Goal: Task Accomplishment & Management: Use online tool/utility

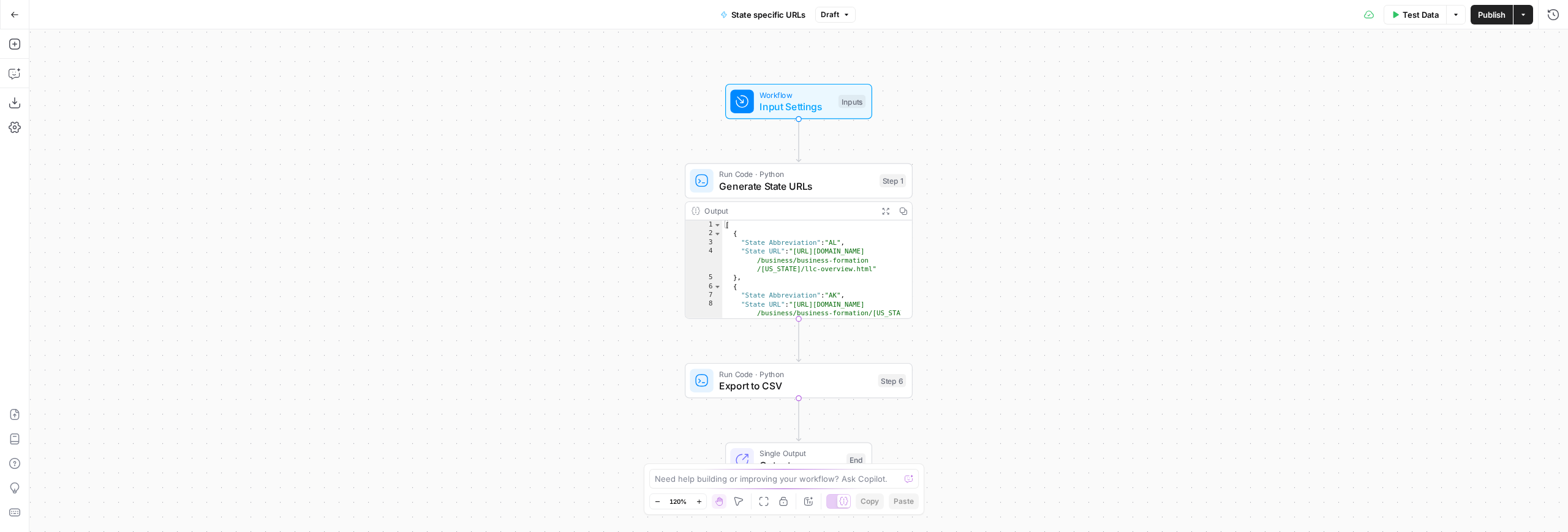
click at [10, 11] on icon "button" at bounding box center [14, 14] width 9 height 9
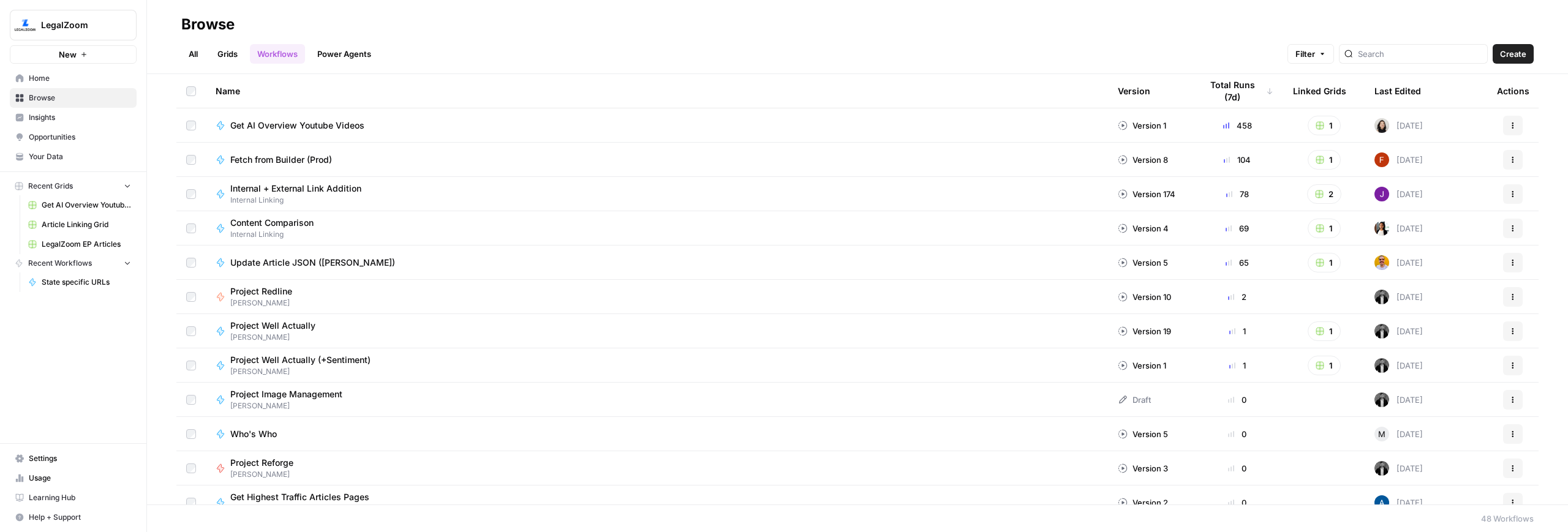
click at [83, 320] on div "LegalZoom New Home Browse Insights Opportunities Your Data Recent Grids Get AI …" at bounding box center [73, 266] width 146 height 532
click at [79, 53] on button "New" at bounding box center [73, 54] width 127 height 18
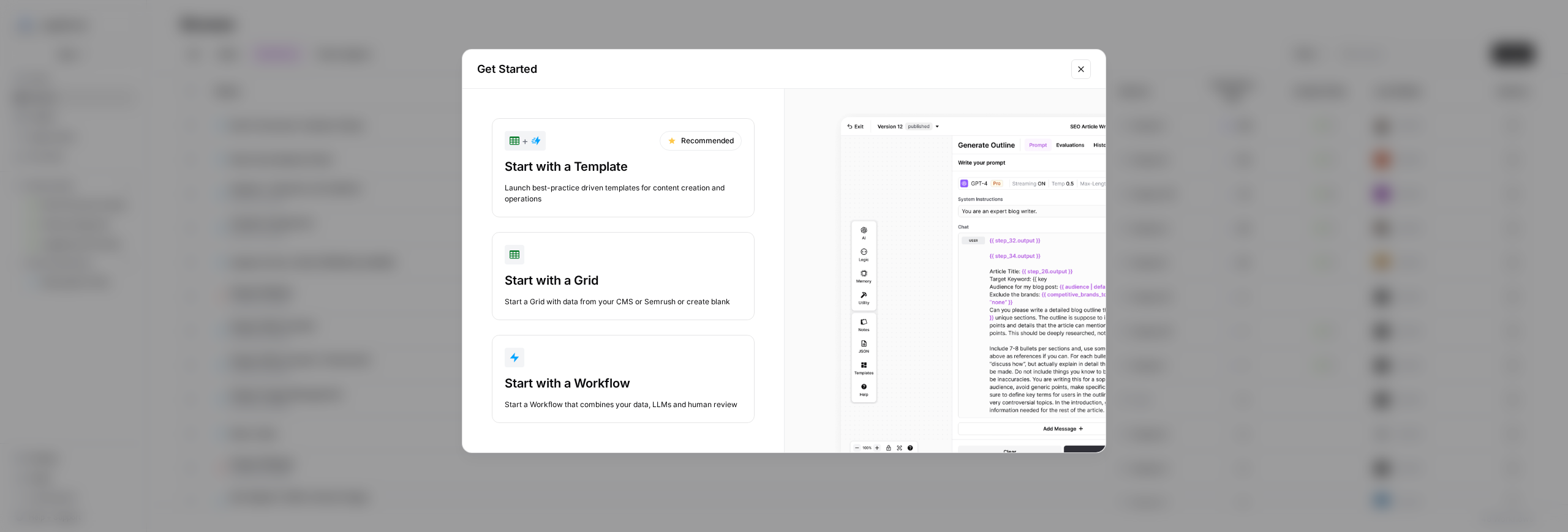
click at [656, 375] on div "Start with a Workflow" at bounding box center [623, 383] width 237 height 17
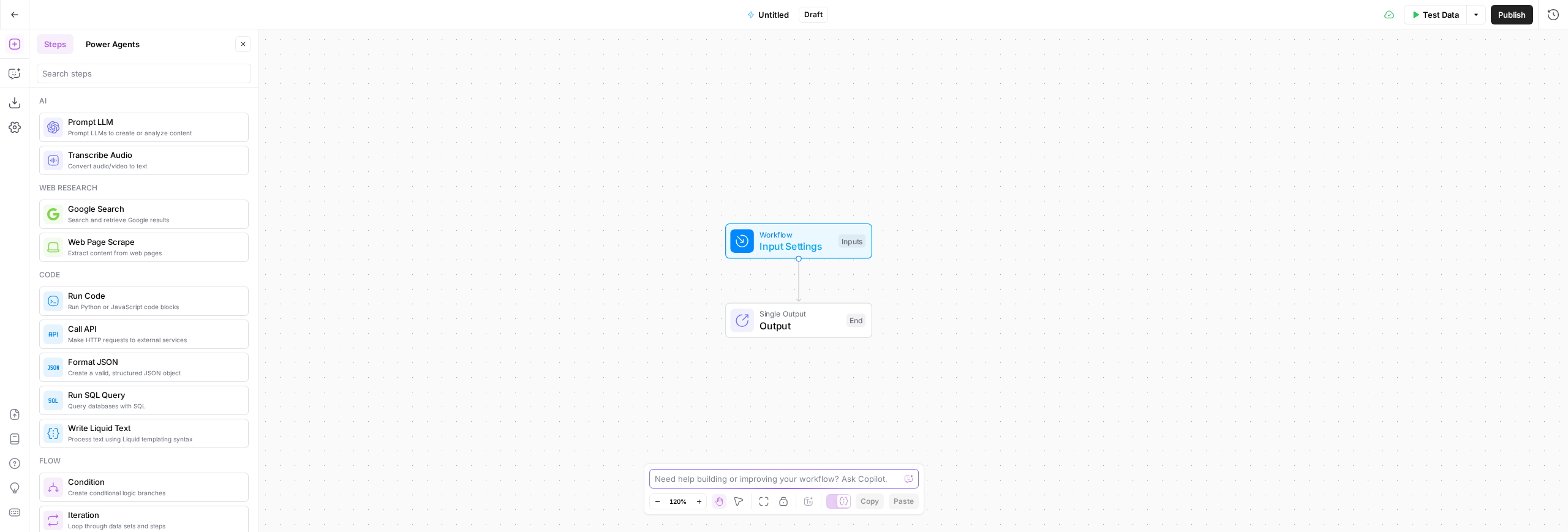
click at [687, 477] on textarea at bounding box center [777, 479] width 245 height 12
paste textarea "Your [industry] business in [state] is within reach"
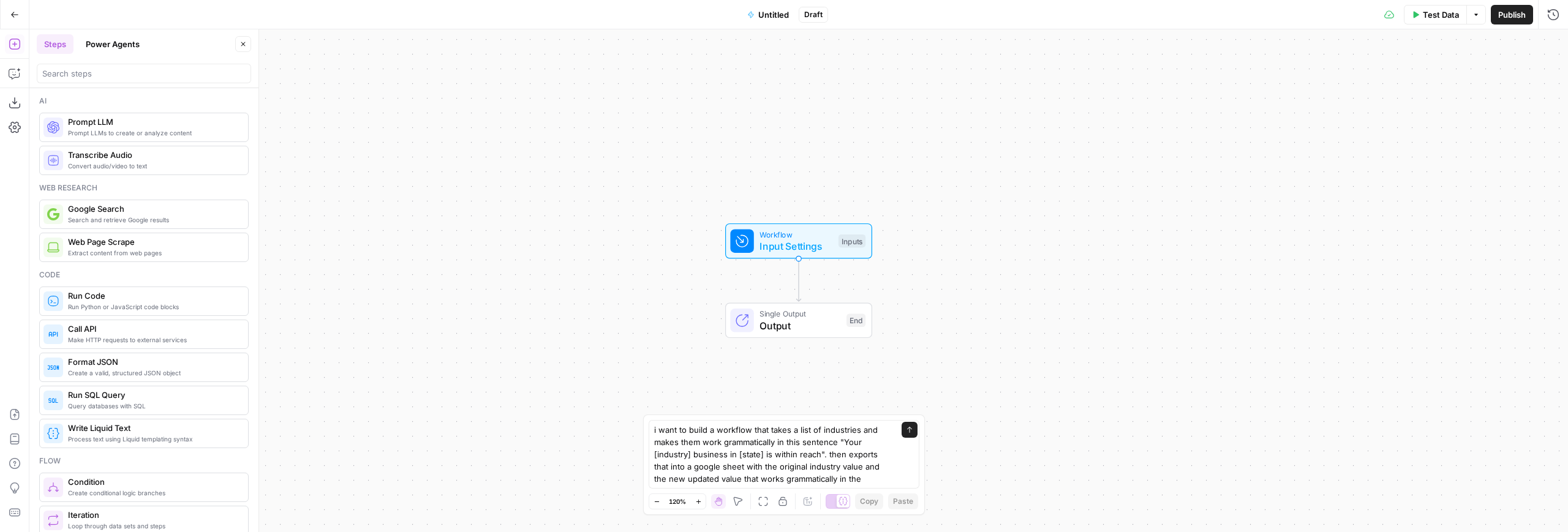
click at [861, 486] on div "i want to build a workflow that takes a list of industries and makes them work …" at bounding box center [783, 454] width 271 height 68
click at [870, 481] on textarea "i want to build a workflow that takes a list of industries and makes them work …" at bounding box center [771, 455] width 235 height 61
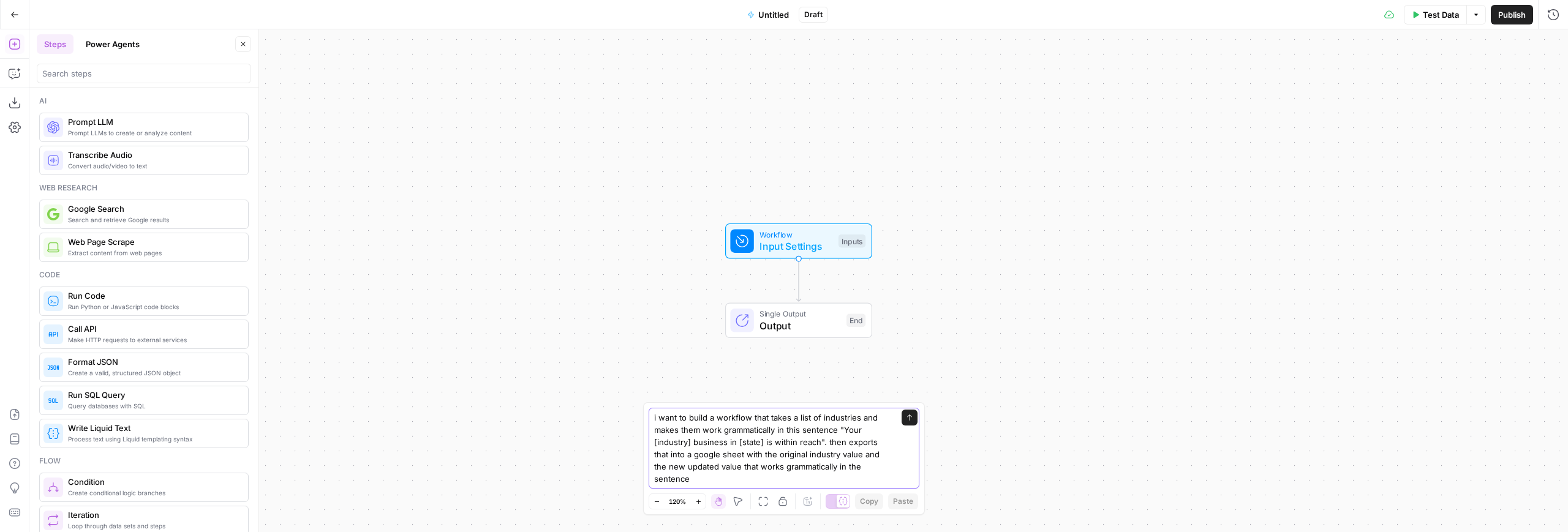
type textarea "i want to build a workflow that takes a list of industries and makes them work …"
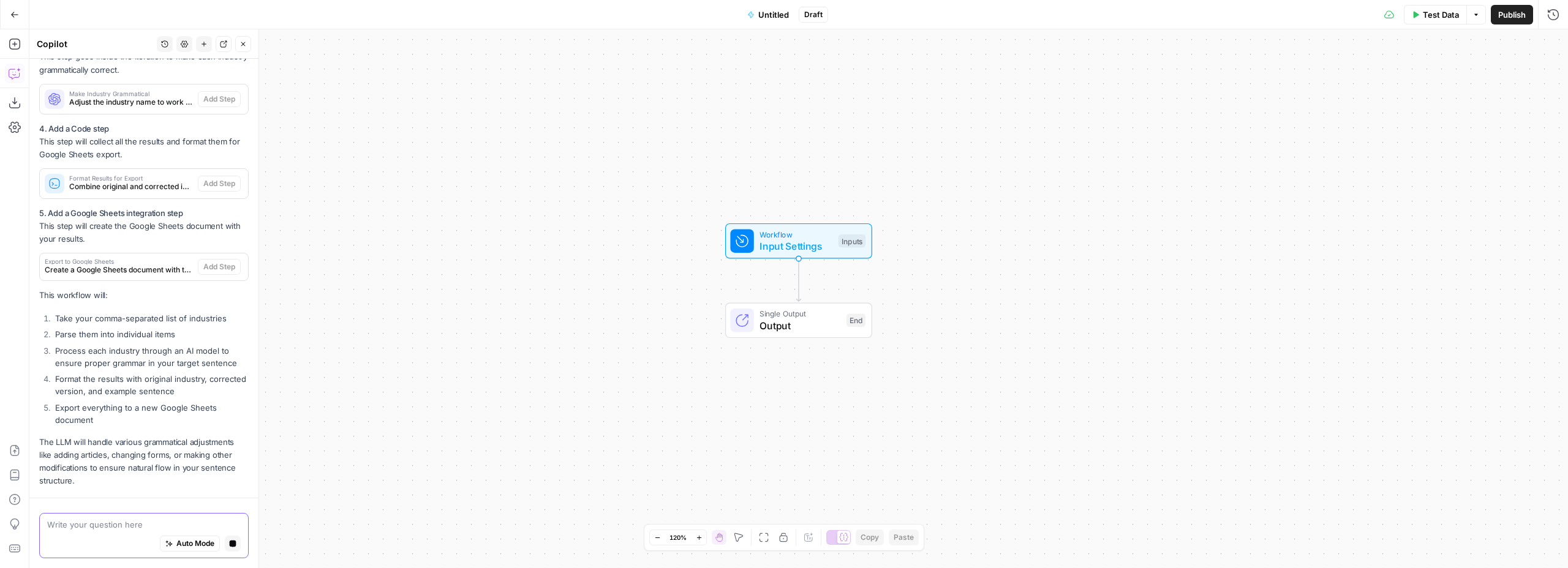
scroll to position [785, 0]
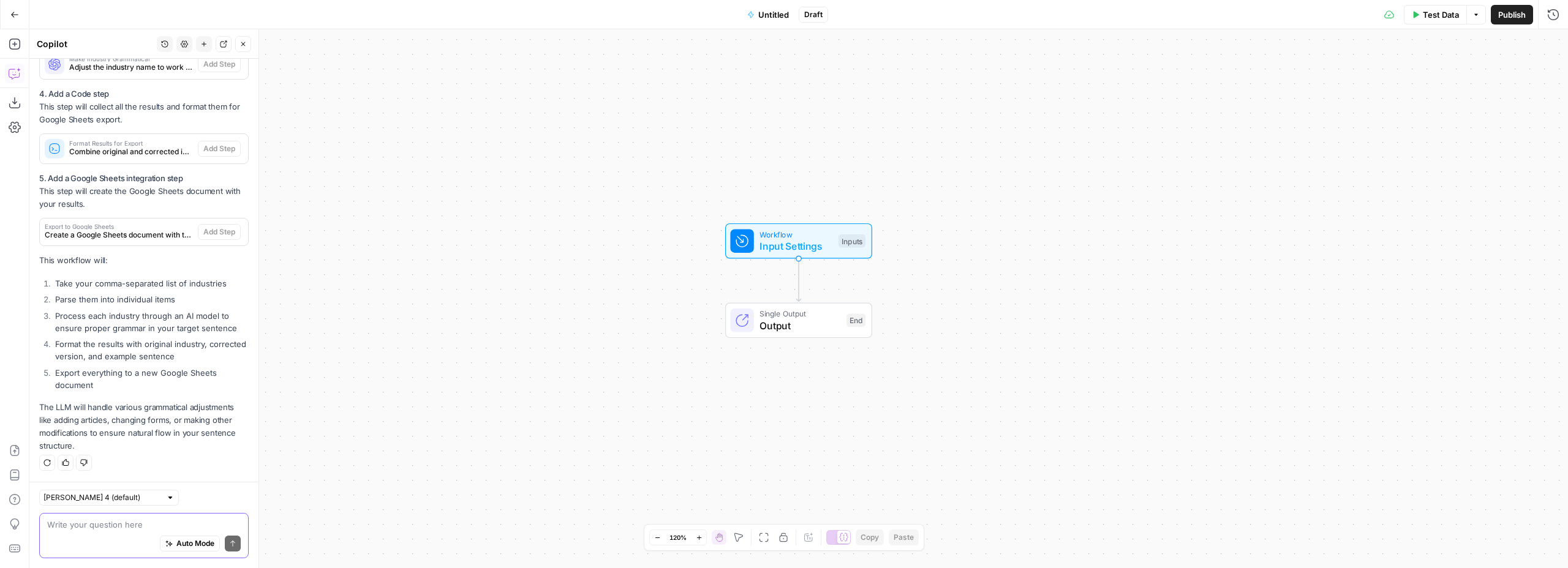
click at [110, 525] on textarea at bounding box center [144, 525] width 194 height 12
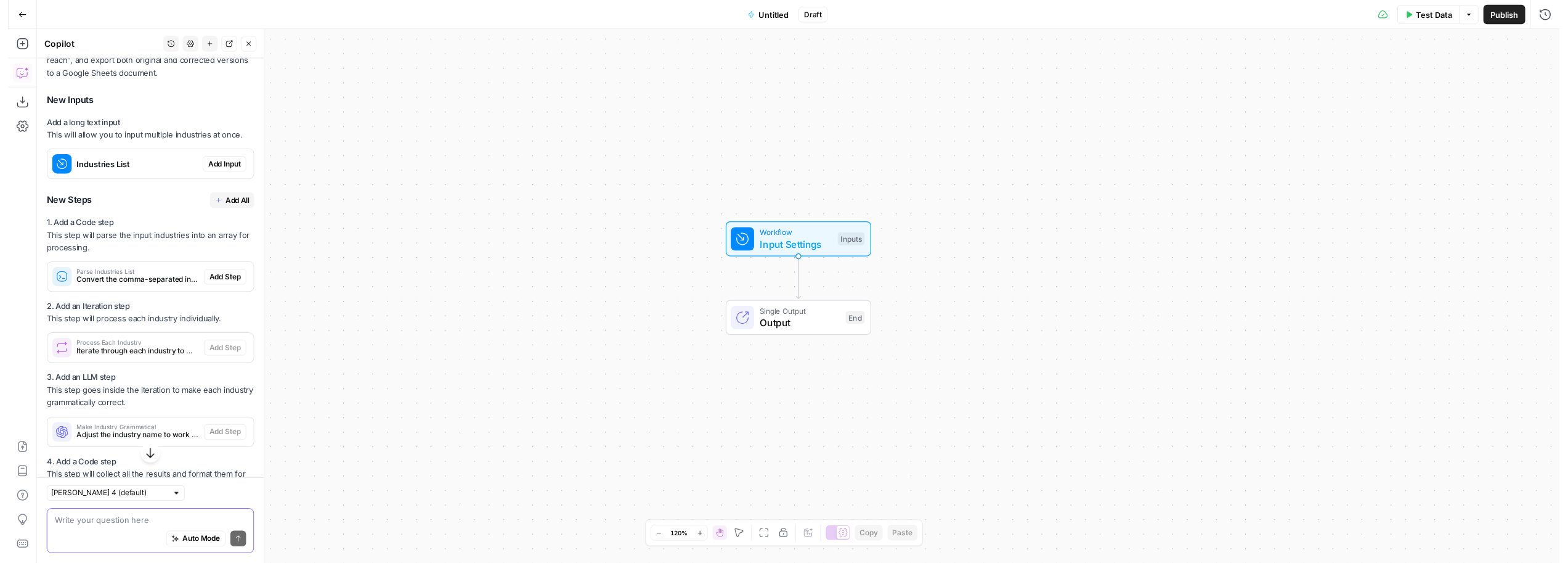
scroll to position [405, 0]
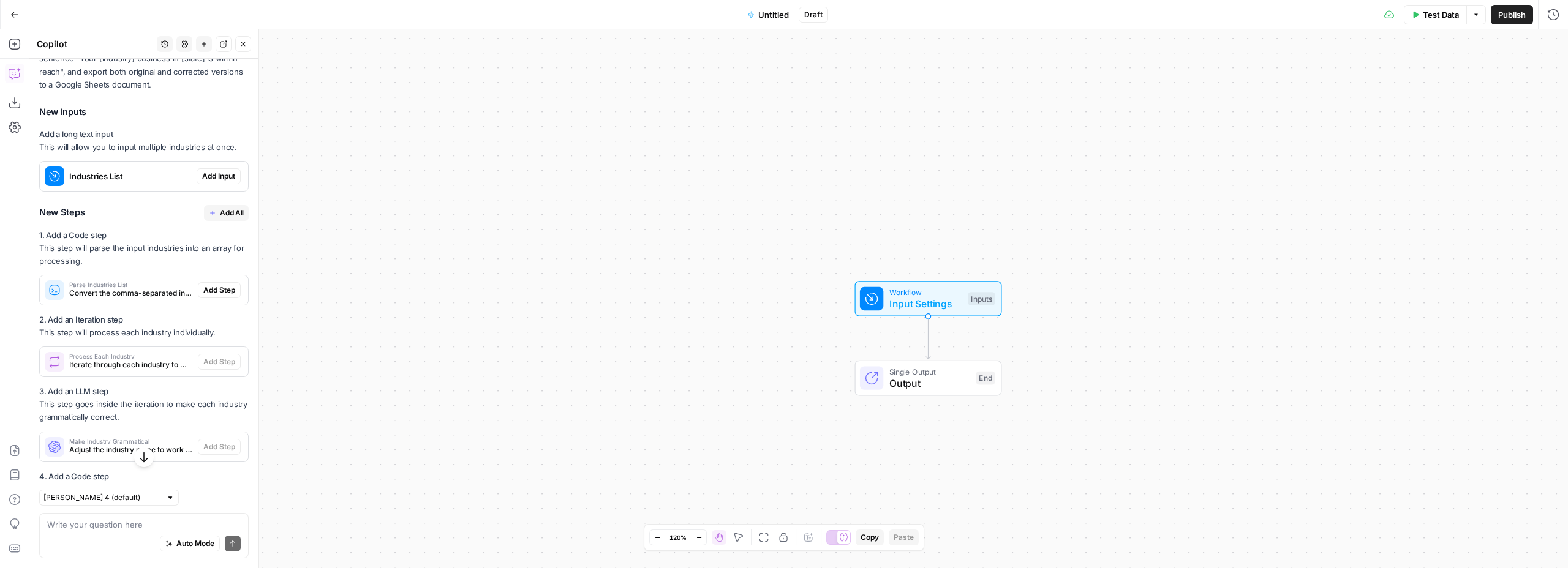
click at [210, 176] on span "Add Input" at bounding box center [218, 177] width 33 height 11
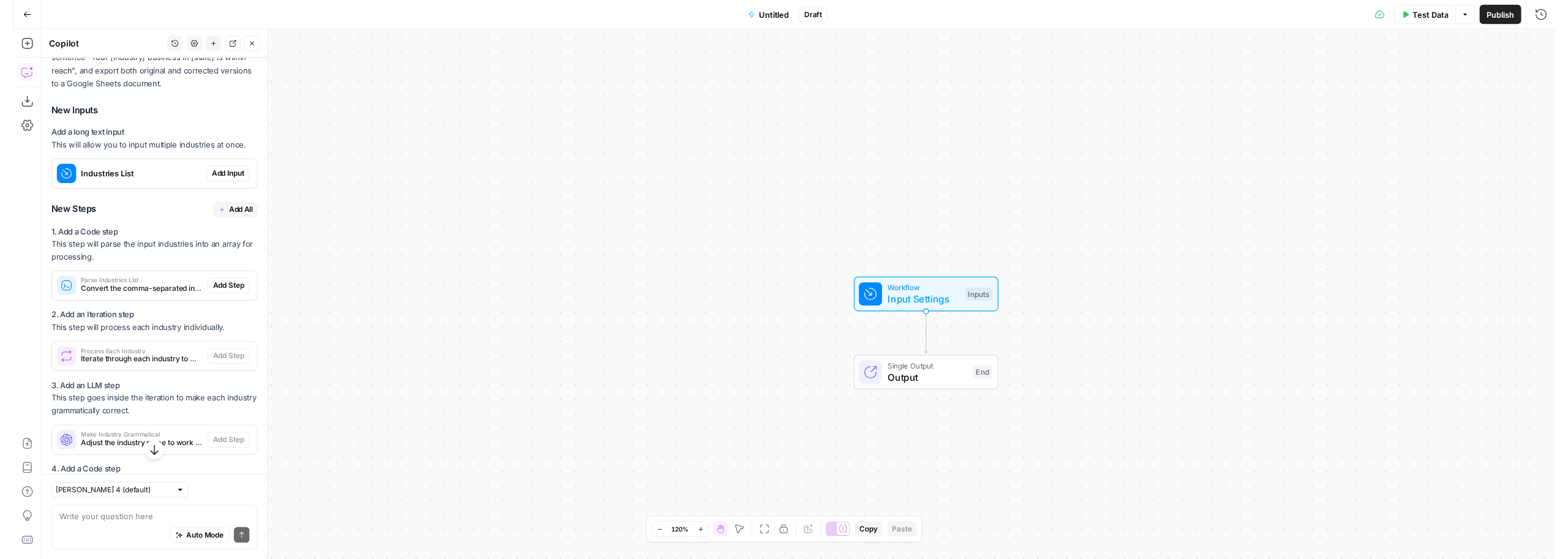
scroll to position [422, 0]
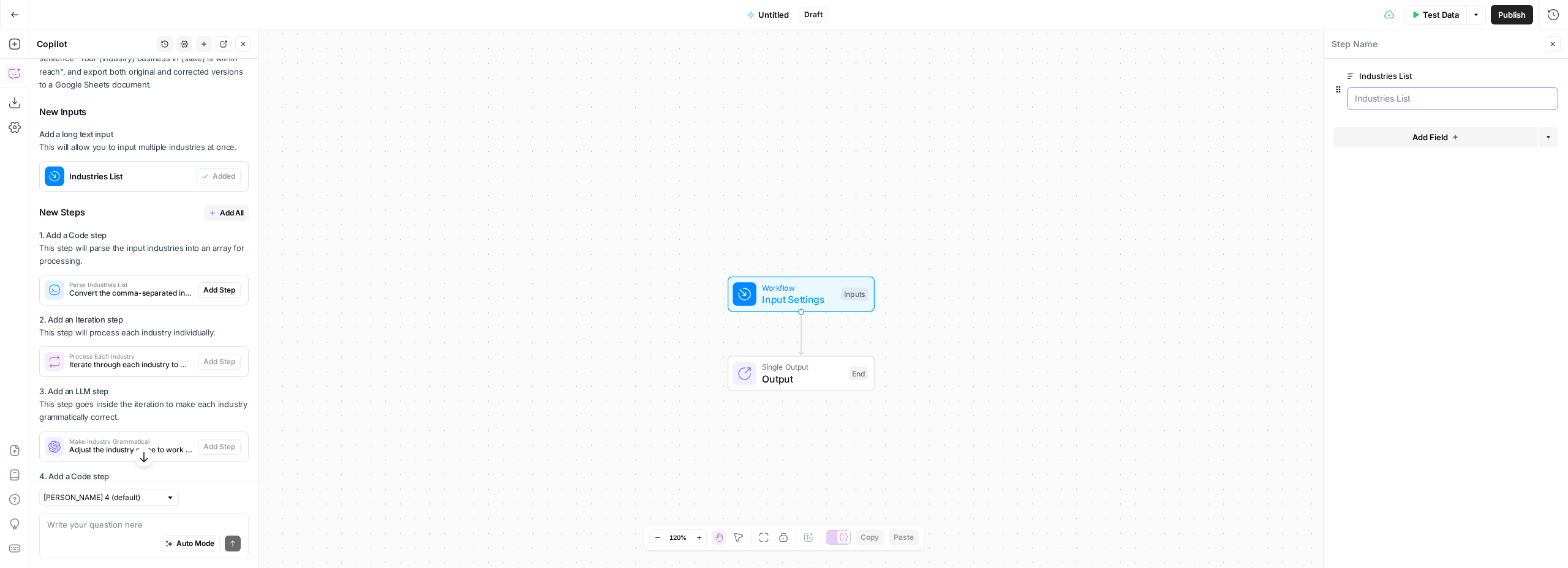
click at [1372, 100] on List "Industries List" at bounding box center [1452, 98] width 195 height 12
click at [1398, 99] on List "Industries List" at bounding box center [1452, 98] width 195 height 12
click at [1385, 92] on List "Industries List" at bounding box center [1452, 98] width 195 height 12
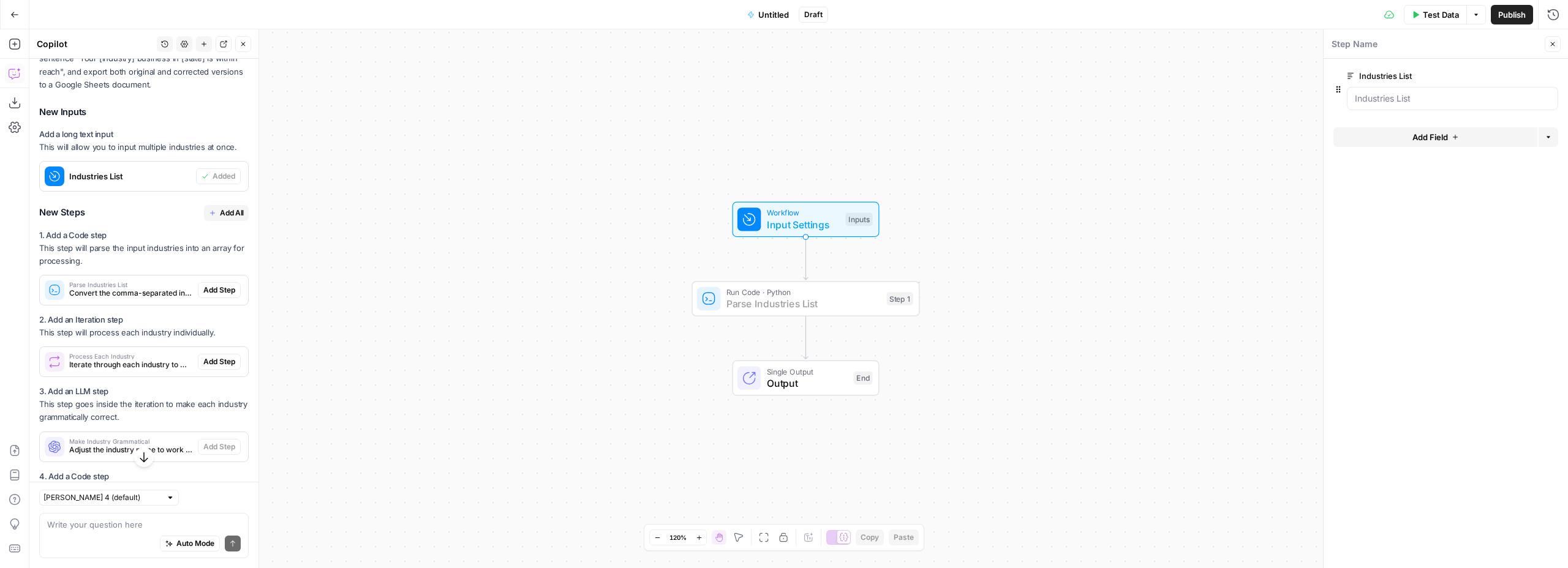
click at [214, 288] on span "Add Step" at bounding box center [219, 290] width 32 height 11
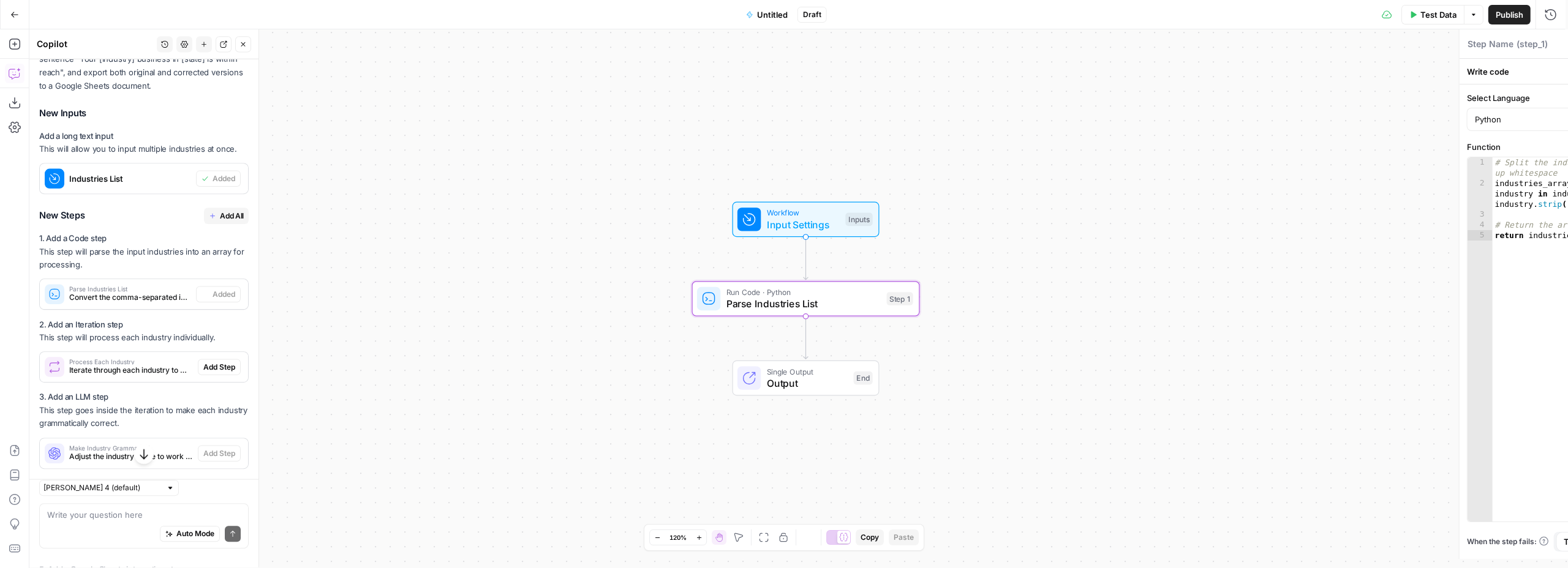
type textarea "Parse Industries List"
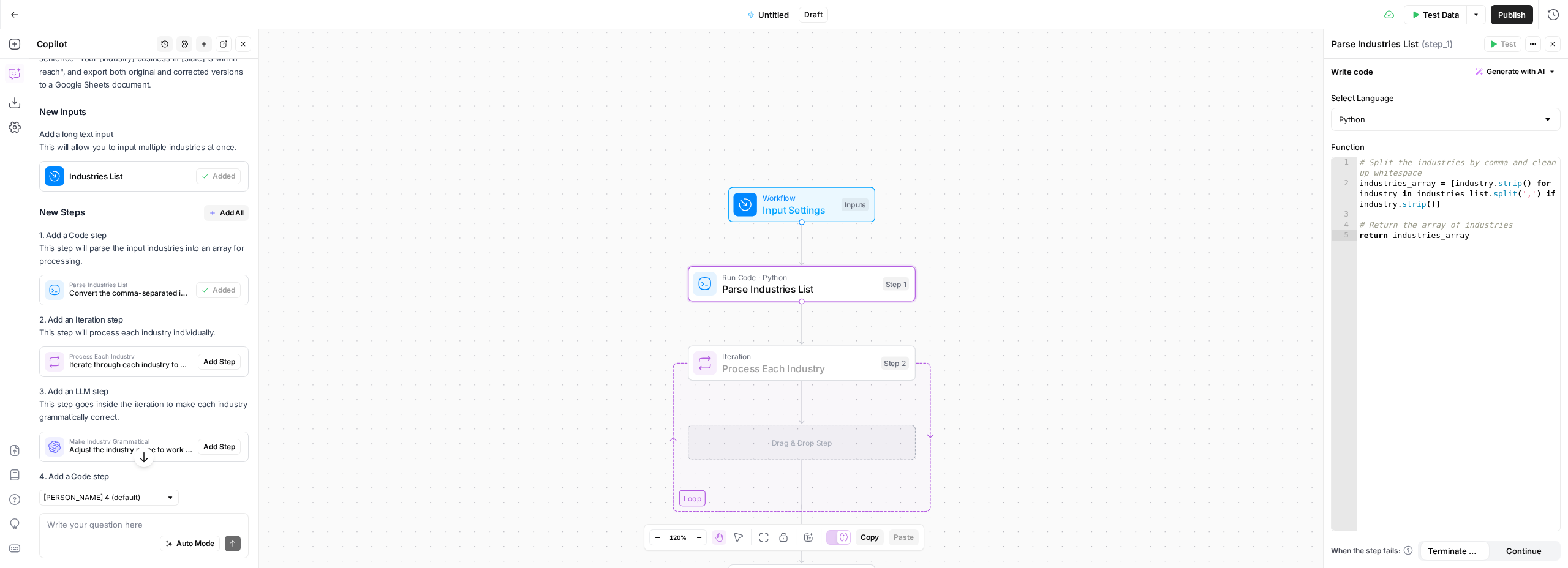
click at [215, 366] on span "Add Step" at bounding box center [219, 362] width 32 height 11
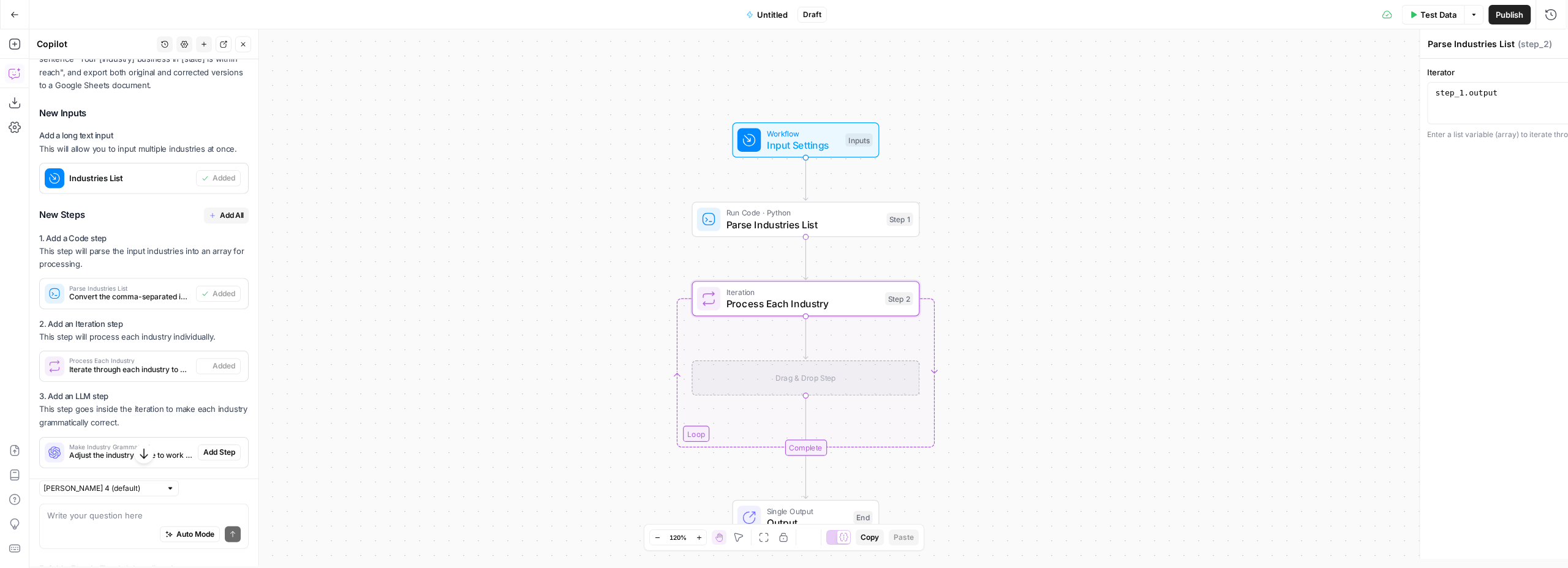
type textarea "Process Each Industry"
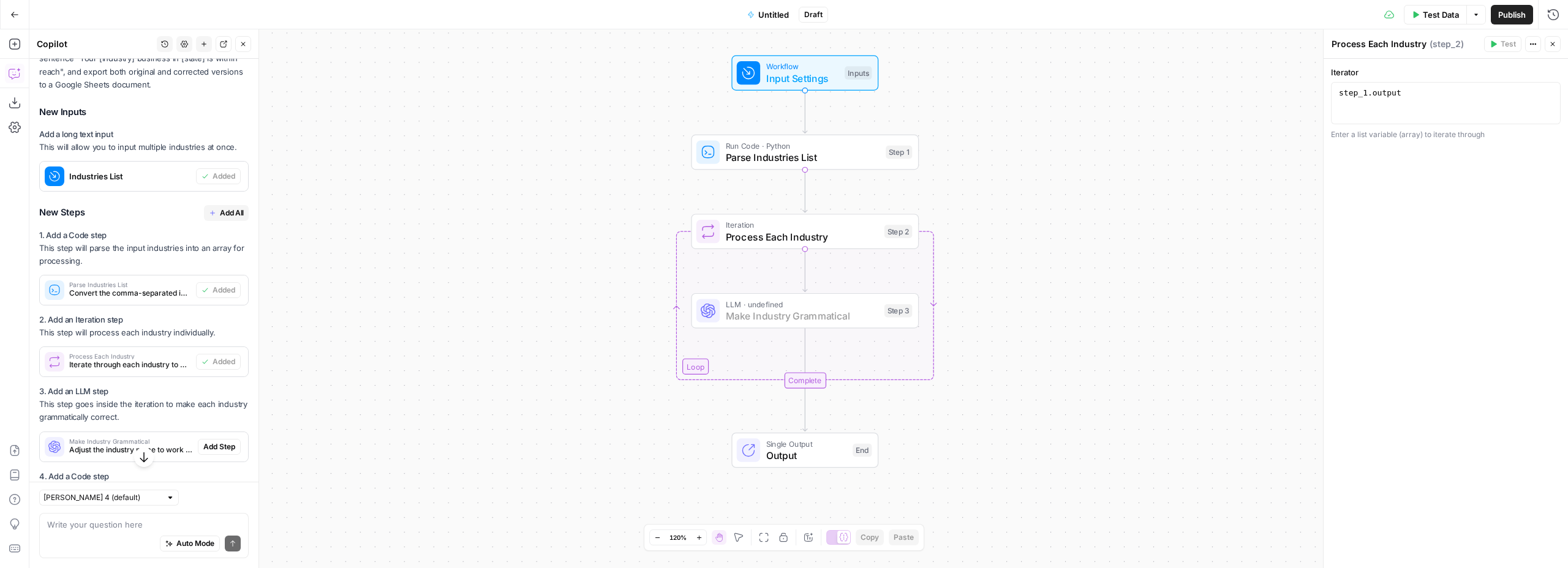
click at [206, 450] on span "Add Step" at bounding box center [219, 447] width 32 height 11
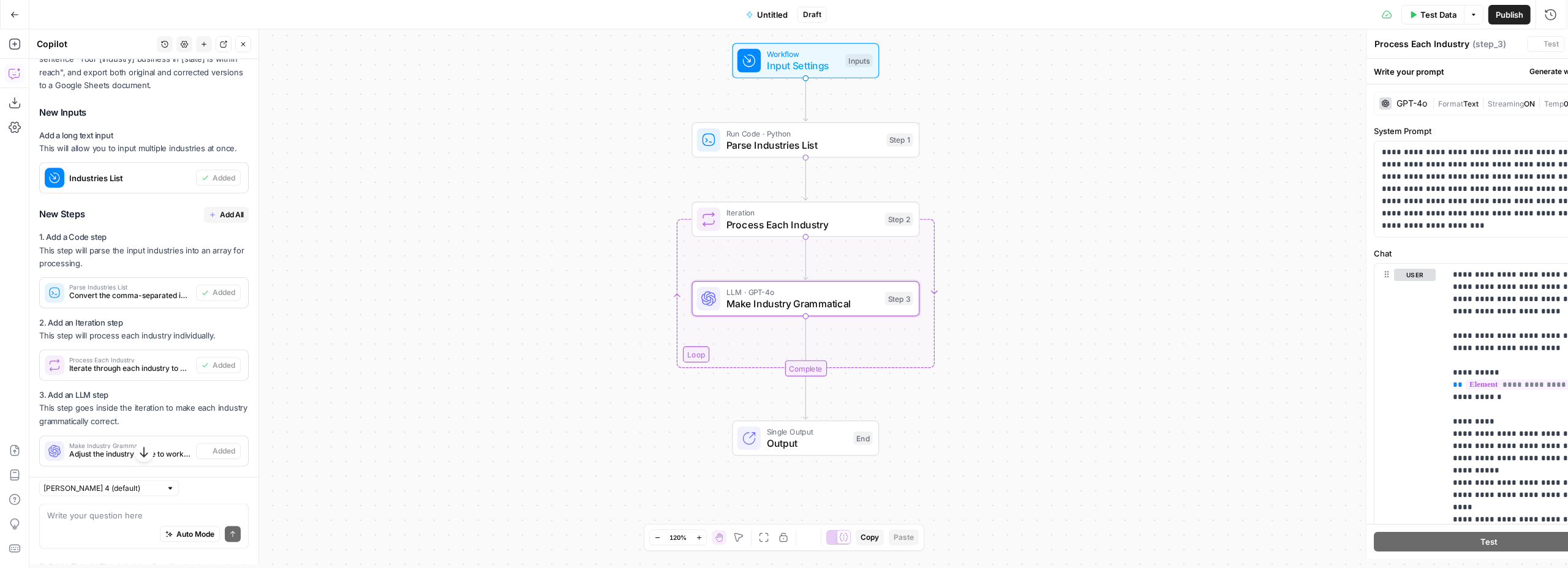
type textarea "Make Industry Grammatical"
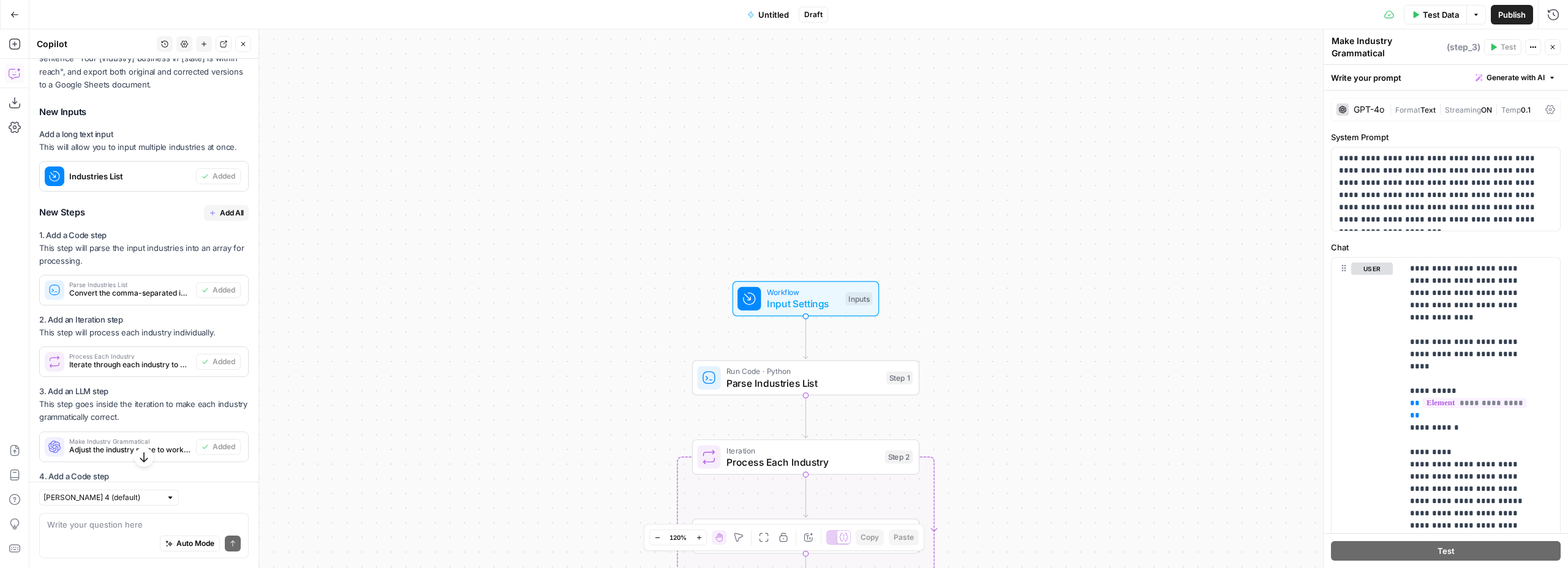
drag, startPoint x: 223, startPoint y: 215, endPoint x: 198, endPoint y: 279, distance: 68.7
click at [223, 215] on span "Add All" at bounding box center [232, 213] width 24 height 11
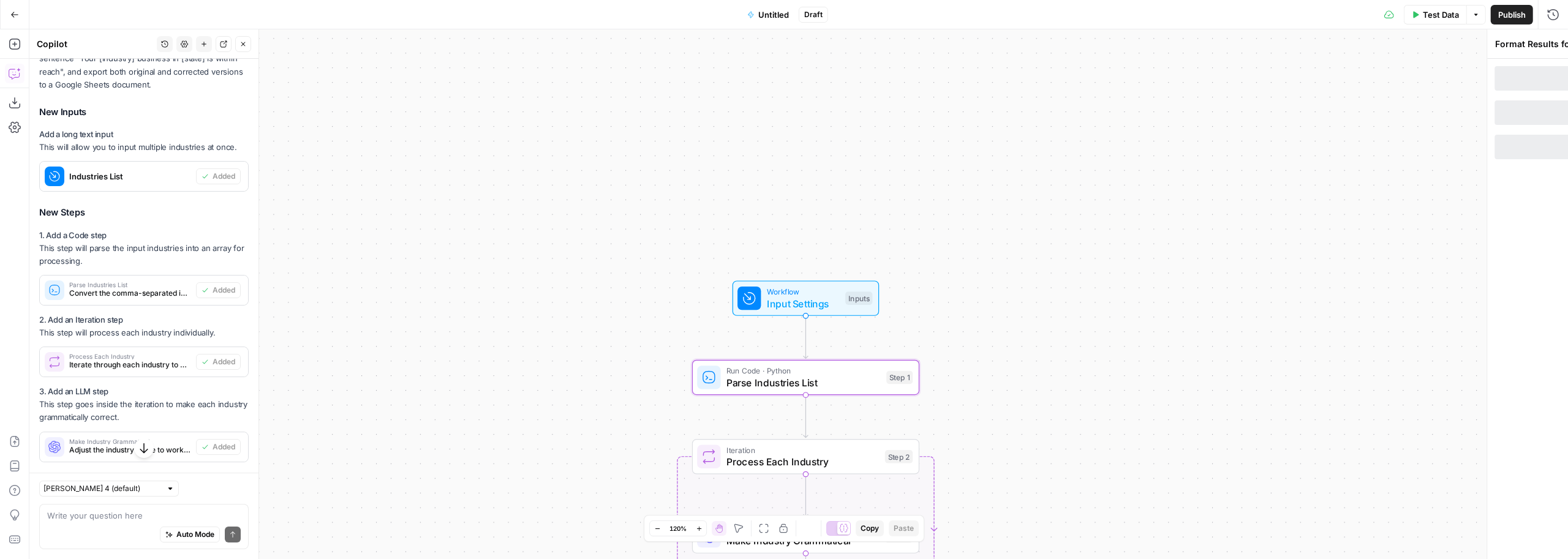
type textarea "Export to Google Sheets"
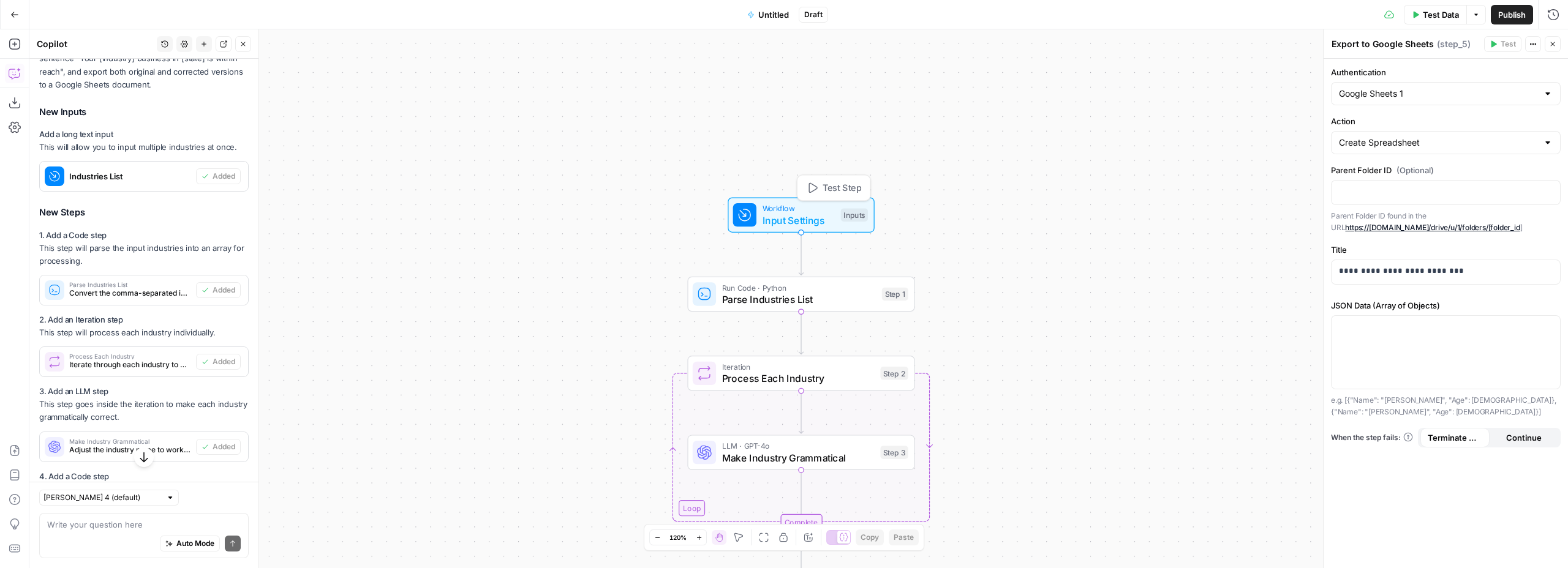
click at [794, 219] on span "Input Settings" at bounding box center [798, 220] width 73 height 14
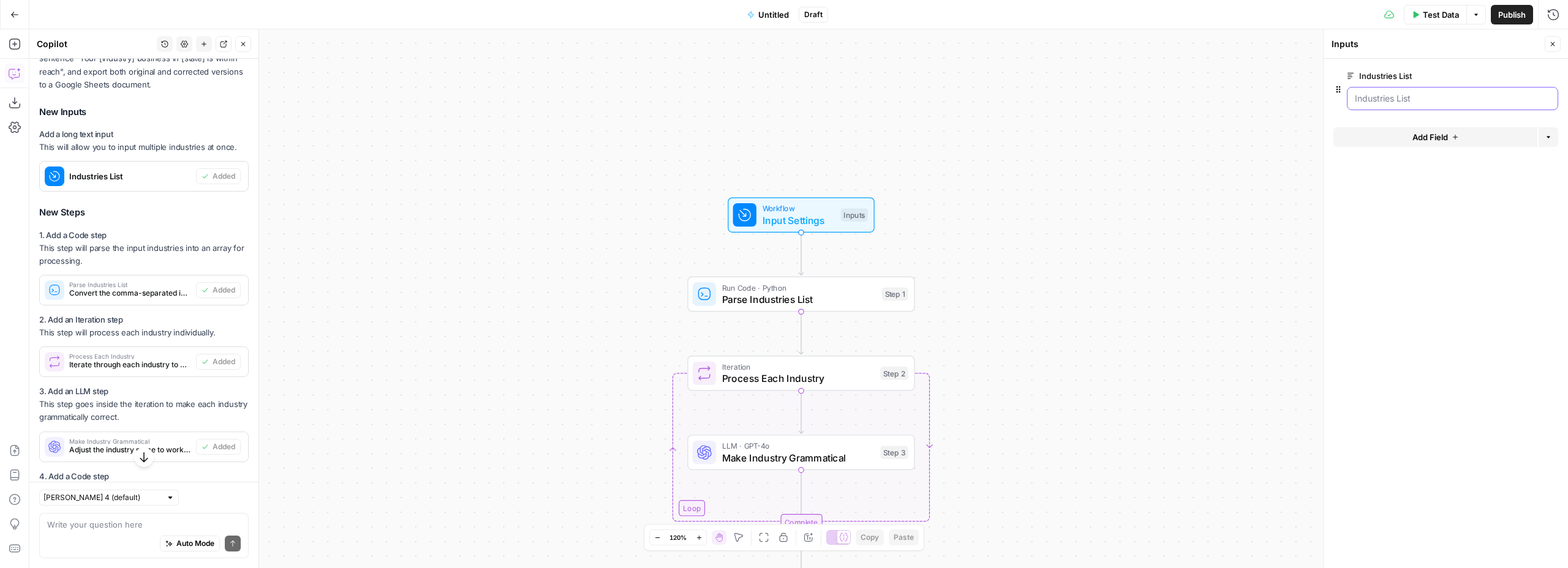
click at [1388, 97] on List "Industries List" at bounding box center [1452, 98] width 195 height 12
click at [750, 304] on span "Parse Industries List" at bounding box center [798, 300] width 153 height 14
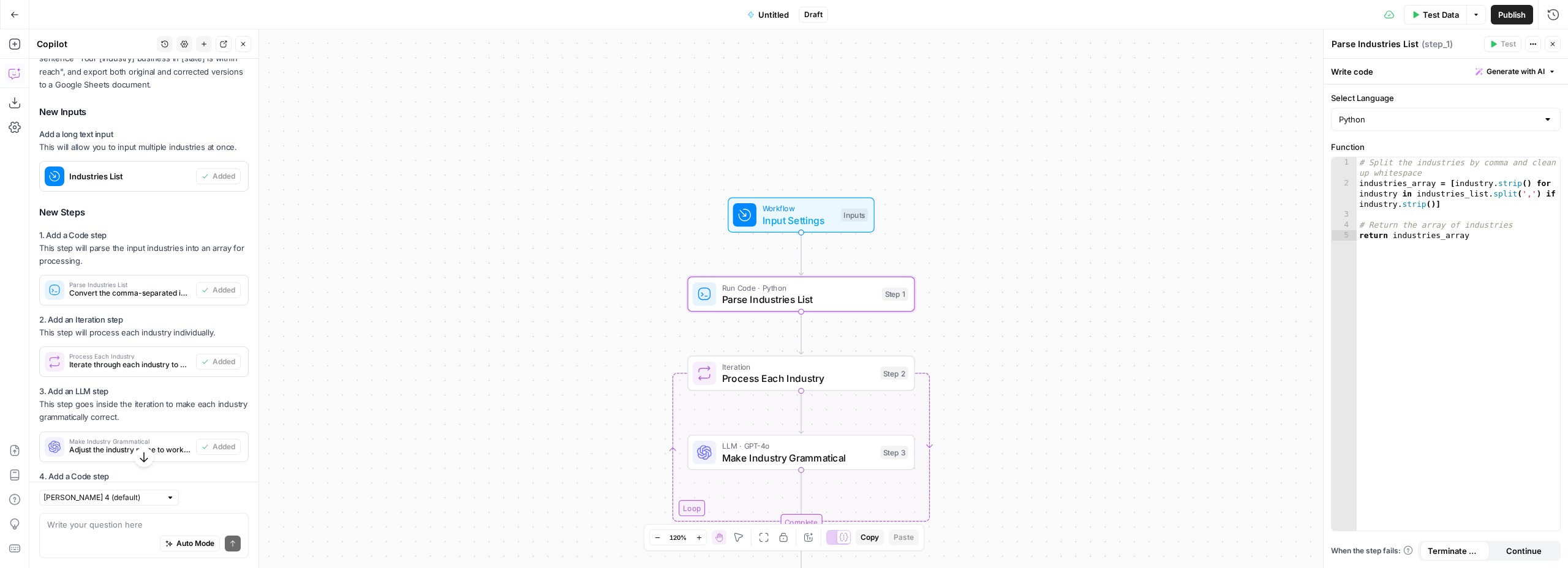
click at [778, 219] on span "Input Settings" at bounding box center [798, 220] width 73 height 14
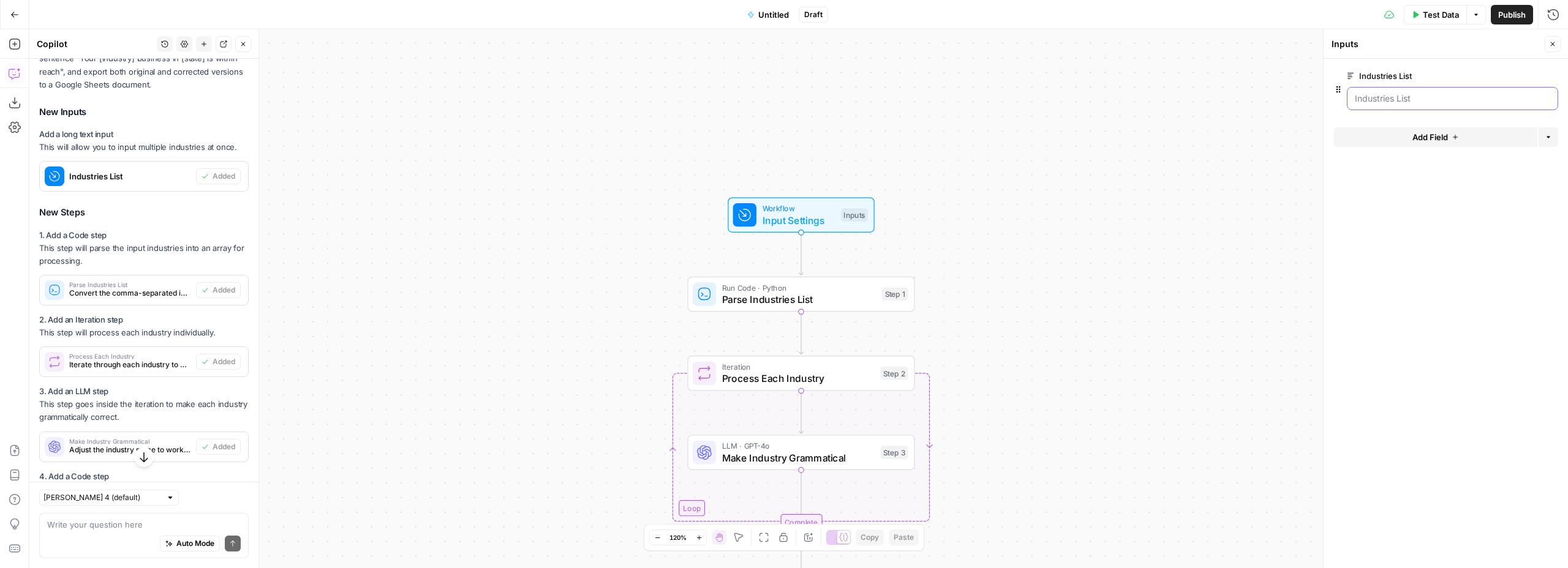
click at [1386, 94] on List "Industries List" at bounding box center [1452, 98] width 195 height 12
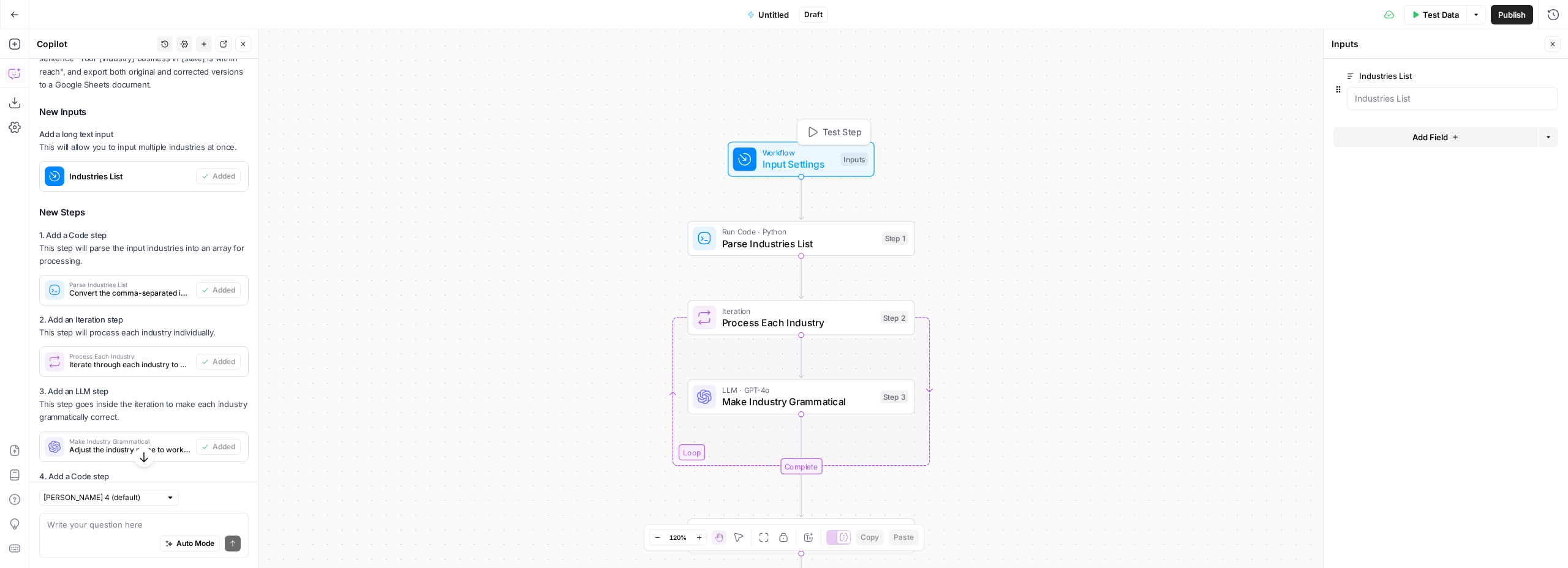
click at [792, 168] on span "Input Settings" at bounding box center [798, 165] width 73 height 14
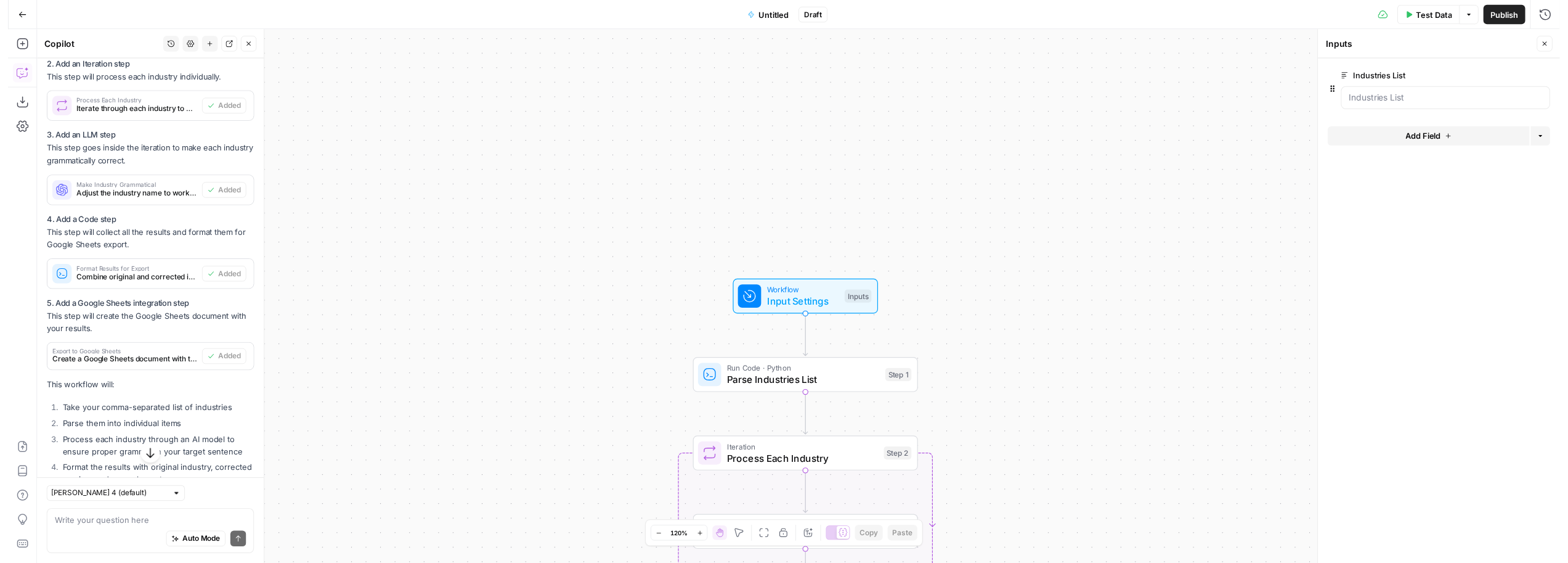
scroll to position [811, 0]
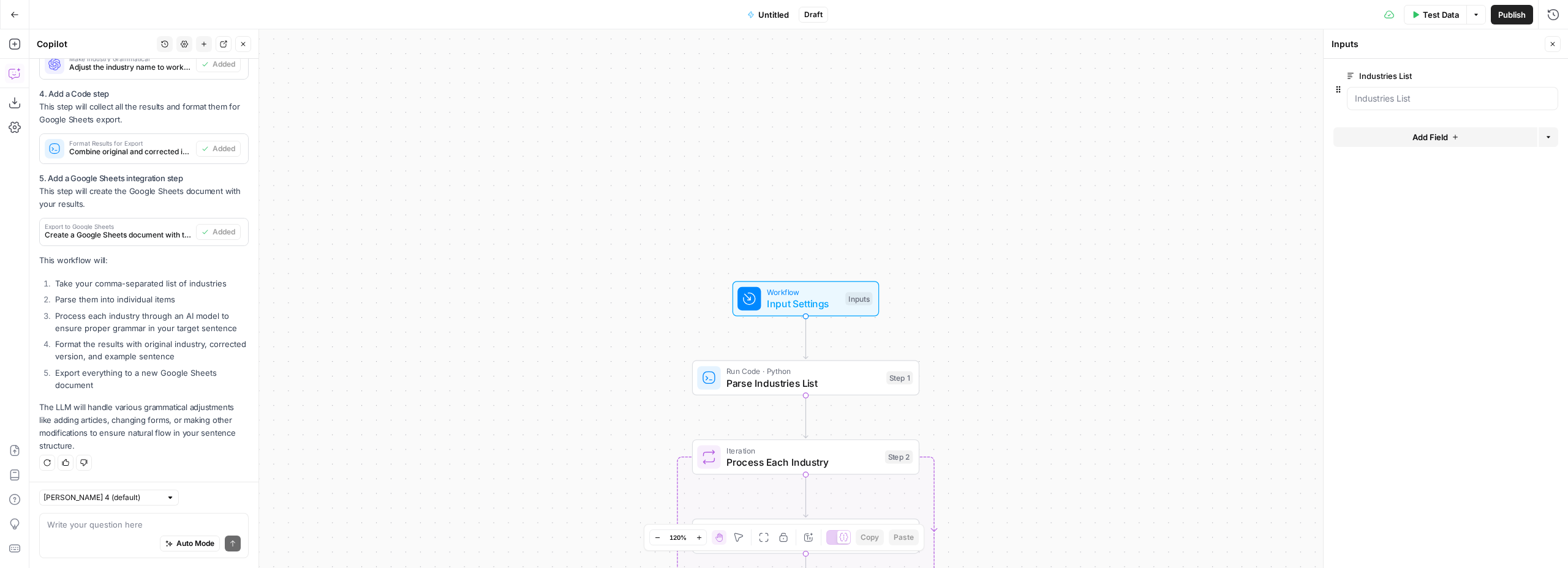
click at [1007, 181] on div "Workflow Input Settings Inputs Run Code · Python Parse Industries List Step 1 L…" at bounding box center [798, 299] width 1538 height 539
click at [1171, 149] on div "Workflow Input Settings Inputs Run Code · Python Parse Industries List Step 1 L…" at bounding box center [798, 299] width 1538 height 539
click at [1436, 15] on span "Test Data" at bounding box center [1440, 14] width 36 height 12
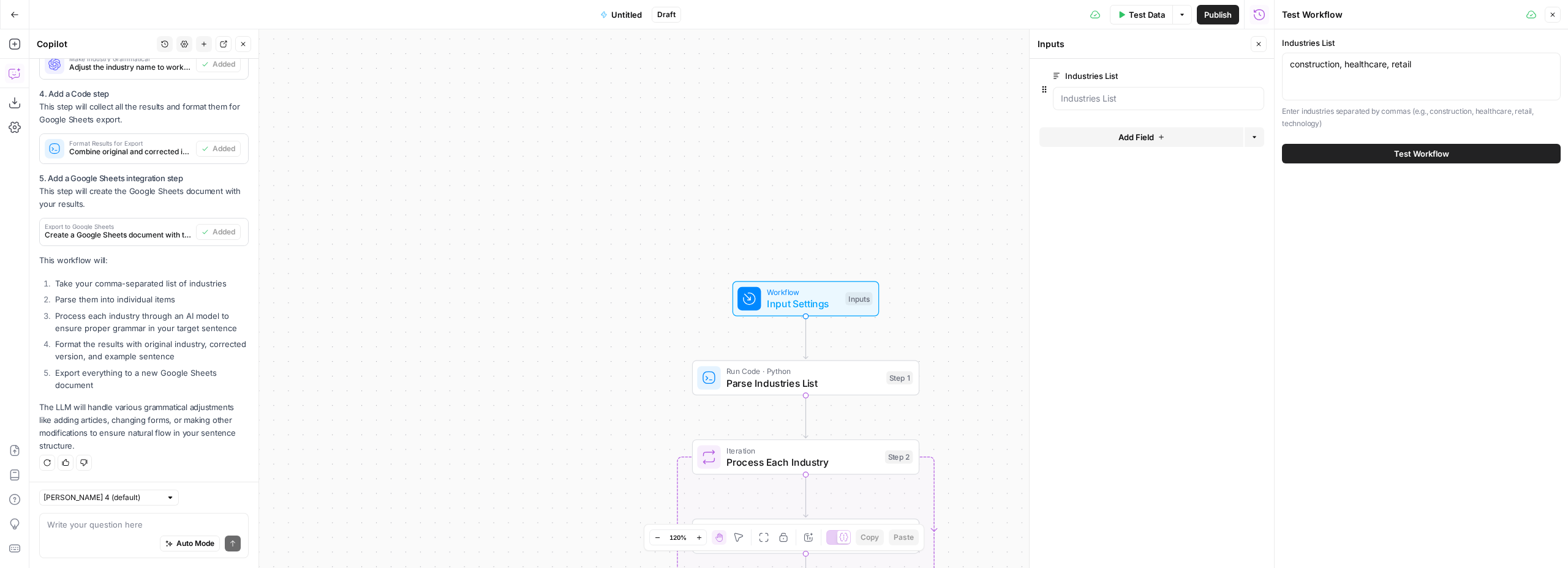
drag, startPoint x: 1257, startPoint y: 46, endPoint x: 1300, endPoint y: 43, distance: 43.1
click at [1257, 47] on icon "button" at bounding box center [1258, 43] width 7 height 7
drag, startPoint x: 1550, startPoint y: 21, endPoint x: 1386, endPoint y: 66, distance: 170.1
click at [1549, 21] on button "Close" at bounding box center [1553, 14] width 16 height 16
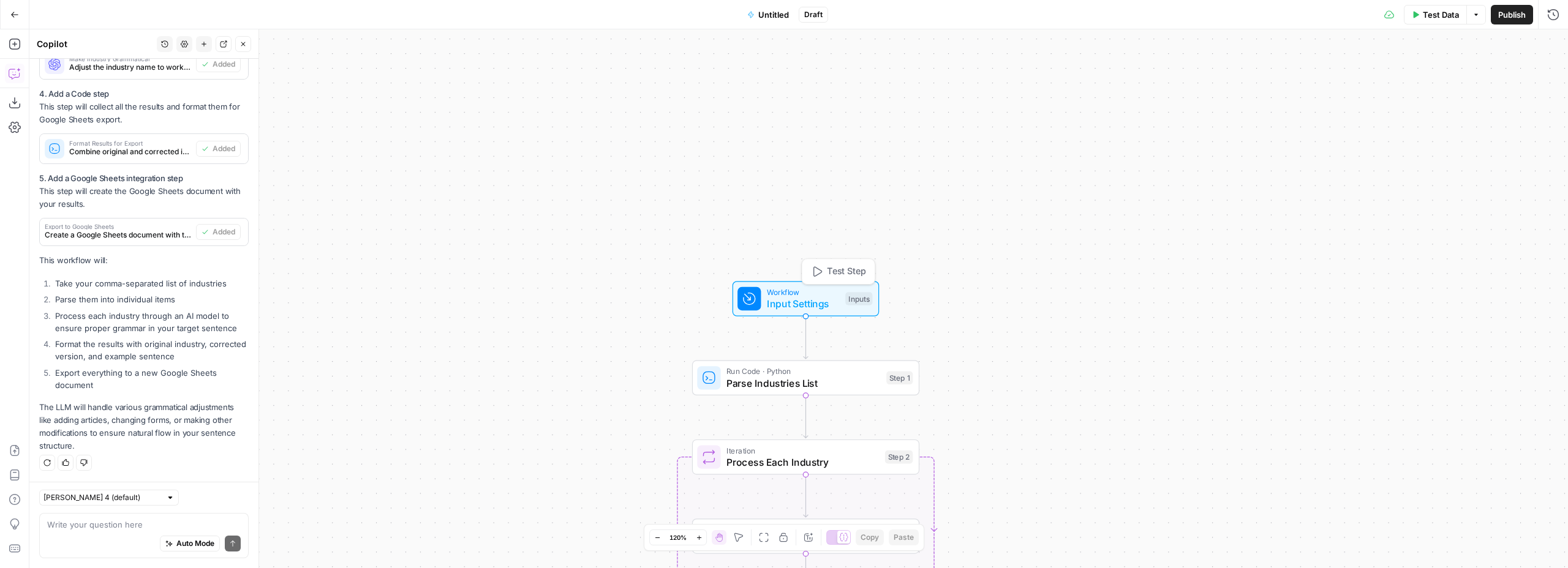
click at [853, 298] on div "Inputs" at bounding box center [859, 299] width 27 height 14
click at [1067, 309] on div "Workflow Input Settings Inputs Run Code · Python Parse Industries List Step 1 C…" at bounding box center [798, 299] width 1538 height 539
click at [847, 382] on span "Parse Industries List" at bounding box center [802, 383] width 153 height 14
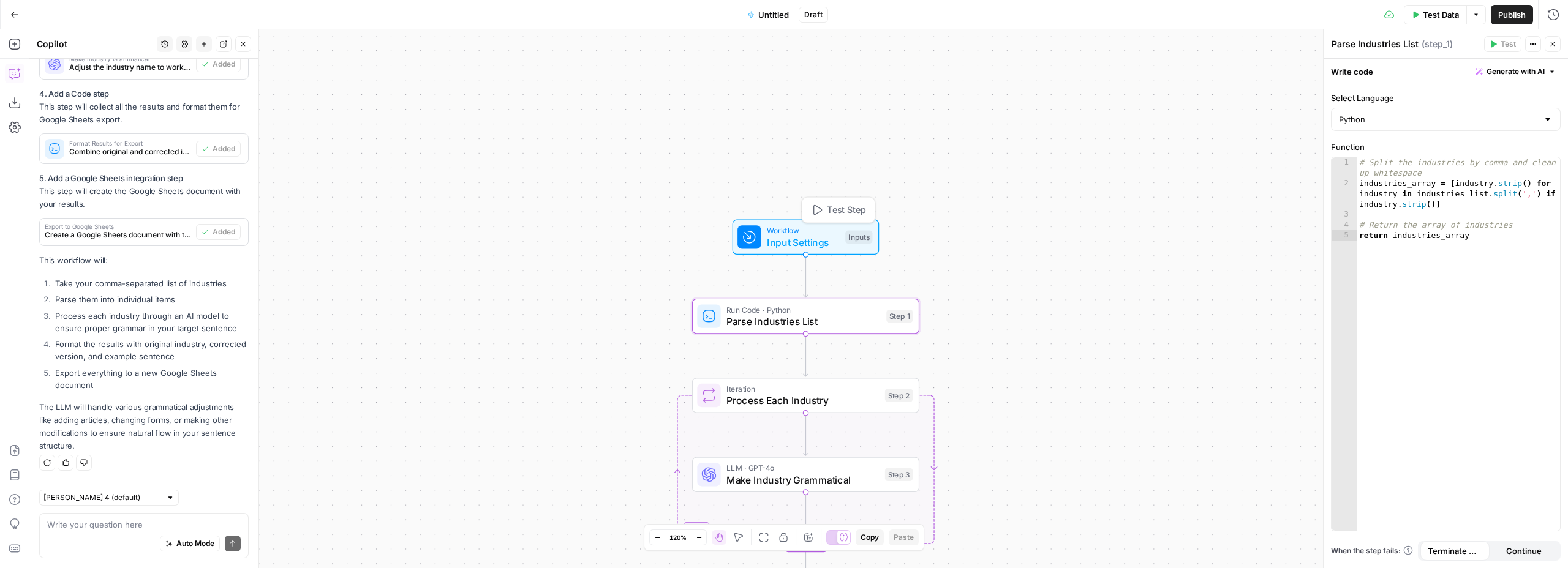
click at [823, 237] on span "Input Settings" at bounding box center [802, 243] width 73 height 14
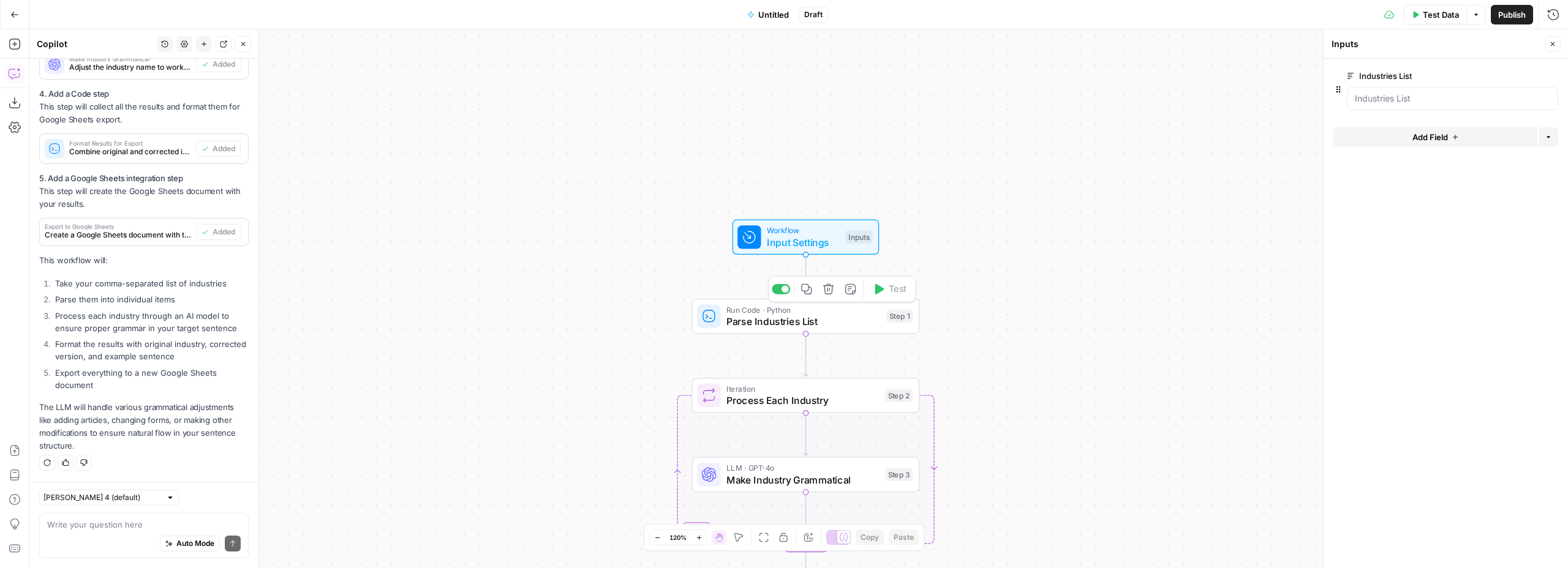
click at [841, 321] on span "Parse Industries List" at bounding box center [802, 321] width 153 height 14
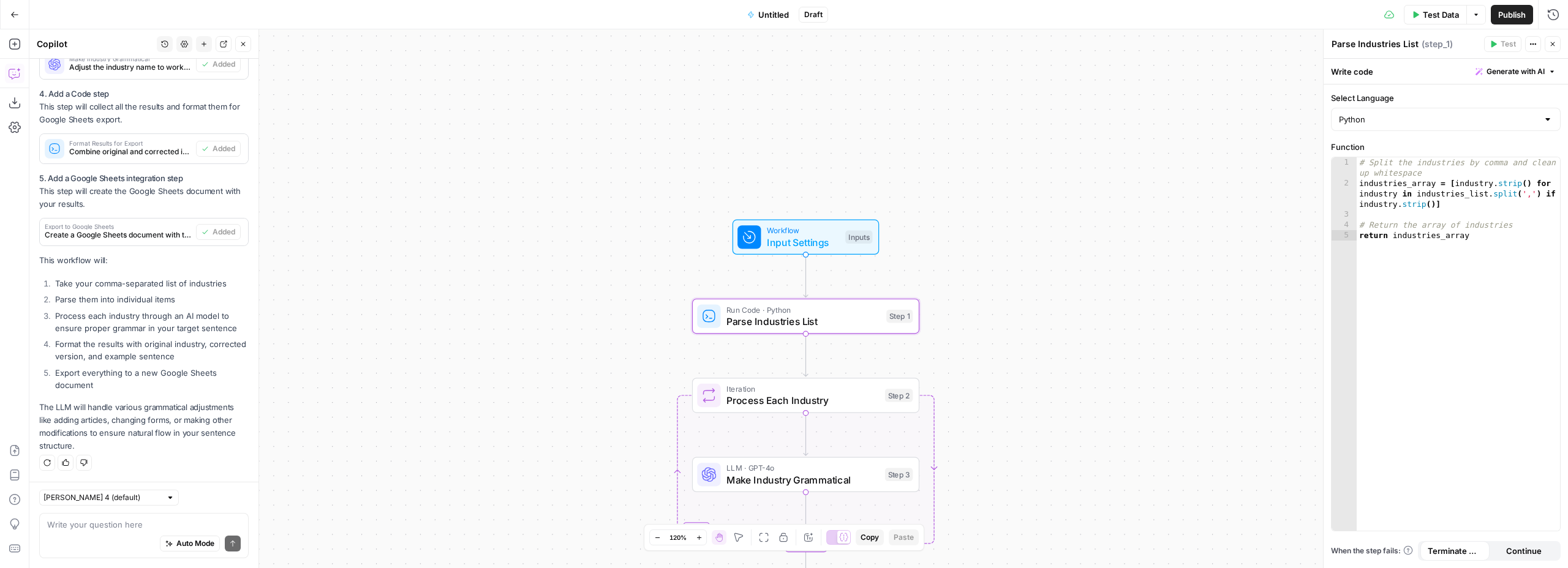
click at [808, 248] on span "Input Settings" at bounding box center [802, 243] width 73 height 14
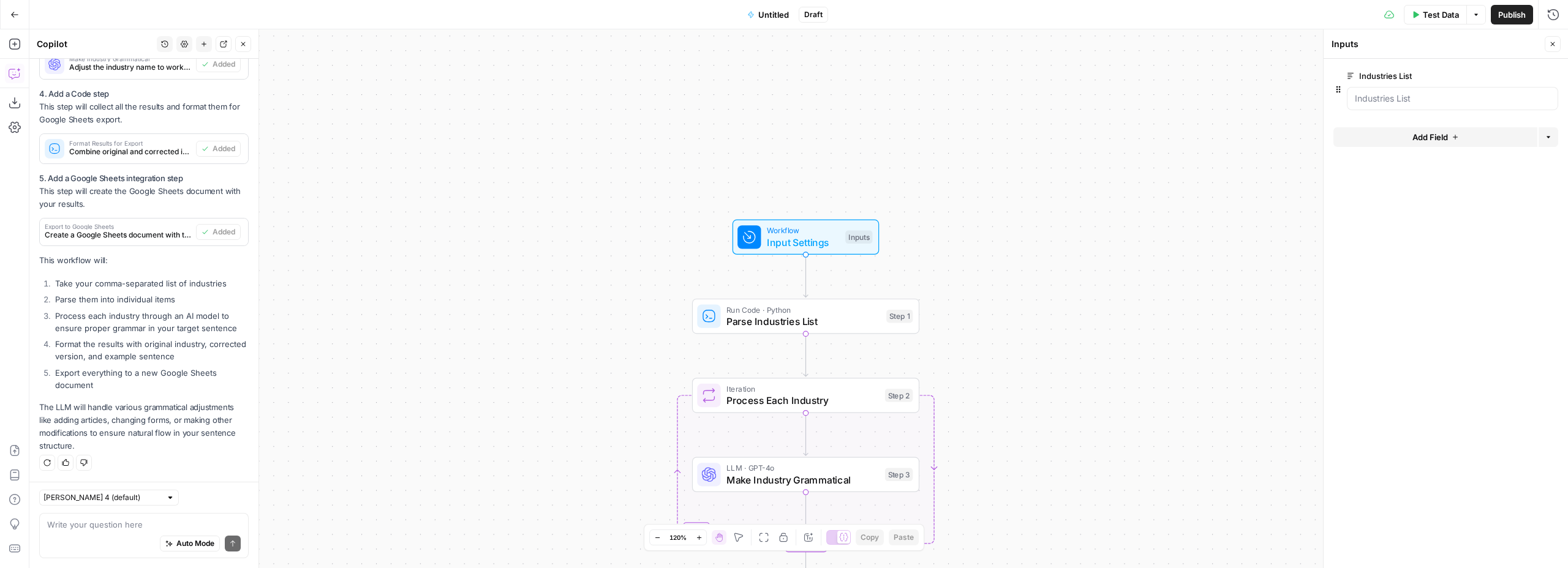
click at [843, 317] on span "Parse Industries List" at bounding box center [802, 321] width 153 height 14
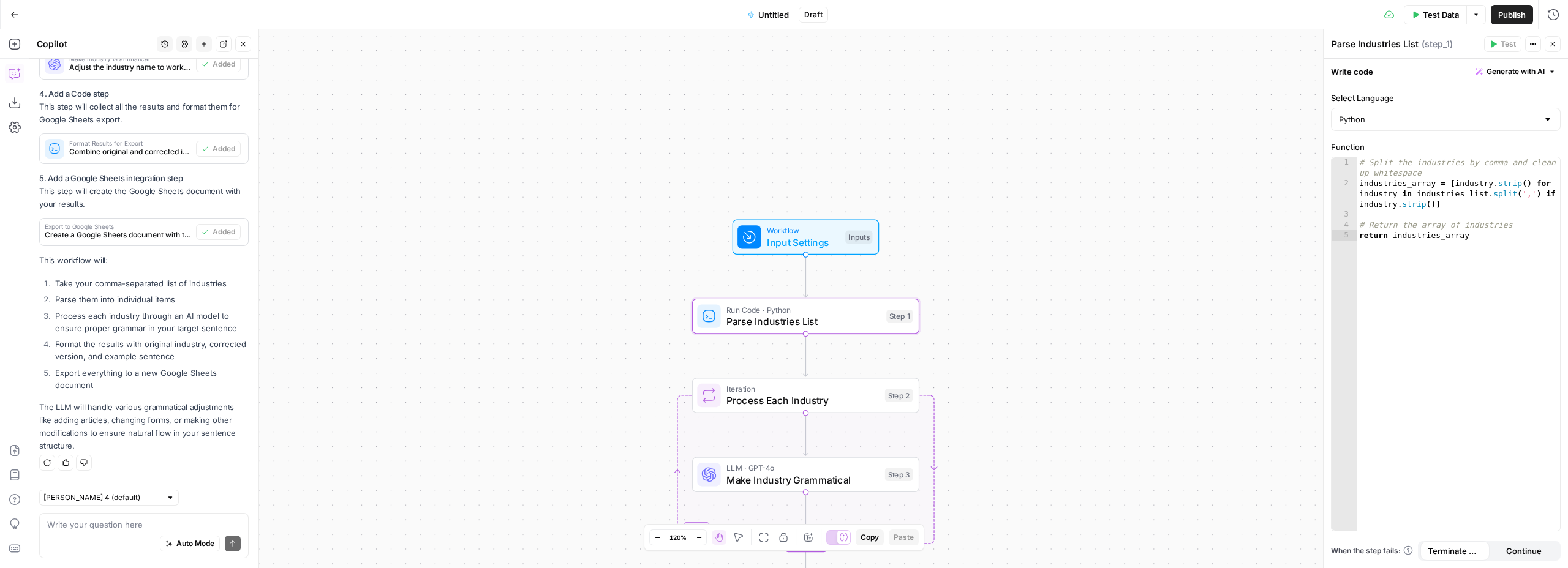
drag, startPoint x: 820, startPoint y: 236, endPoint x: 839, endPoint y: 230, distance: 19.9
click at [820, 236] on span "Input Settings" at bounding box center [802, 243] width 73 height 14
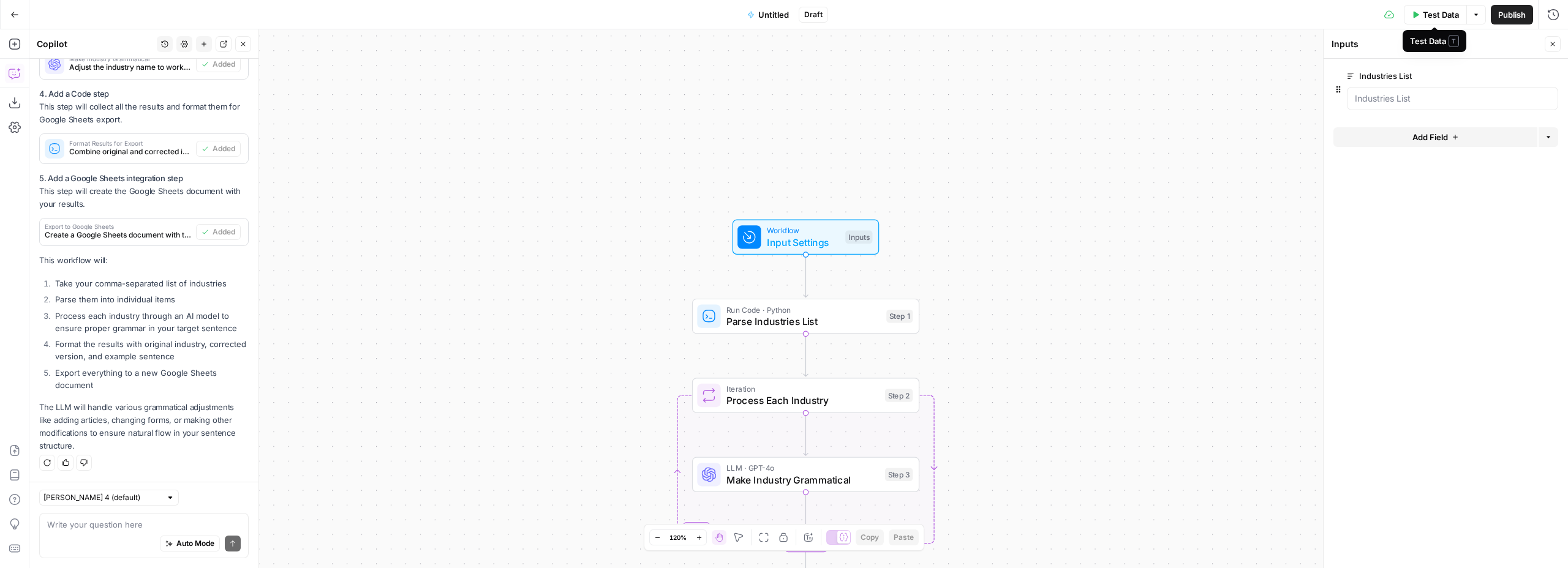
click at [1478, 14] on icon "button" at bounding box center [1476, 14] width 7 height 7
click at [1433, 14] on span "Test Data" at bounding box center [1441, 14] width 36 height 12
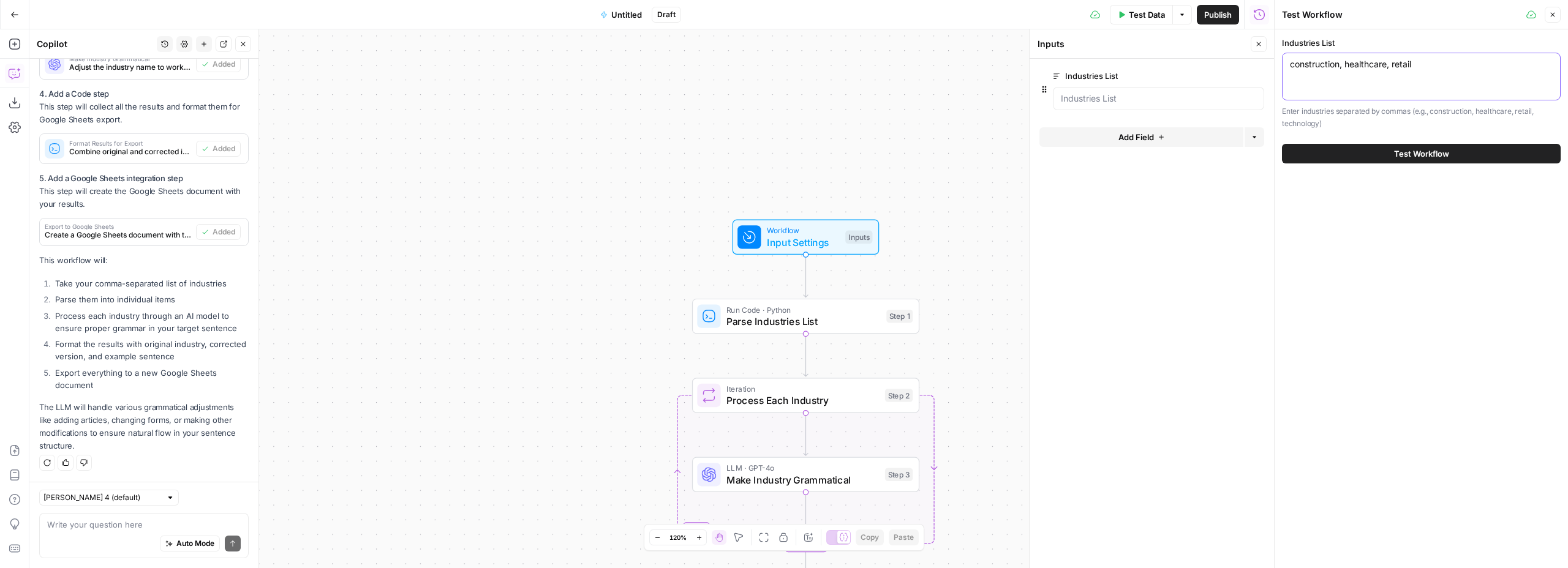
click at [1321, 68] on textarea "construction, healthcare, retail" at bounding box center [1420, 63] width 263 height 12
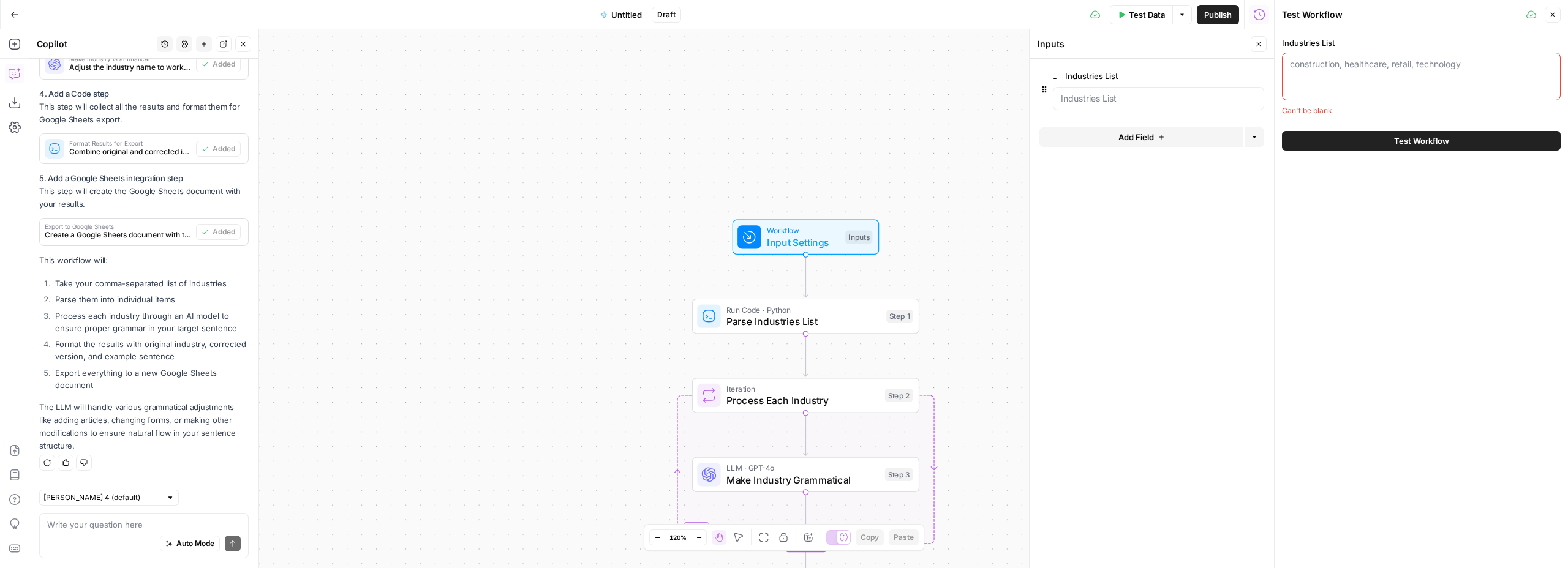
click at [1367, 65] on textarea "Industries List" at bounding box center [1420, 63] width 263 height 12
click at [1354, 80] on div "construction, healthcare, retail, technology" at bounding box center [1421, 76] width 279 height 47
paste textarea "3D printing Accessories Accounting Acupuncture Admin support Adult entertainmen…"
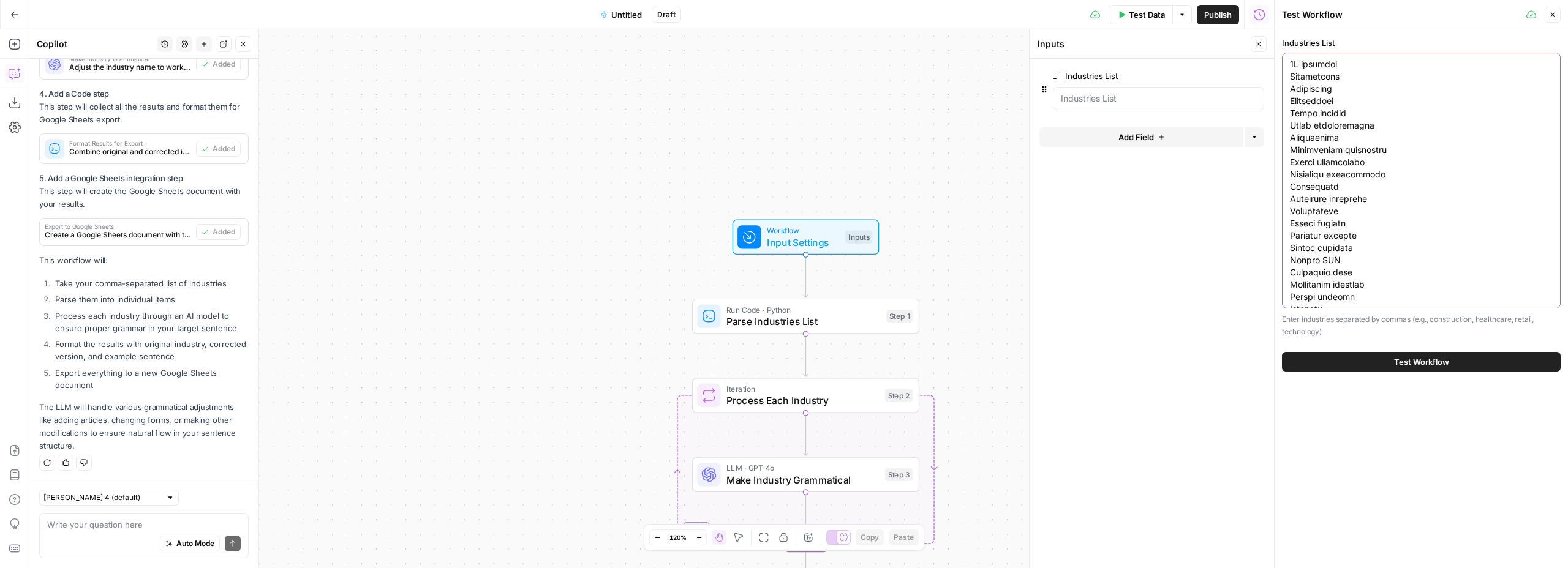
scroll to position [9793, 0]
type textarea "3D printing Accessories Accounting Acupuncture Admin support Adult entertainmen…"
click at [1410, 357] on span "Test Workflow" at bounding box center [1421, 362] width 55 height 12
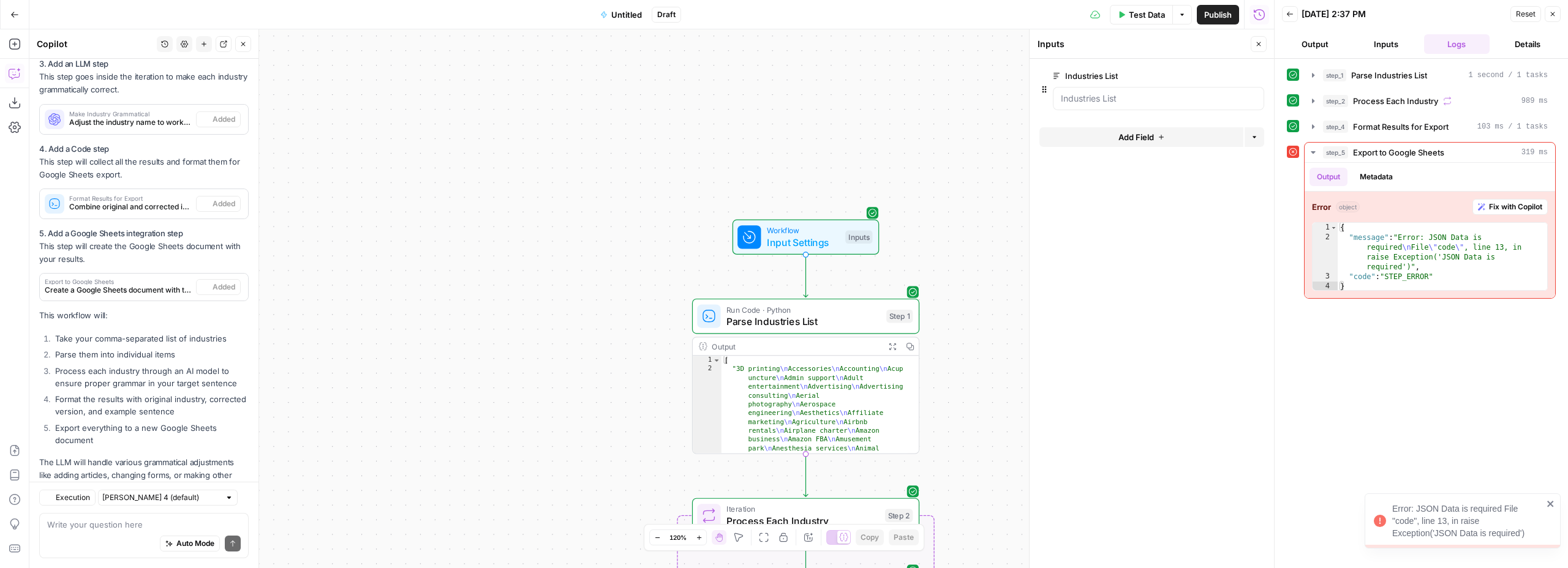
scroll to position [805, 0]
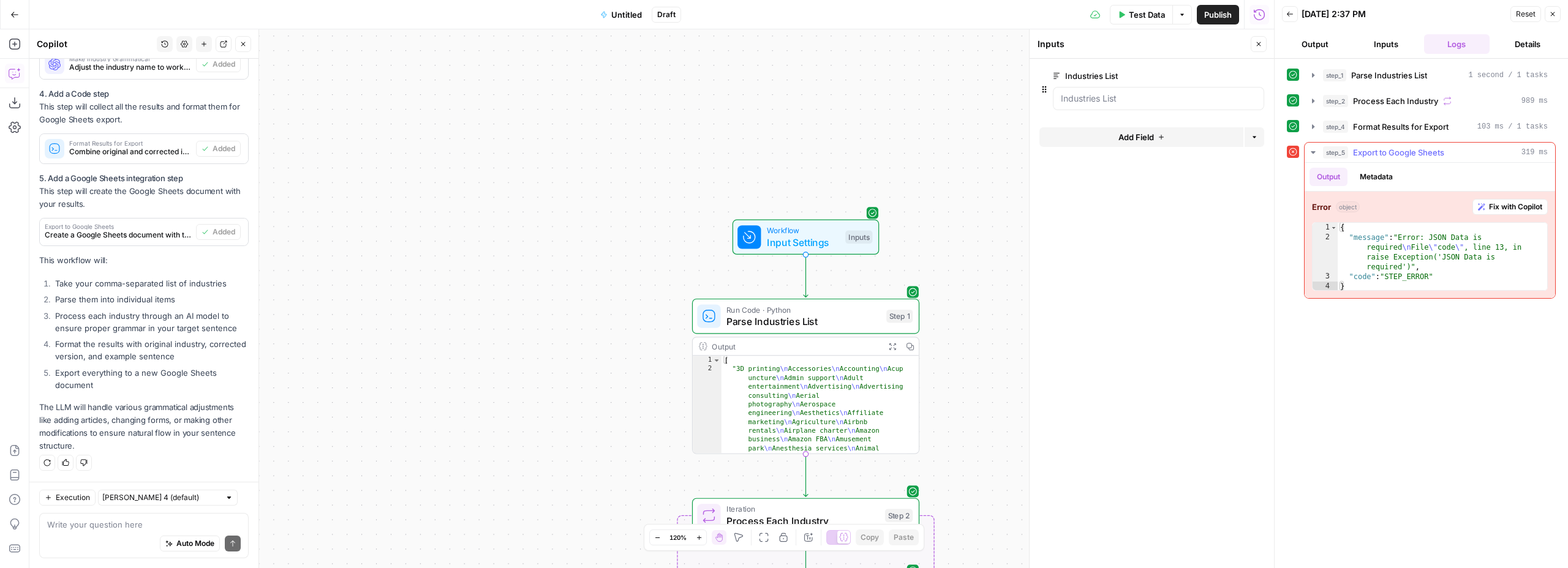
click at [1520, 207] on span "Fix with Copilot" at bounding box center [1515, 207] width 53 height 11
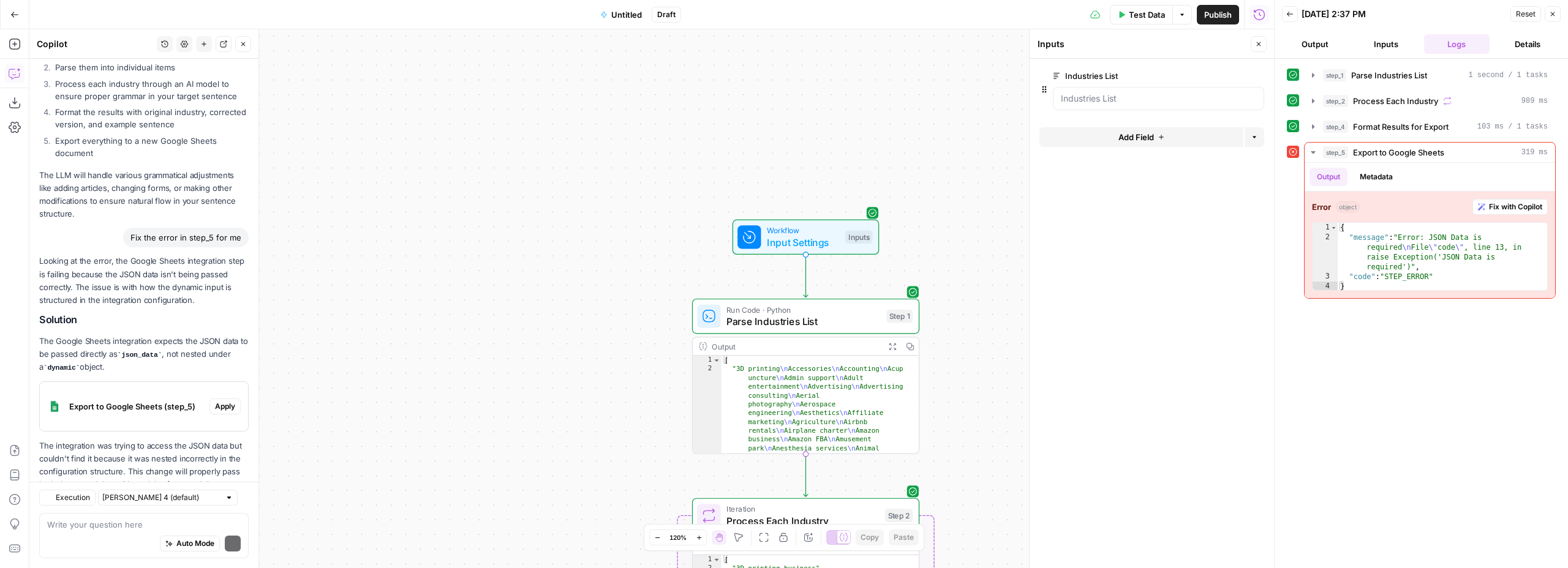
scroll to position [1101, 0]
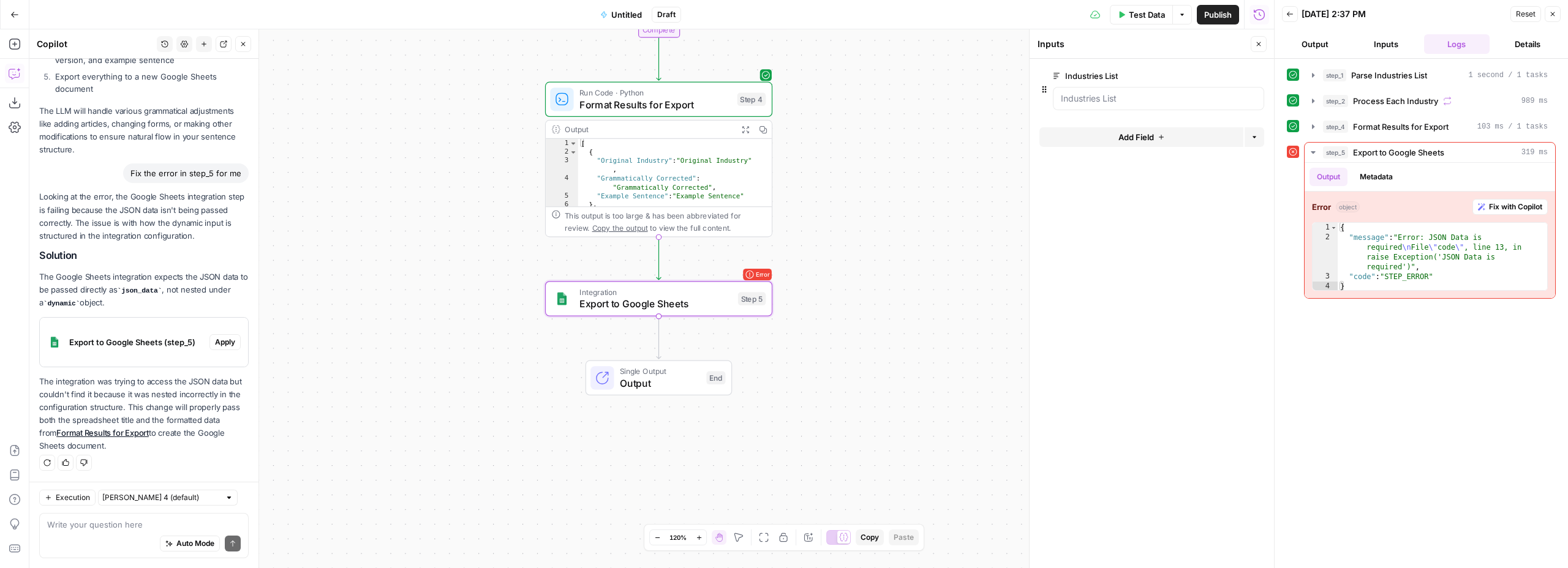
click at [218, 338] on span "Apply" at bounding box center [225, 342] width 20 height 11
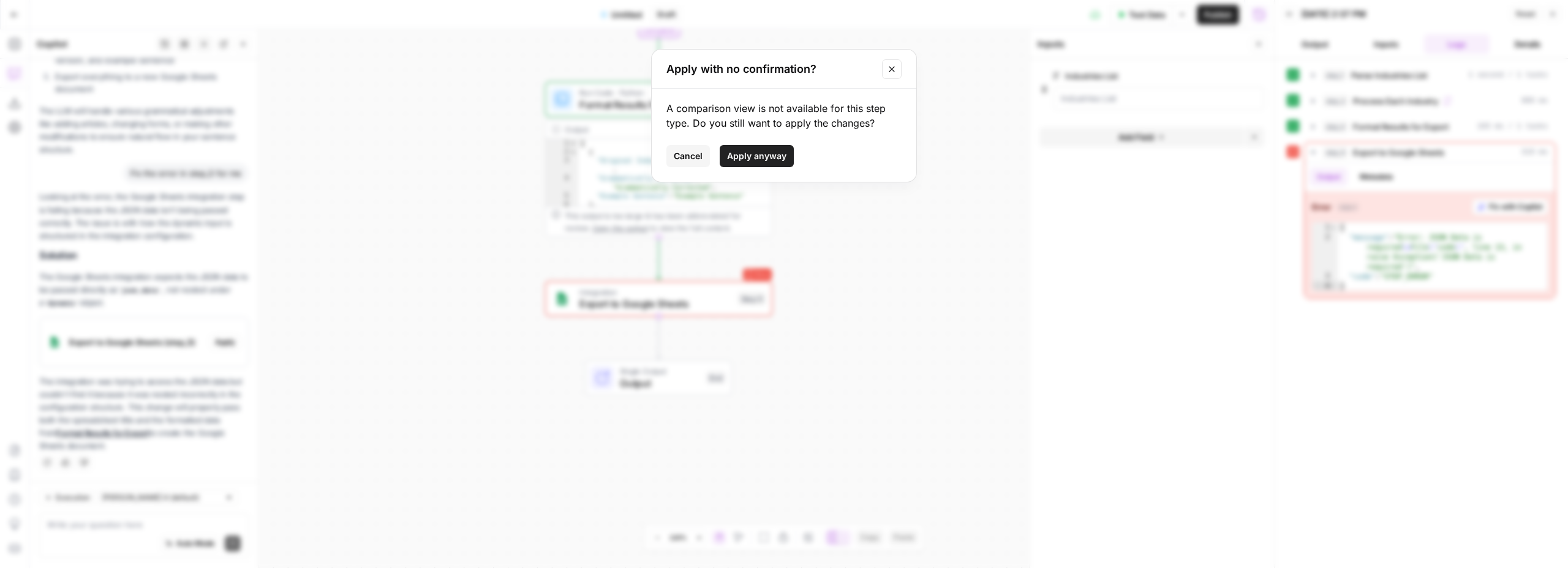
click at [764, 155] on span "Apply anyway" at bounding box center [757, 156] width 59 height 12
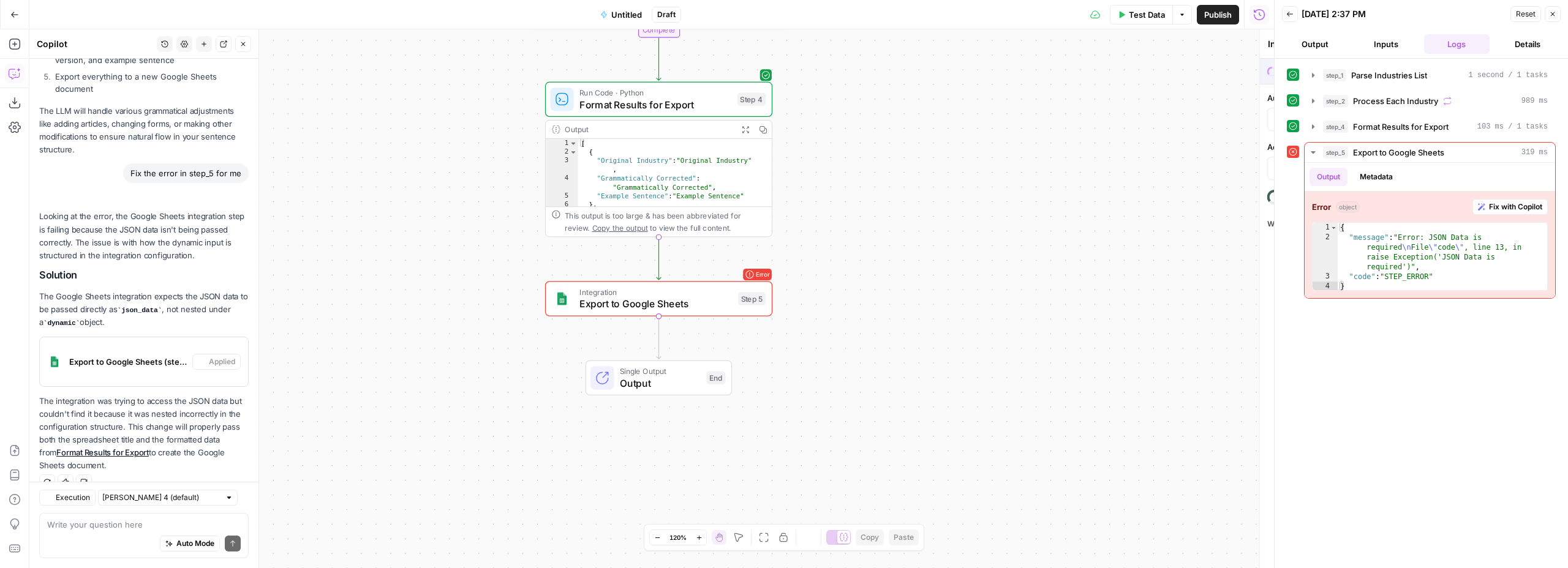
type textarea "Export to Google Sheets"
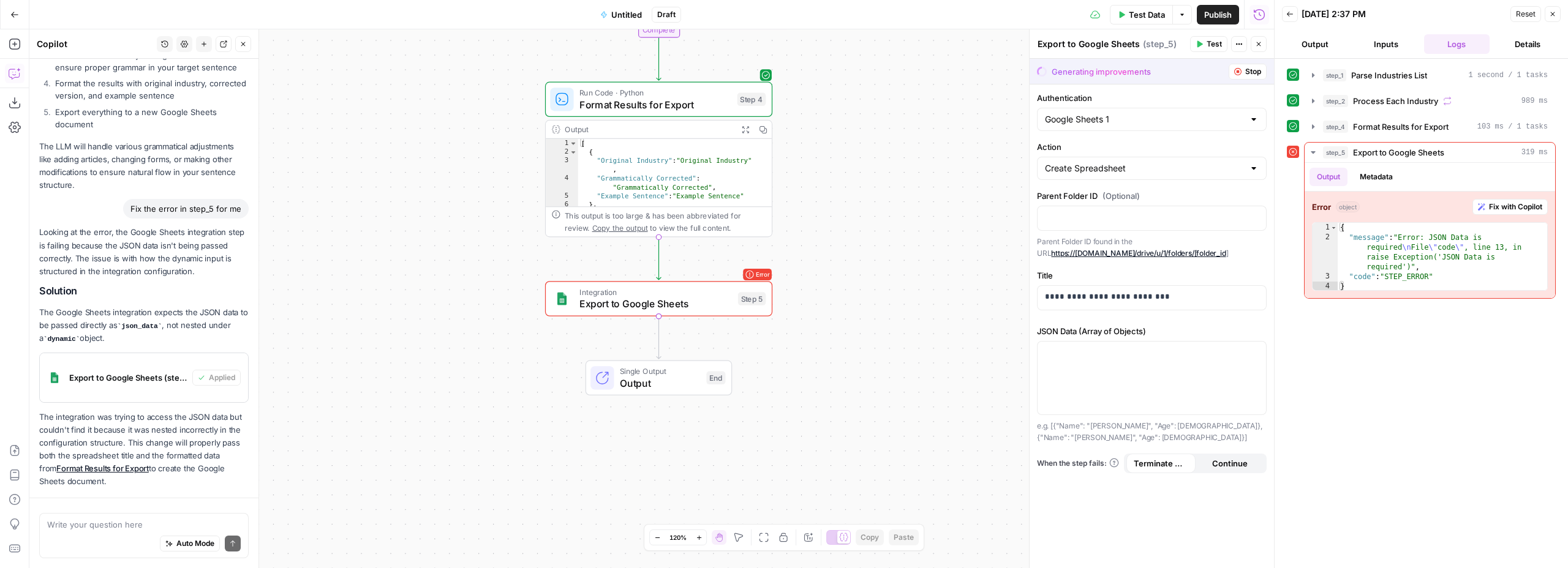
scroll to position [1121, 0]
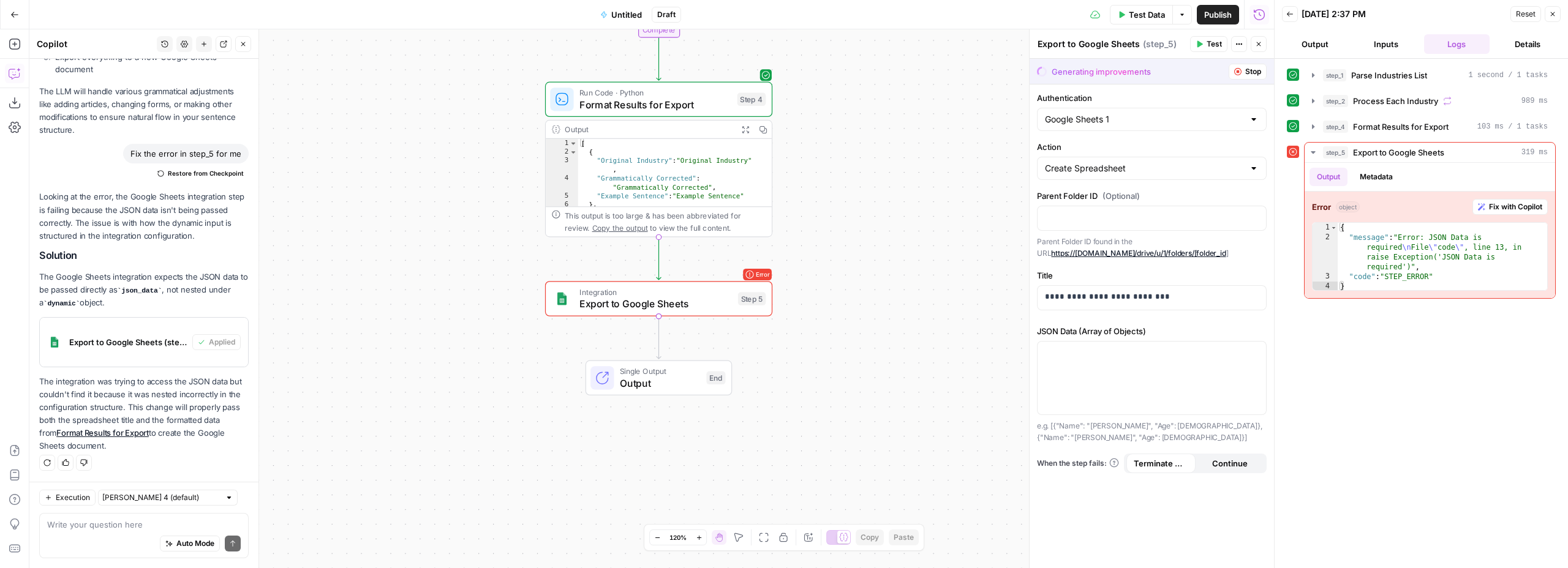
click at [1135, 71] on div "Generating improvements" at bounding box center [1100, 72] width 99 height 12
click at [153, 403] on p "The integration was trying to access the JSON data but couldn't find it because…" at bounding box center [144, 414] width 210 height 78
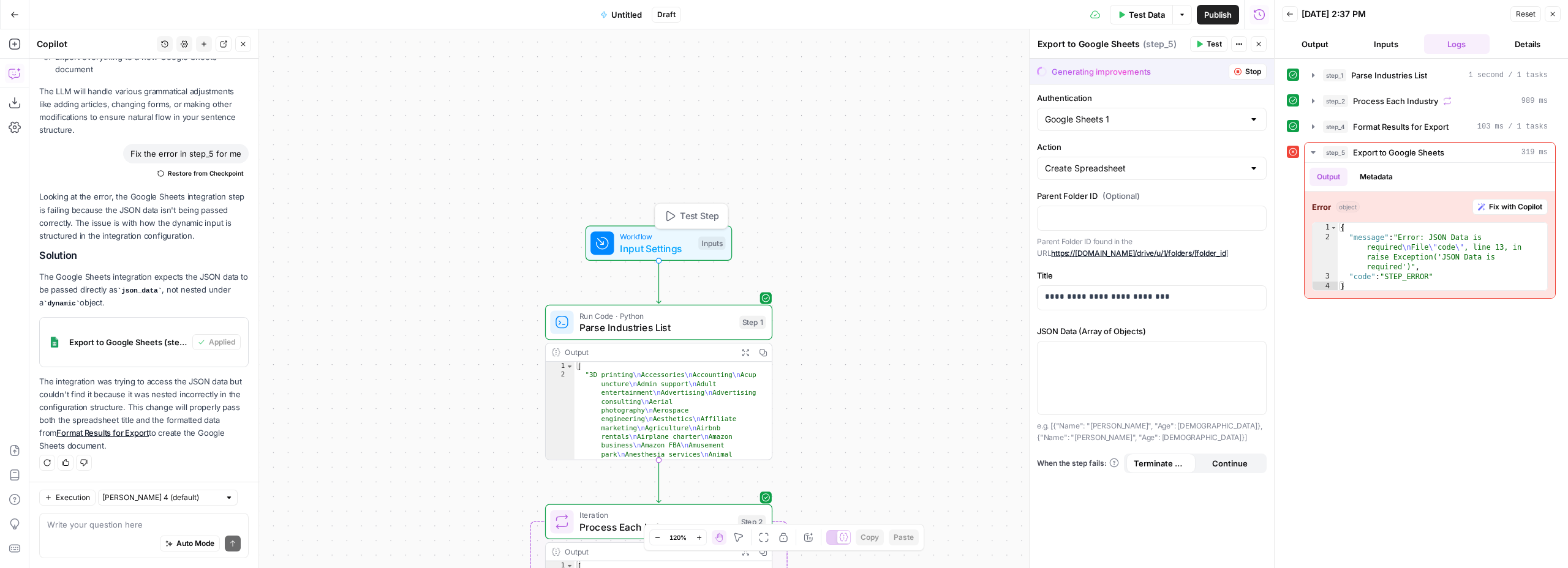
click at [664, 243] on span "Input Settings" at bounding box center [655, 248] width 73 height 14
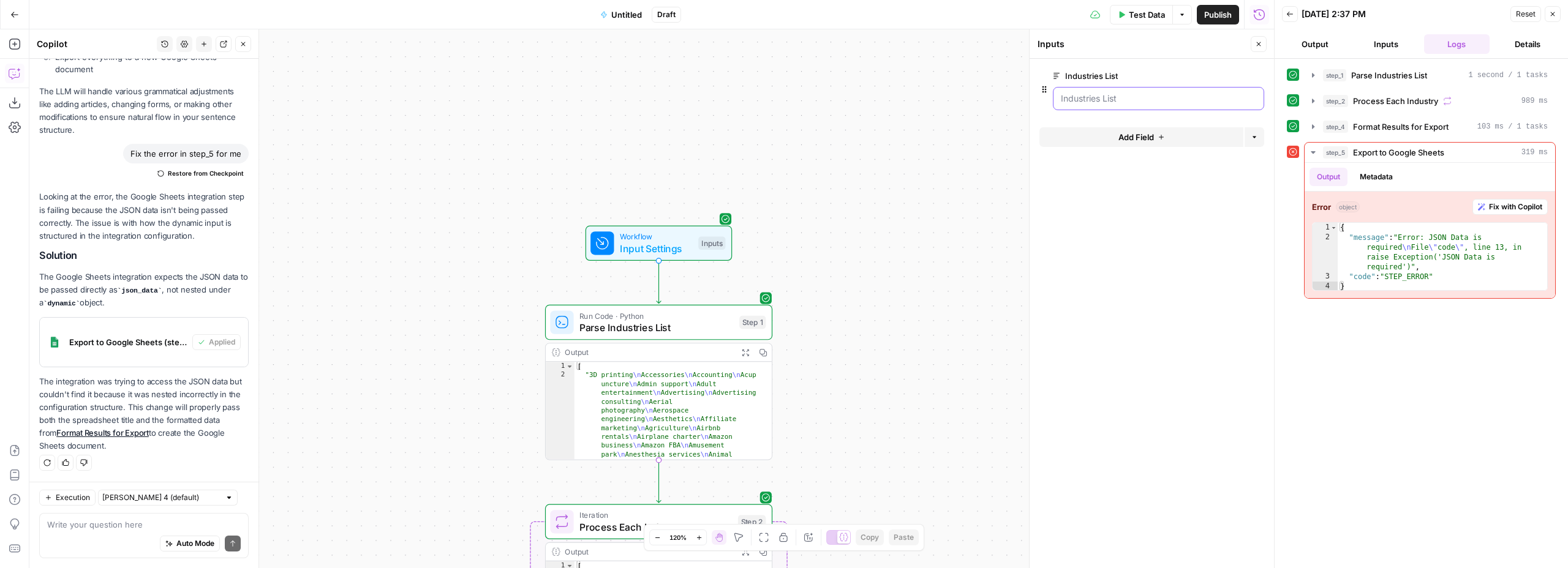
click at [1126, 94] on List "Industries List" at bounding box center [1158, 98] width 195 height 12
click at [1087, 103] on List "Industries List" at bounding box center [1158, 98] width 195 height 12
click at [1106, 99] on List "Industries List" at bounding box center [1158, 98] width 195 height 12
click at [1137, 99] on List "Industries List" at bounding box center [1158, 98] width 195 height 12
click at [1139, 134] on span "Add Field" at bounding box center [1136, 137] width 35 height 12
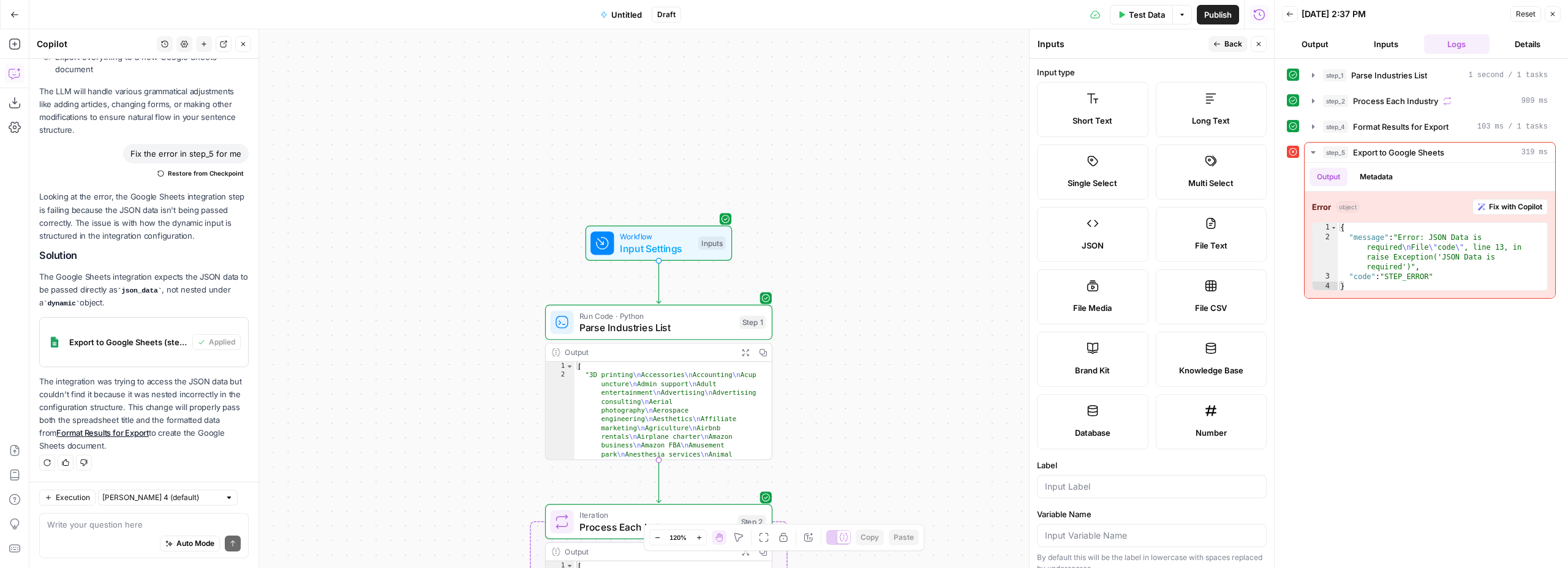
click at [1205, 284] on icon at bounding box center [1211, 285] width 12 height 12
type textarea "Supports .csv file type"
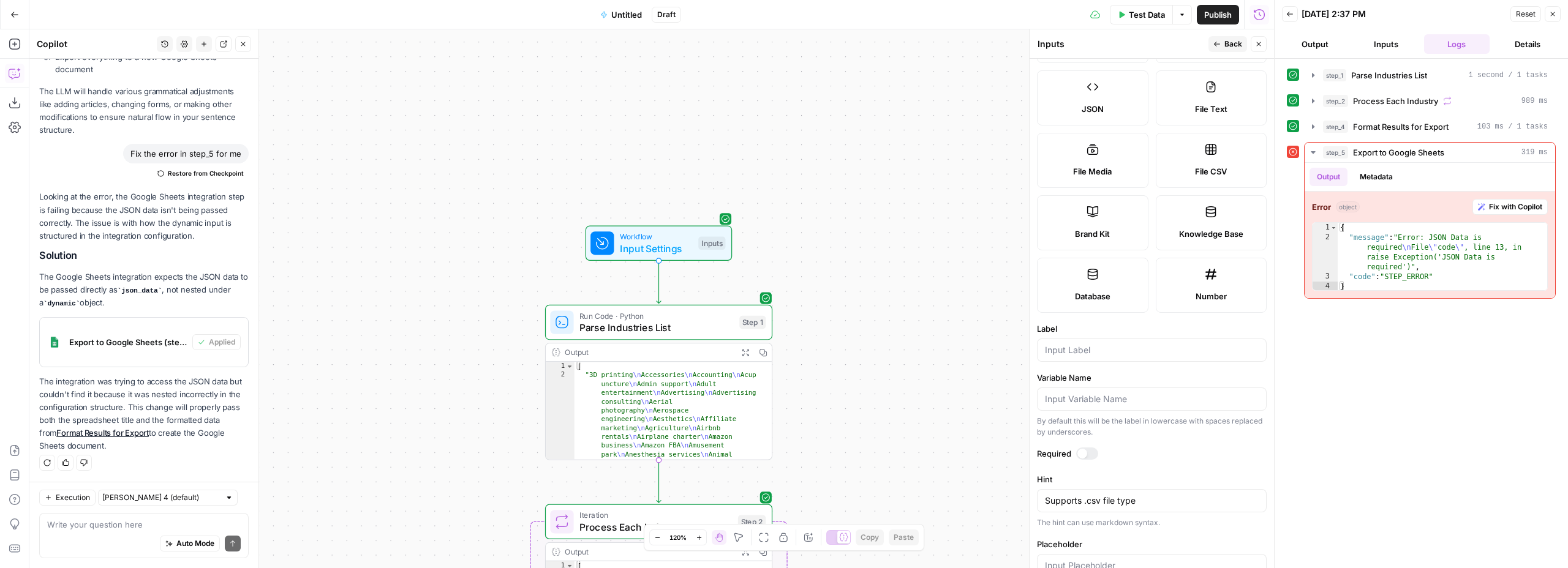
scroll to position [169, 0]
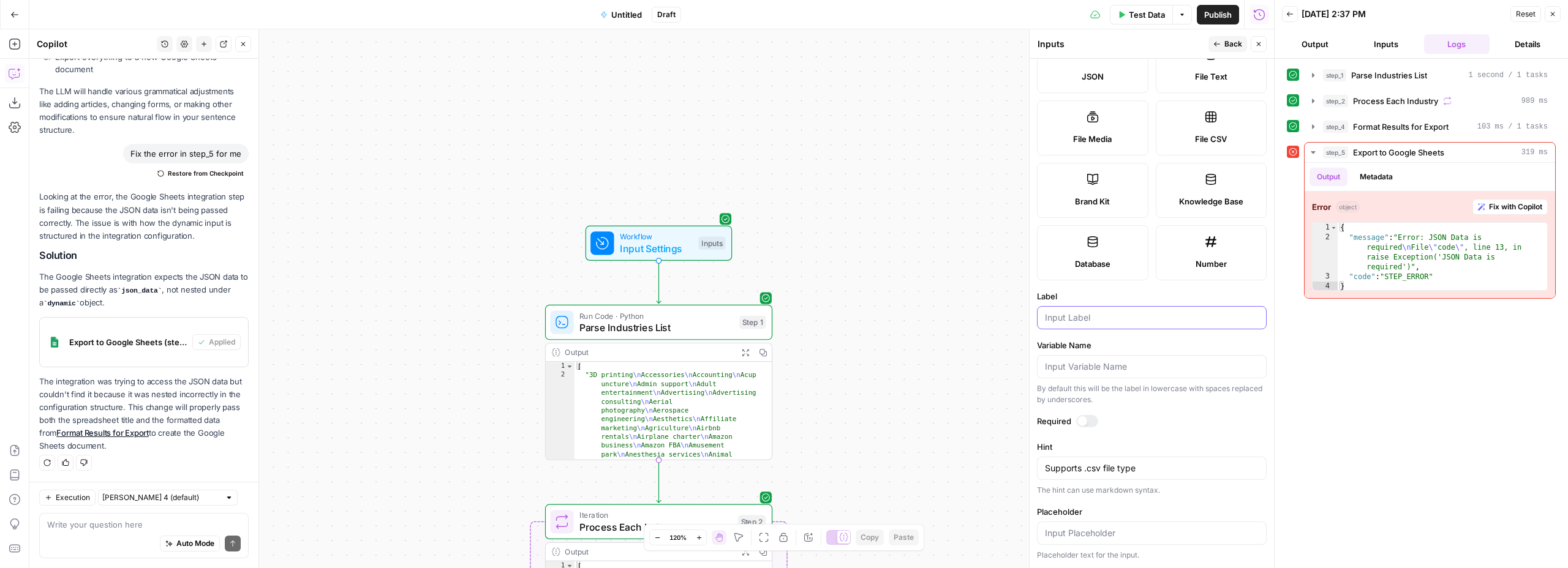
click at [1087, 317] on input "Label" at bounding box center [1152, 317] width 214 height 12
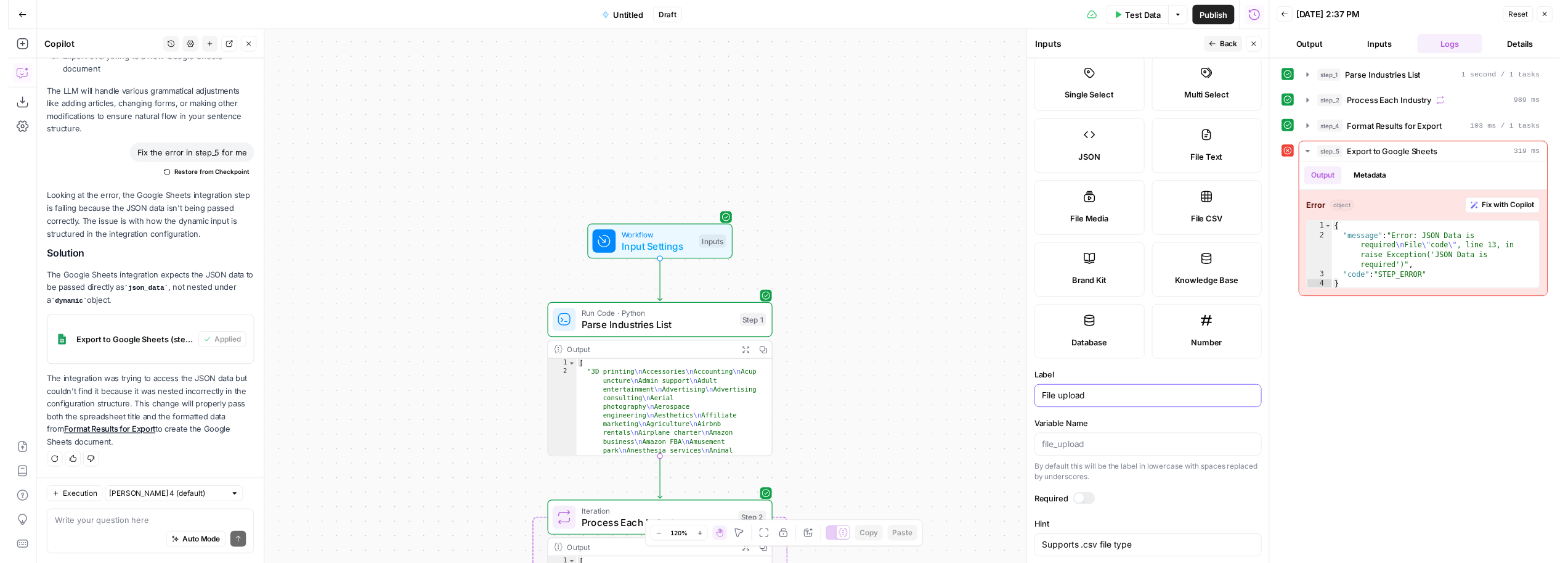
scroll to position [0, 0]
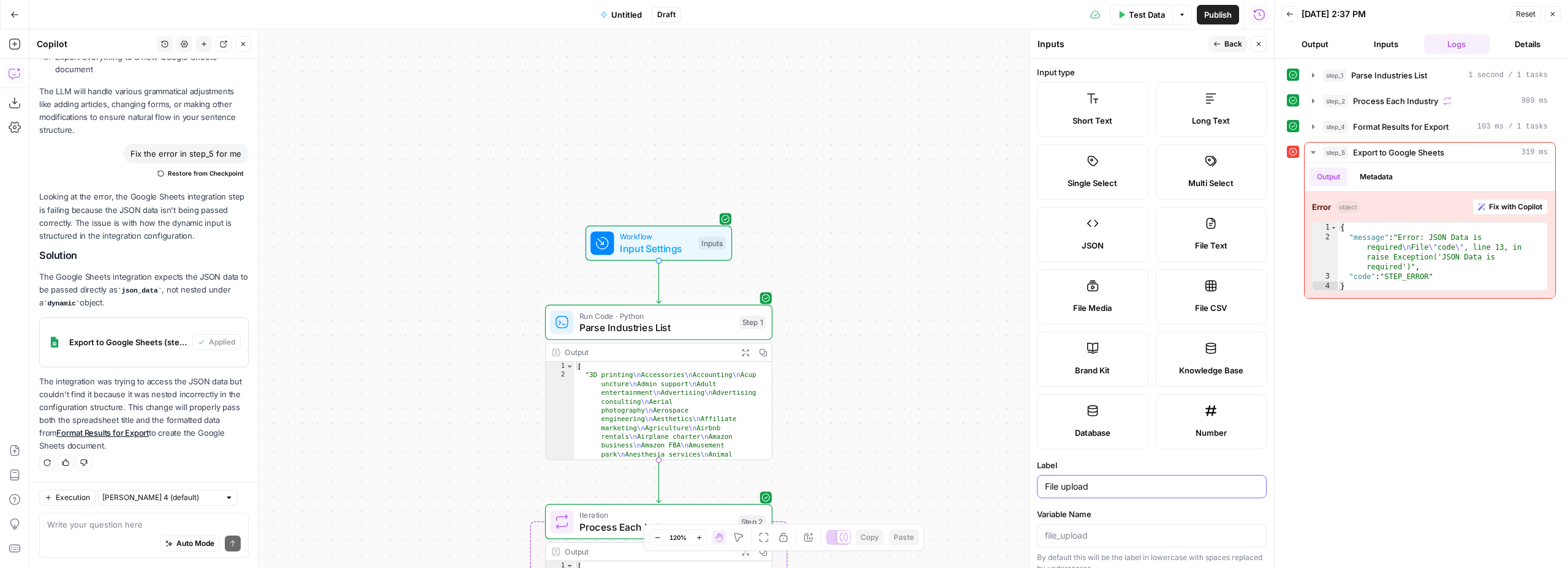
type input "File upload"
click at [1227, 40] on span "Back" at bounding box center [1233, 44] width 18 height 11
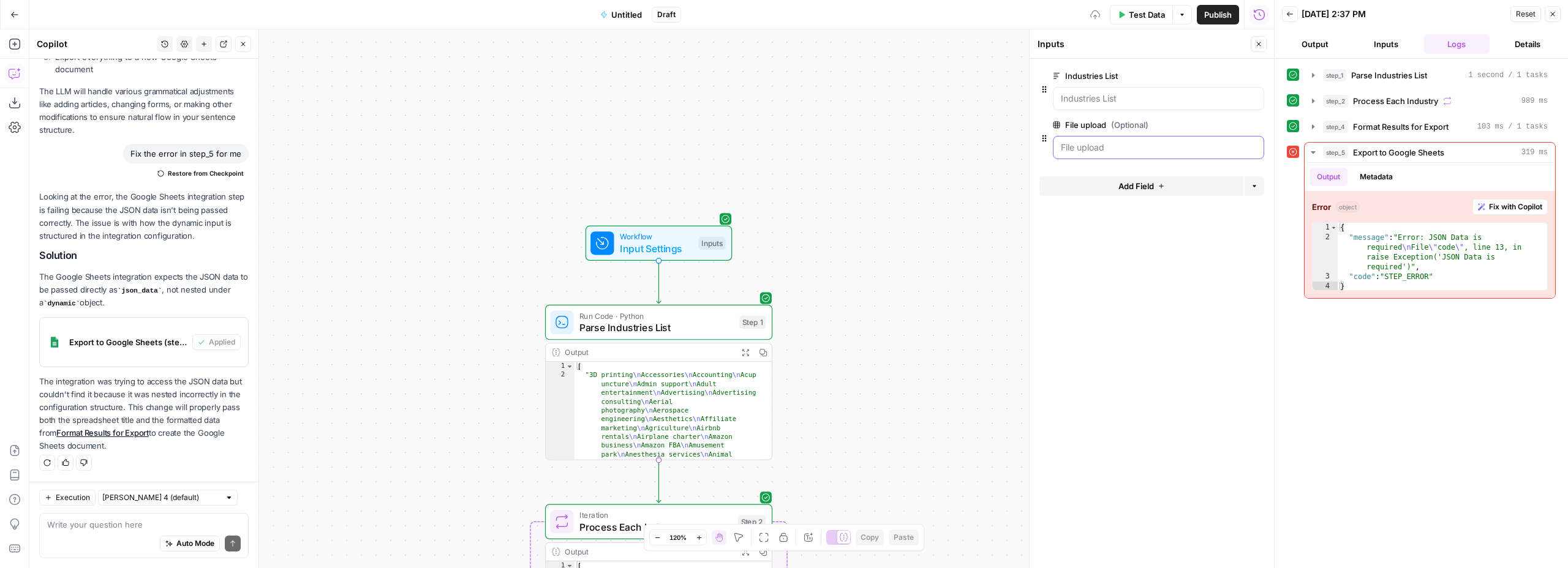
click at [1105, 151] on upload "File upload (Optional)" at bounding box center [1158, 147] width 195 height 12
click at [1129, 149] on upload "File upload (Optional)" at bounding box center [1158, 147] width 195 height 12
click at [645, 246] on span "Input Settings" at bounding box center [655, 248] width 73 height 14
click at [1255, 47] on icon "button" at bounding box center [1258, 43] width 7 height 7
click at [716, 245] on div "Inputs" at bounding box center [712, 243] width 27 height 14
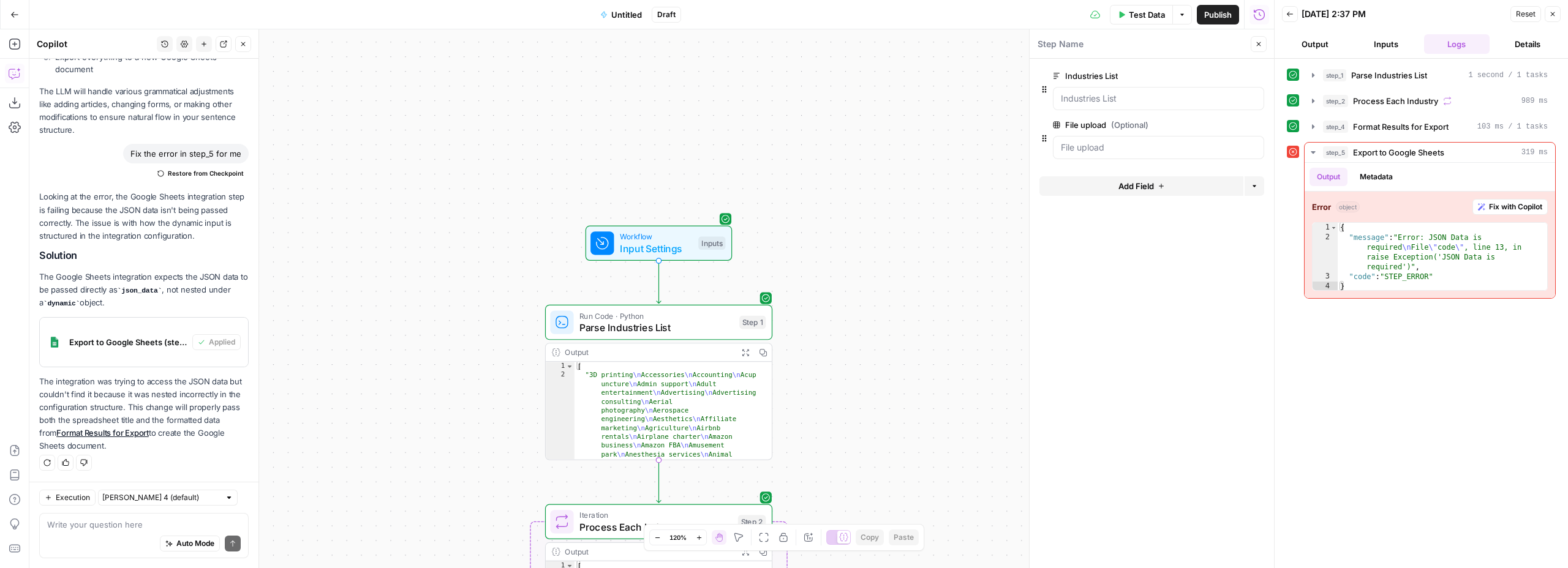
click at [1262, 45] on button "Close" at bounding box center [1259, 44] width 16 height 16
click at [1401, 41] on button "Inputs" at bounding box center [1386, 44] width 66 height 19
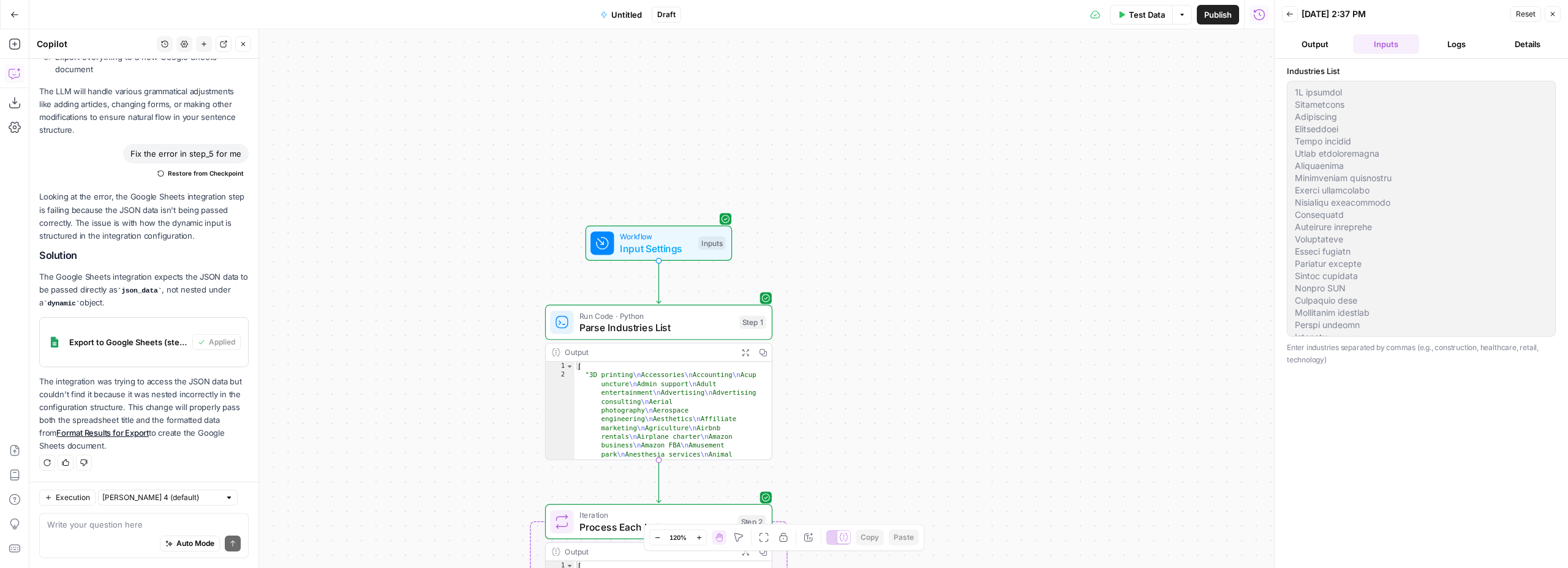
click at [1288, 18] on button "Back" at bounding box center [1290, 14] width 16 height 16
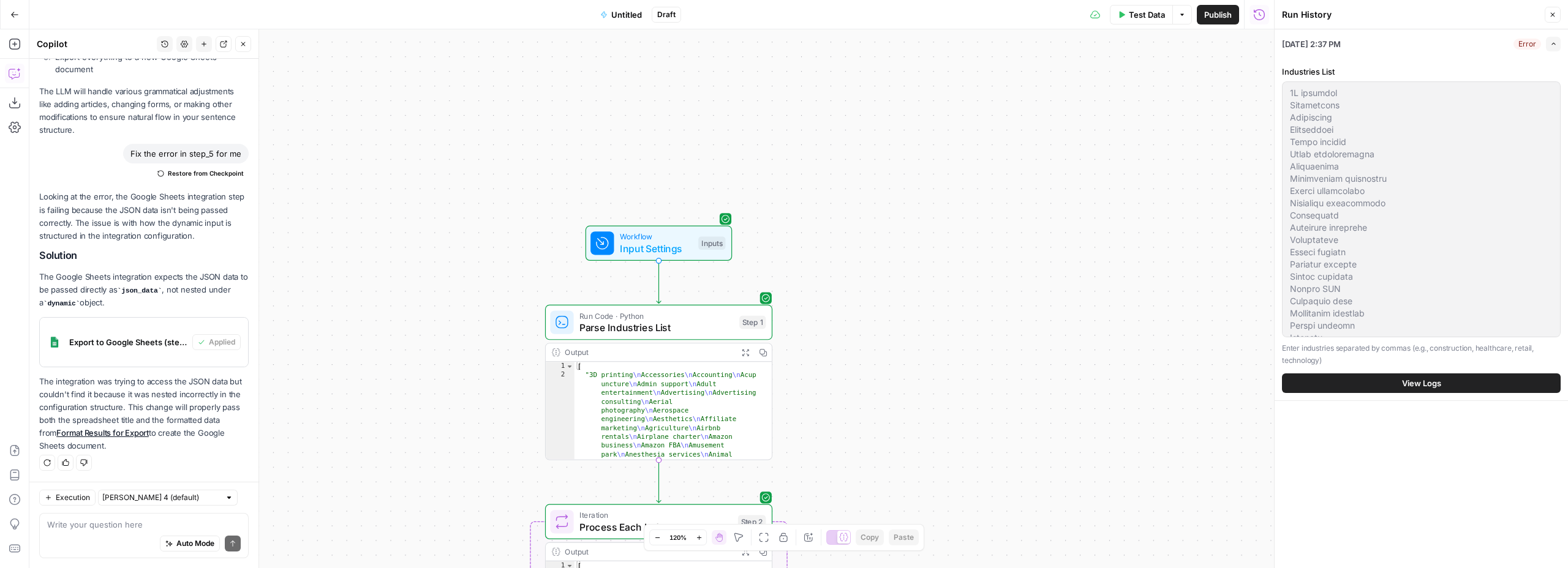
click at [1556, 14] on button "Close" at bounding box center [1553, 14] width 16 height 16
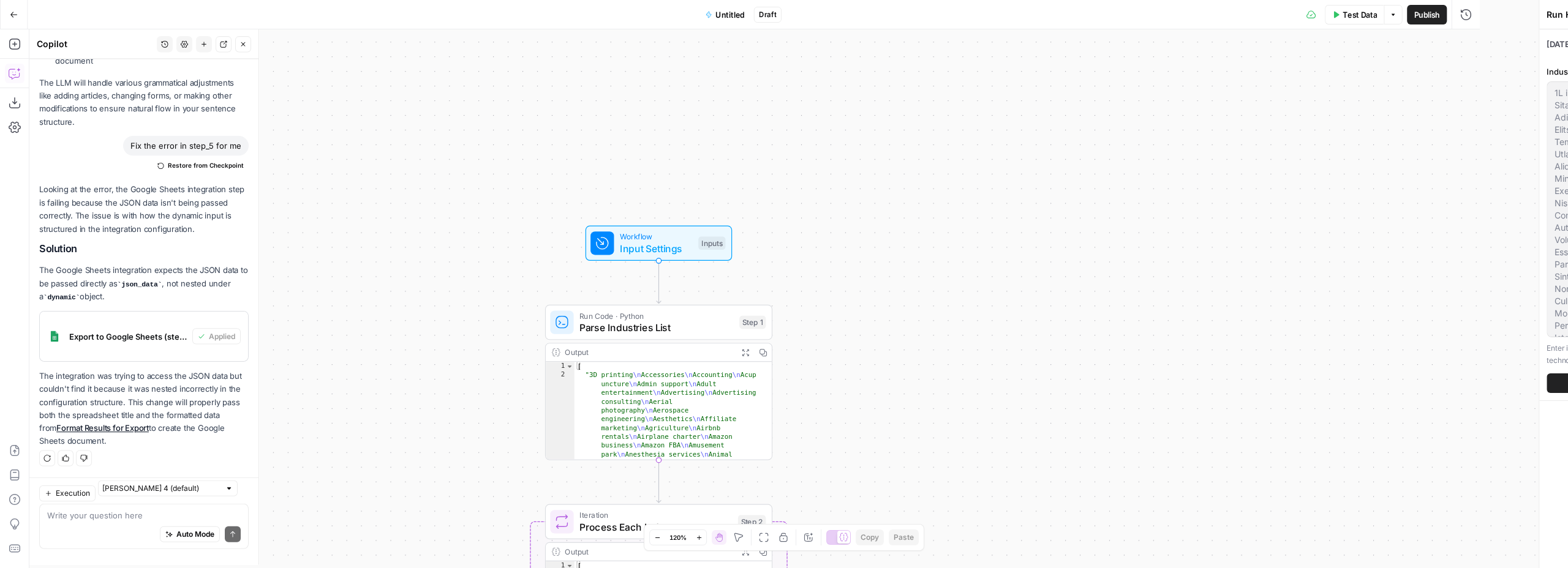
scroll to position [1121, 0]
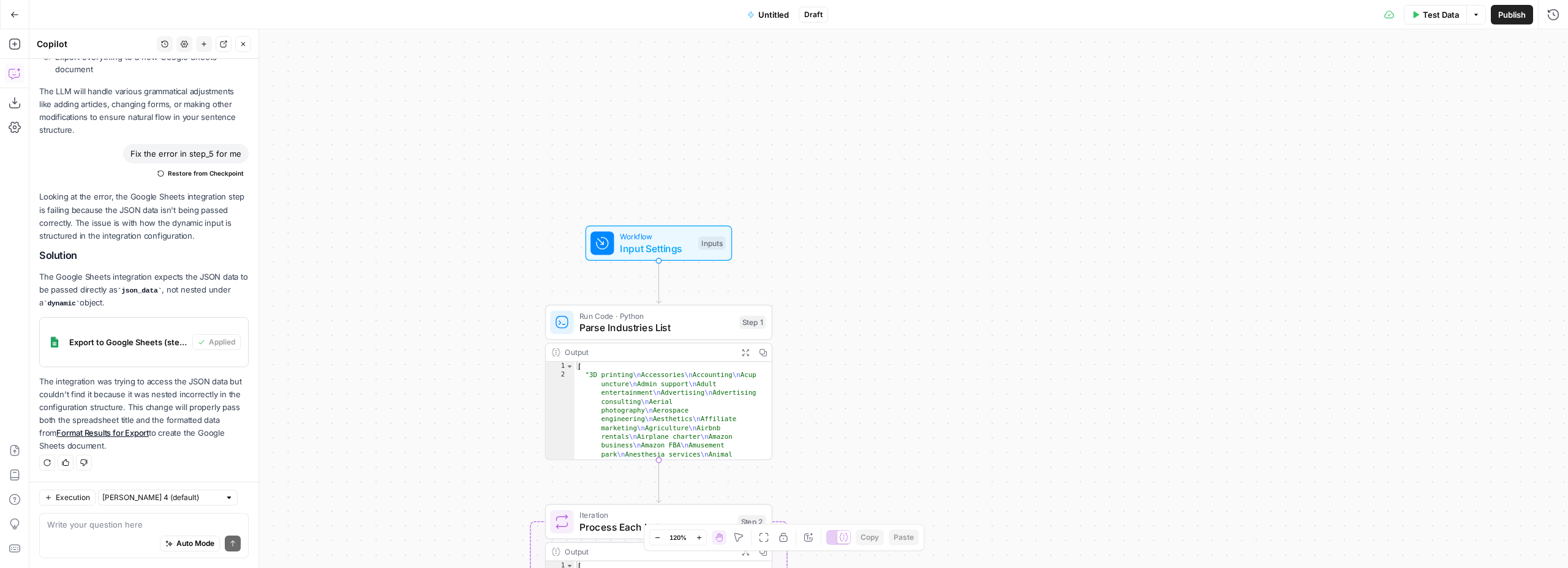
drag, startPoint x: 766, startPoint y: 357, endPoint x: 770, endPoint y: 352, distance: 6.4
click at [766, 357] on button "Copy" at bounding box center [762, 353] width 18 height 18
click at [824, 328] on div "Workflow Input Settings Inputs Run Code · Python Parse Industries List Step 1 O…" at bounding box center [798, 299] width 1538 height 539
click at [668, 243] on span "Input Settings" at bounding box center [655, 248] width 73 height 14
click at [1380, 145] on upload "File upload (Optional)" at bounding box center [1452, 147] width 195 height 12
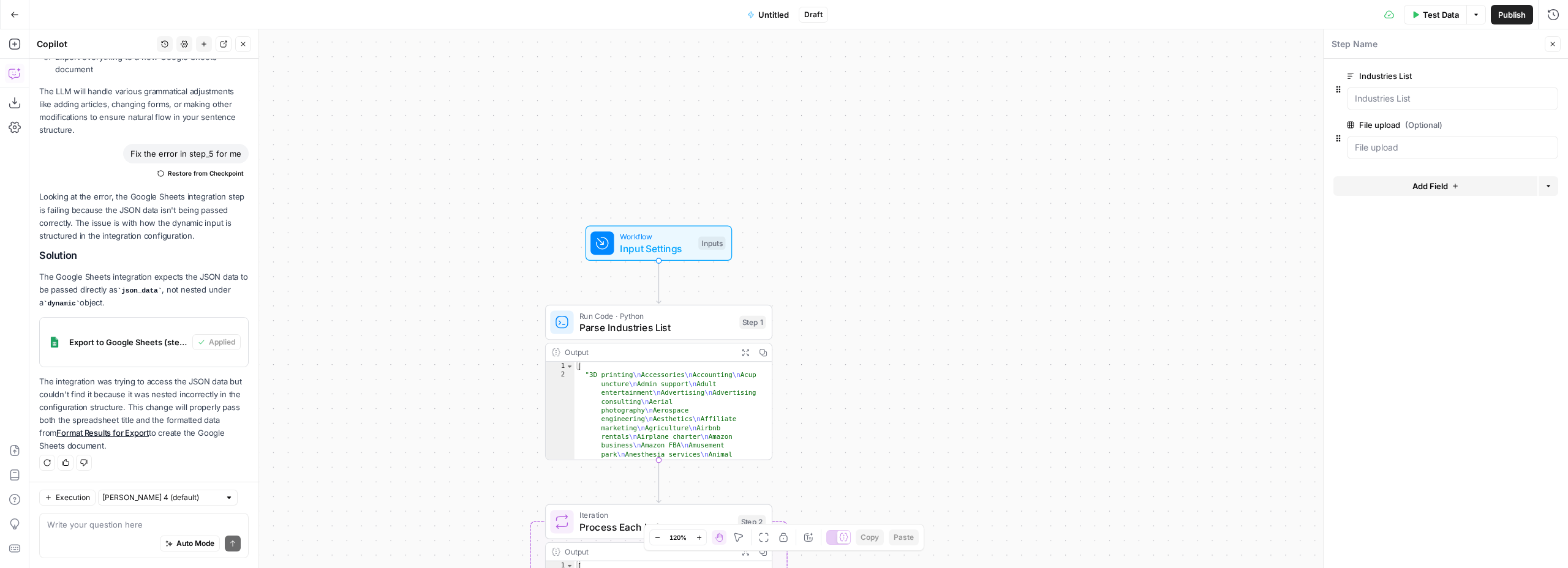
click at [1560, 43] on button "Close" at bounding box center [1553, 44] width 16 height 16
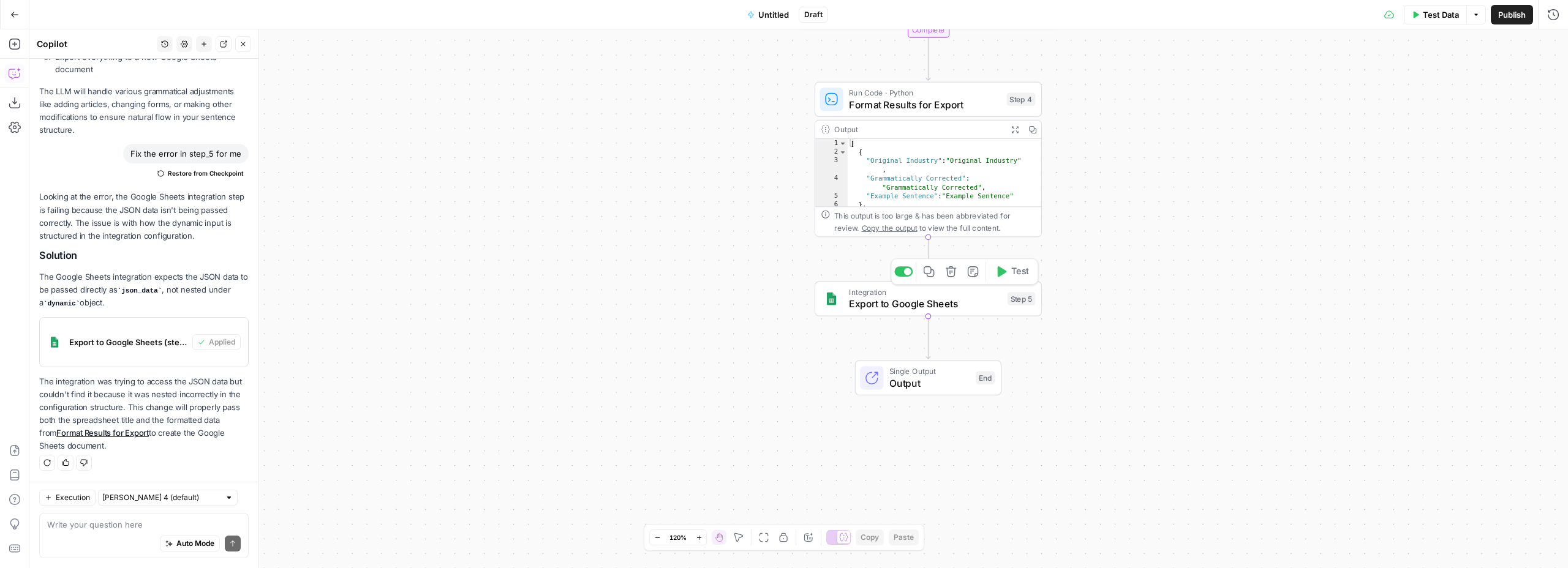
click at [862, 301] on span "Export to Google Sheets" at bounding box center [925, 304] width 153 height 14
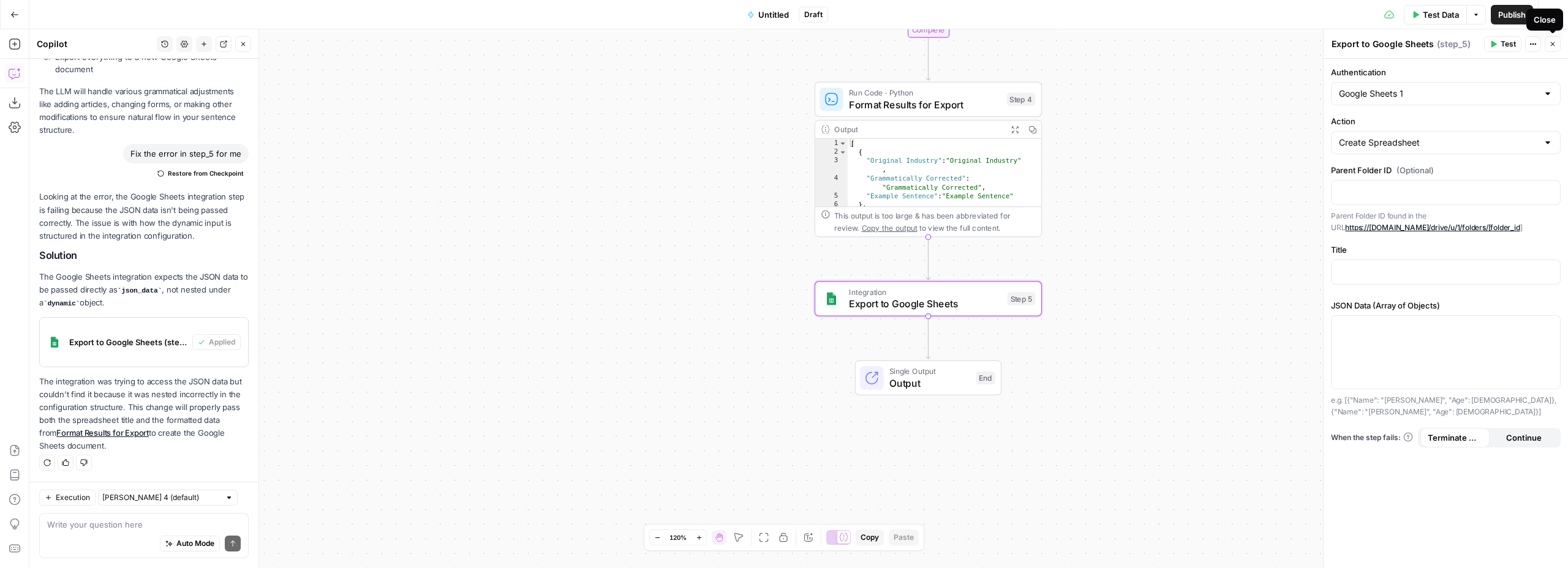
click at [1554, 44] on icon "button" at bounding box center [1552, 43] width 7 height 7
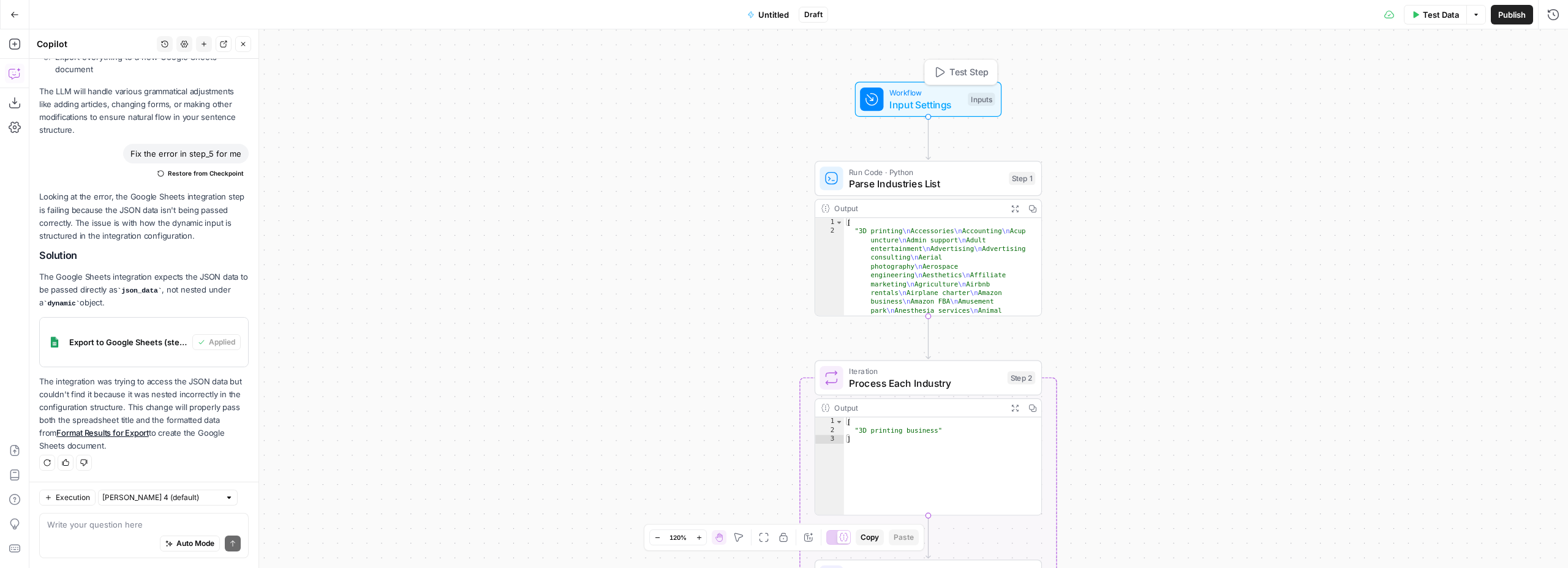
click at [907, 99] on span "Input Settings" at bounding box center [925, 104] width 73 height 14
click at [959, 72] on span "Test Step" at bounding box center [969, 72] width 39 height 14
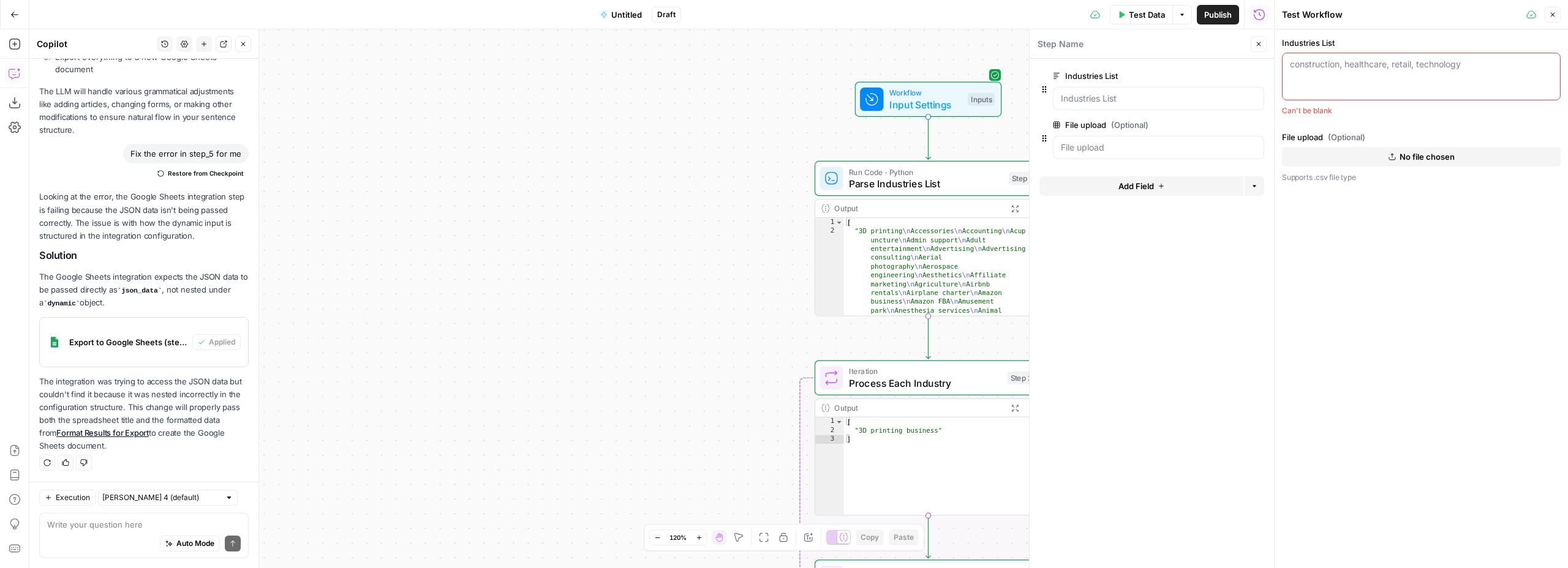
click at [1329, 78] on div "construction, healthcare, retail, technology" at bounding box center [1421, 76] width 279 height 47
click at [1387, 158] on button "No file chosen" at bounding box center [1421, 157] width 279 height 19
click at [1256, 79] on icon "button" at bounding box center [1257, 76] width 6 height 6
click at [1381, 66] on button "No file chosen" at bounding box center [1421, 63] width 279 height 19
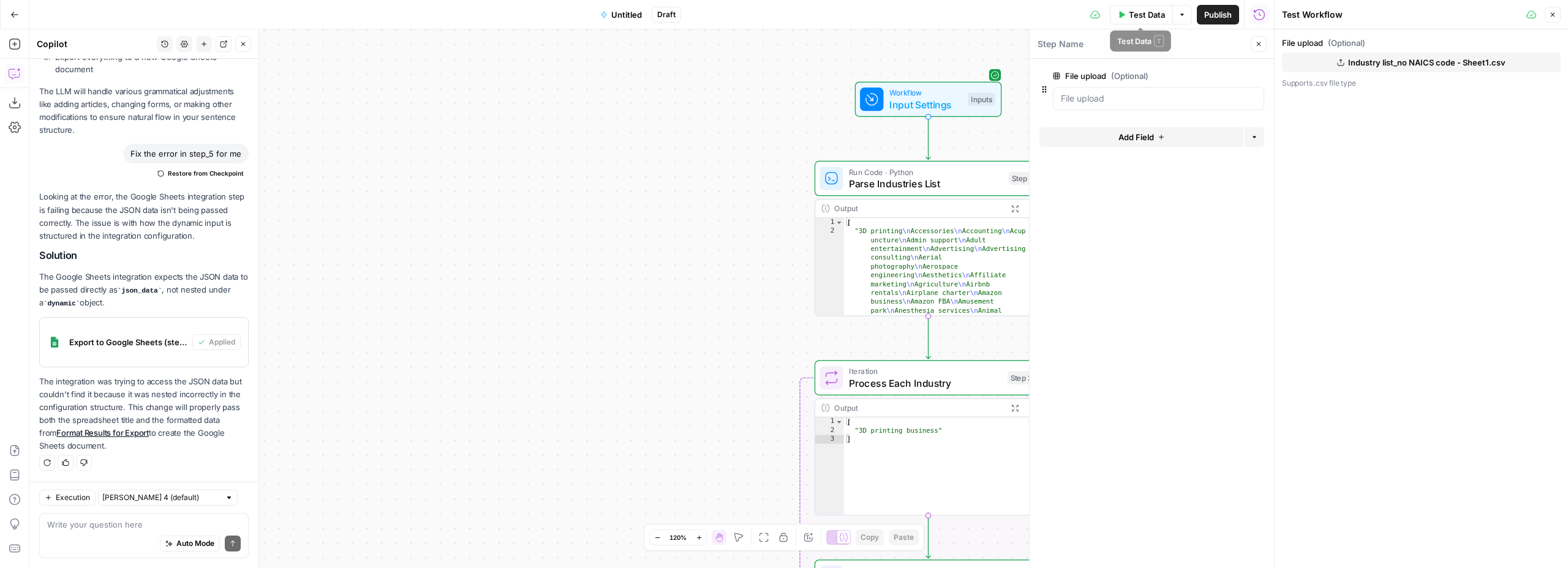
click at [1135, 13] on span "Test Data" at bounding box center [1146, 14] width 36 height 12
click at [1413, 112] on span "Test Workflow" at bounding box center [1421, 113] width 55 height 12
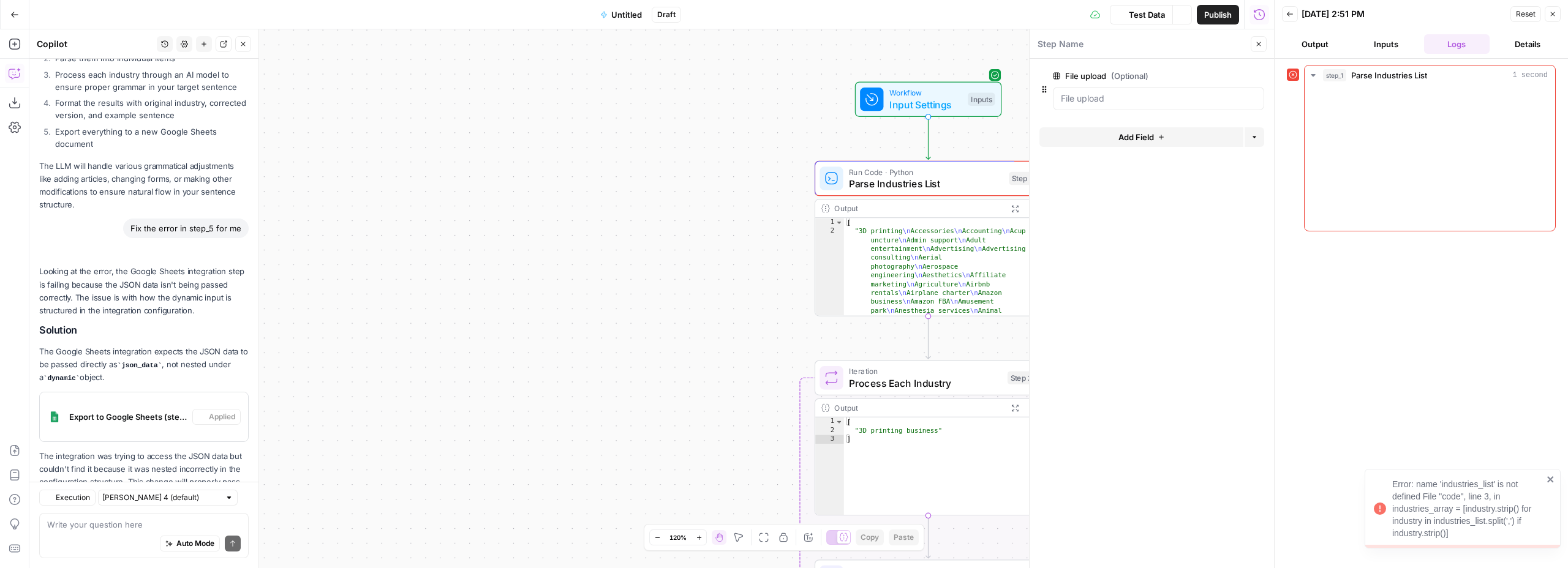
scroll to position [1121, 0]
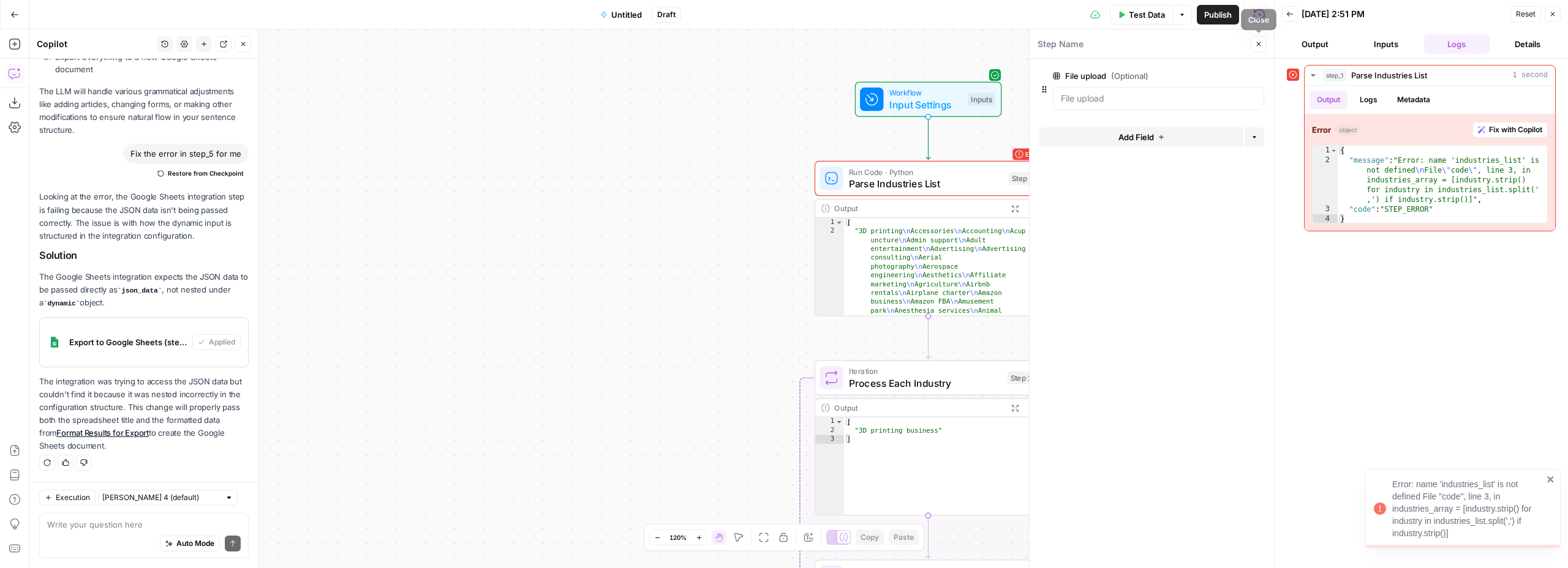
click at [1253, 41] on button "Close" at bounding box center [1259, 44] width 16 height 16
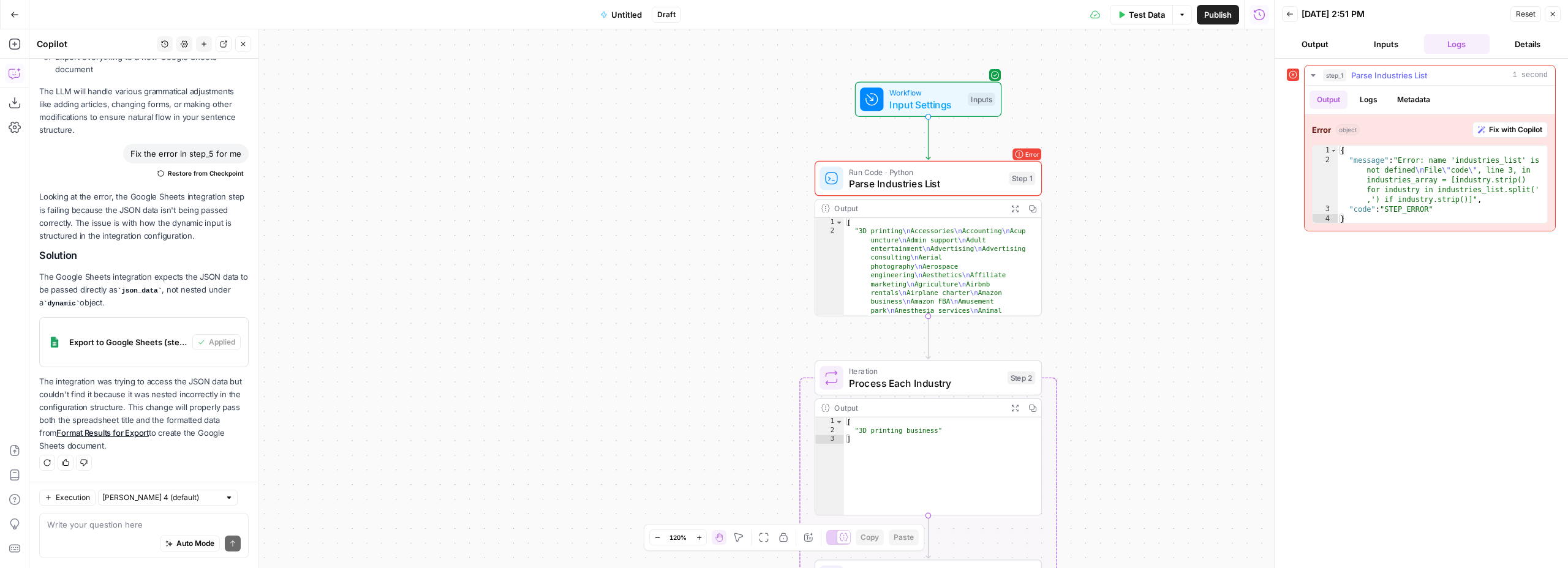
drag, startPoint x: 1495, startPoint y: 130, endPoint x: 1483, endPoint y: 142, distance: 17.0
click at [1495, 130] on span "Fix with Copilot" at bounding box center [1515, 130] width 53 height 11
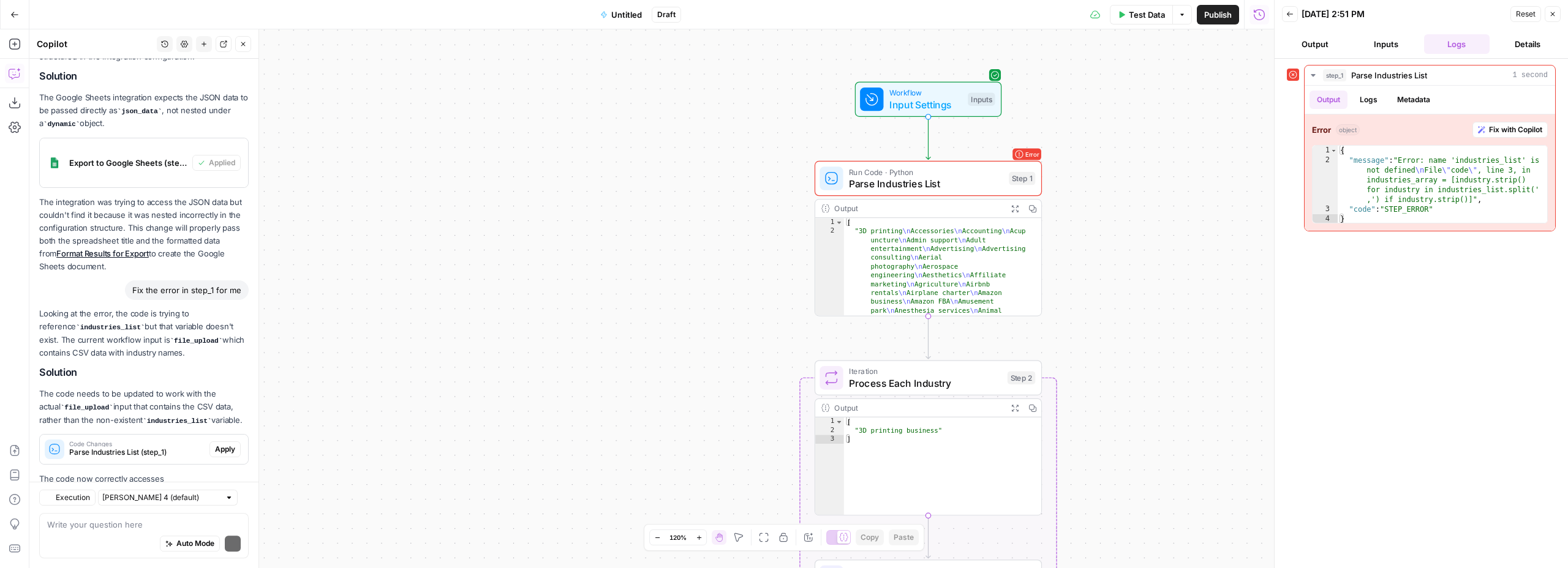
scroll to position [1384, 0]
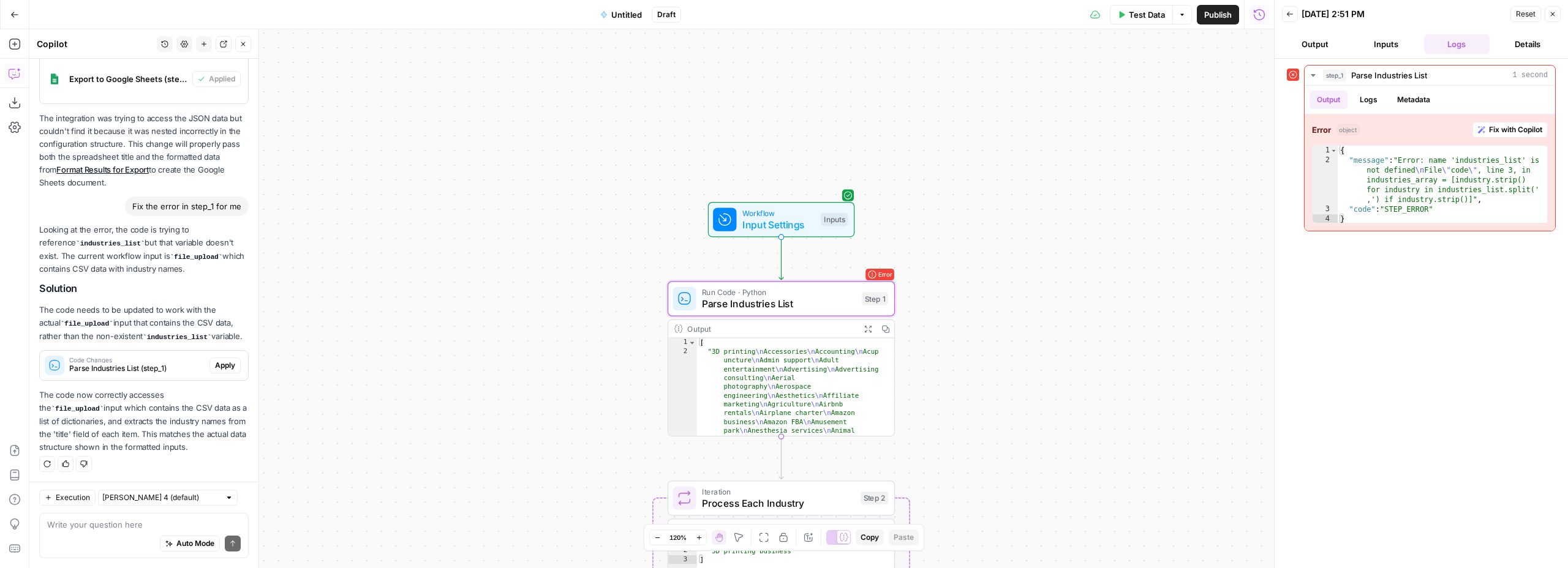
click at [215, 368] on span "Apply" at bounding box center [225, 366] width 20 height 11
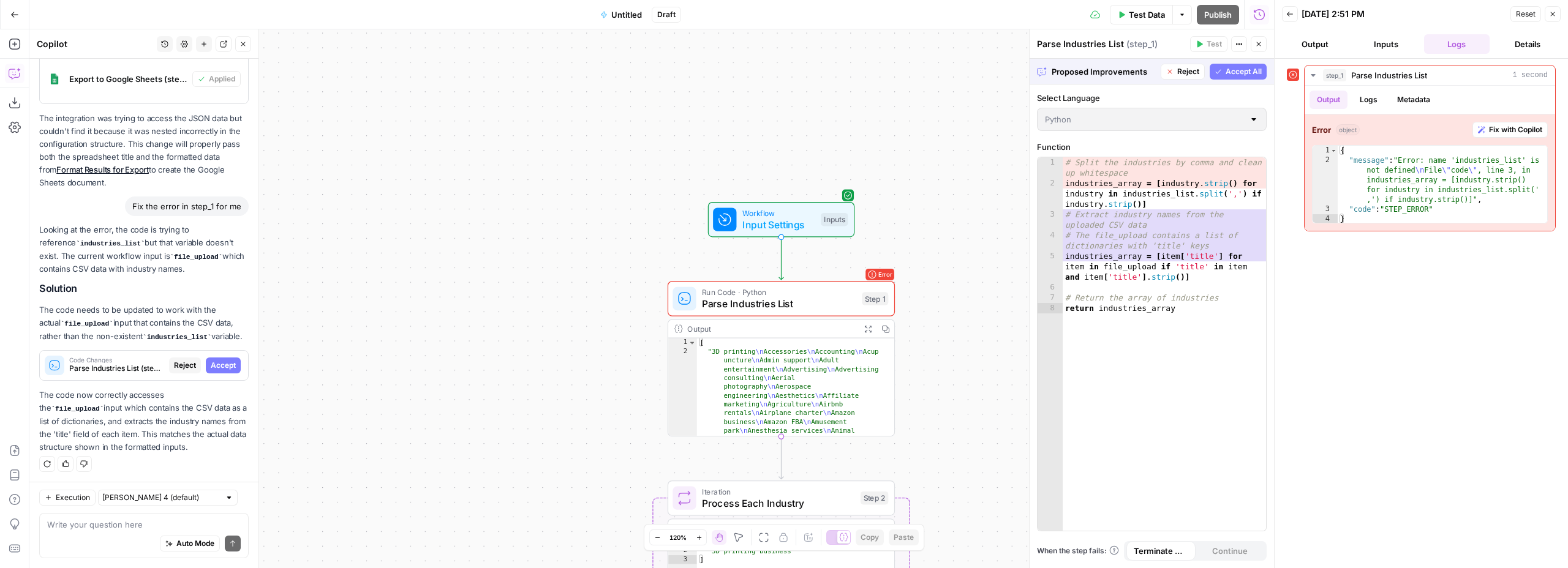
click at [1231, 68] on span "Accept All" at bounding box center [1243, 72] width 36 height 11
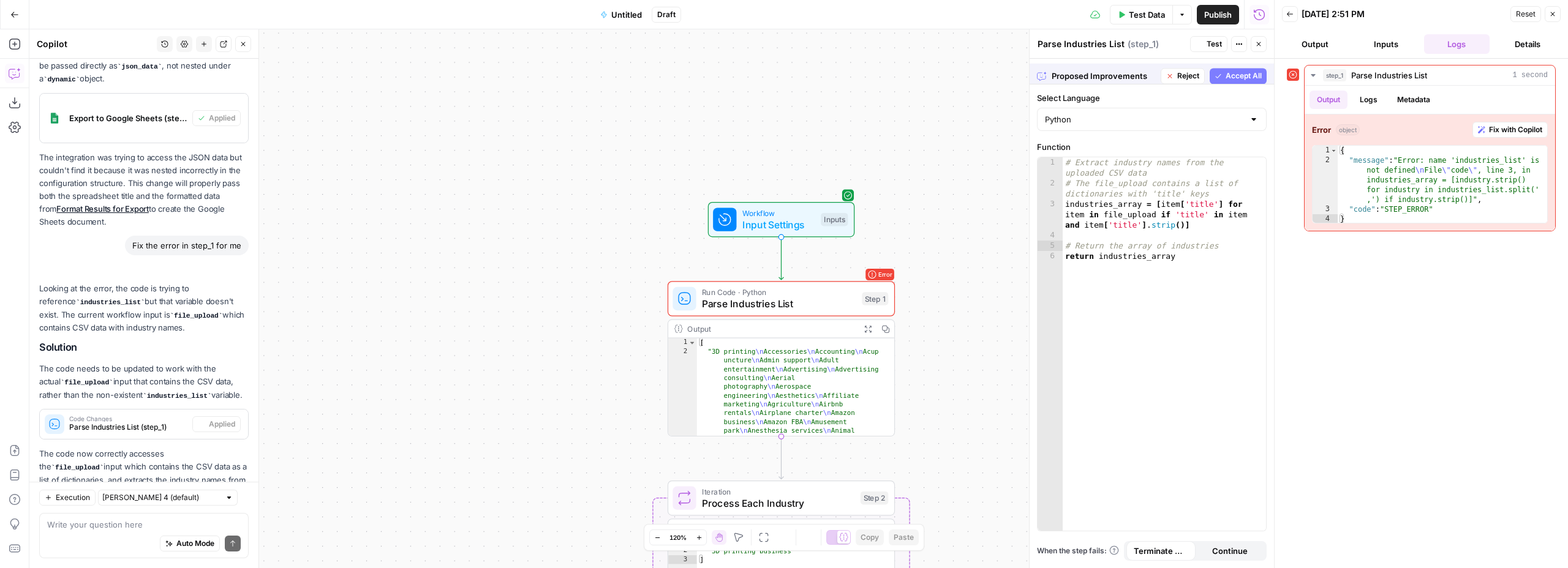
scroll to position [1404, 0]
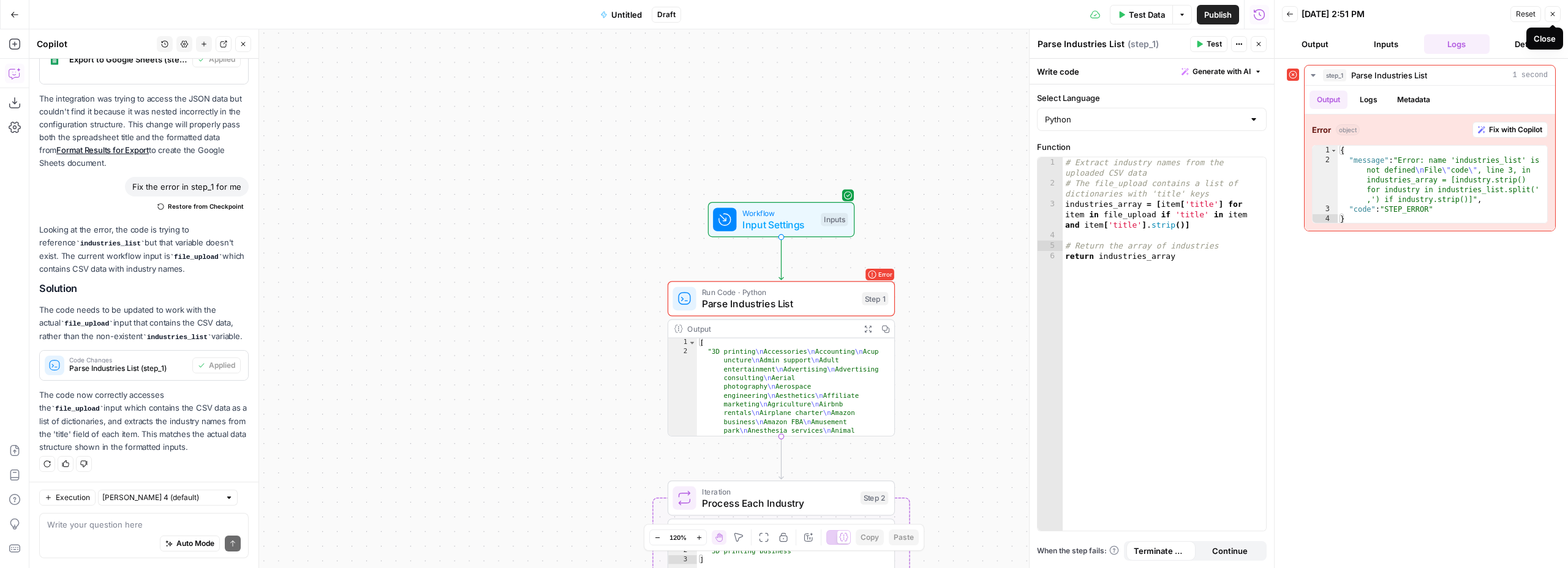
click at [1549, 14] on icon "button" at bounding box center [1552, 14] width 7 height 7
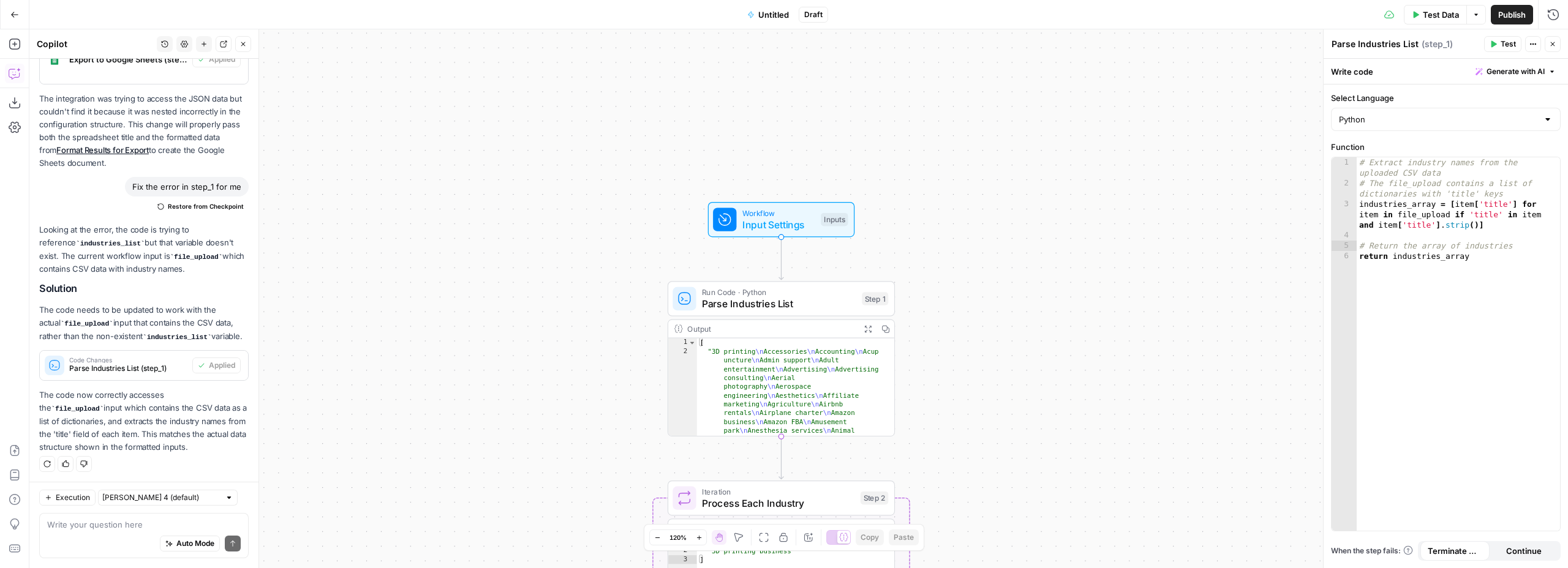
click at [1550, 45] on icon "button" at bounding box center [1552, 43] width 7 height 7
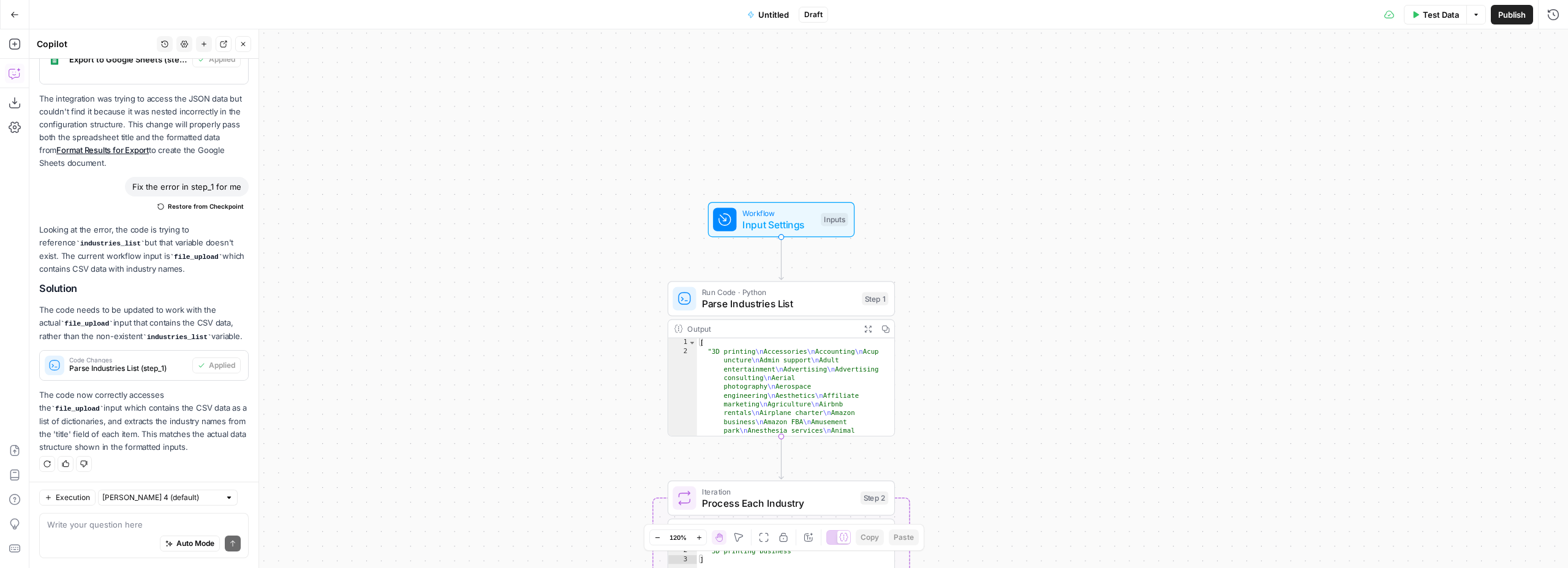
click at [782, 225] on span "Input Settings" at bounding box center [778, 225] width 73 height 14
click at [1383, 101] on upload "File upload (Optional)" at bounding box center [1452, 98] width 195 height 12
click at [1407, 99] on upload "File upload (Optional)" at bounding box center [1452, 98] width 195 height 12
drag, startPoint x: 962, startPoint y: 198, endPoint x: 880, endPoint y: 215, distance: 83.7
click at [960, 199] on div "Workflow Input Settings Inputs Run Code · Python Parse Industries List Step 1 O…" at bounding box center [798, 299] width 1538 height 539
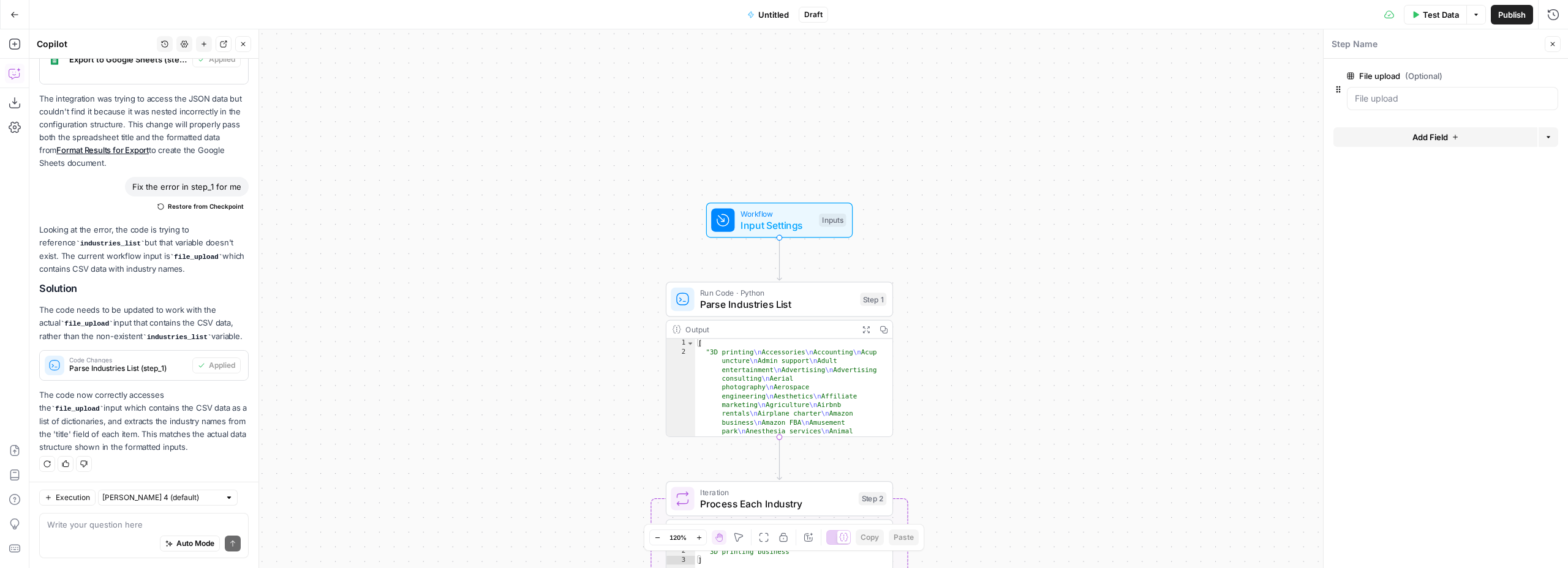
click at [831, 223] on div "Inputs" at bounding box center [832, 220] width 27 height 14
click at [1195, 181] on div "Workflow Input Settings Inputs Test Step Run Code · Python Parse Industries Lis…" at bounding box center [798, 299] width 1538 height 539
click at [1401, 99] on upload "File upload (Optional)" at bounding box center [1452, 98] width 195 height 12
click at [1424, 14] on span "Test Data" at bounding box center [1440, 14] width 36 height 12
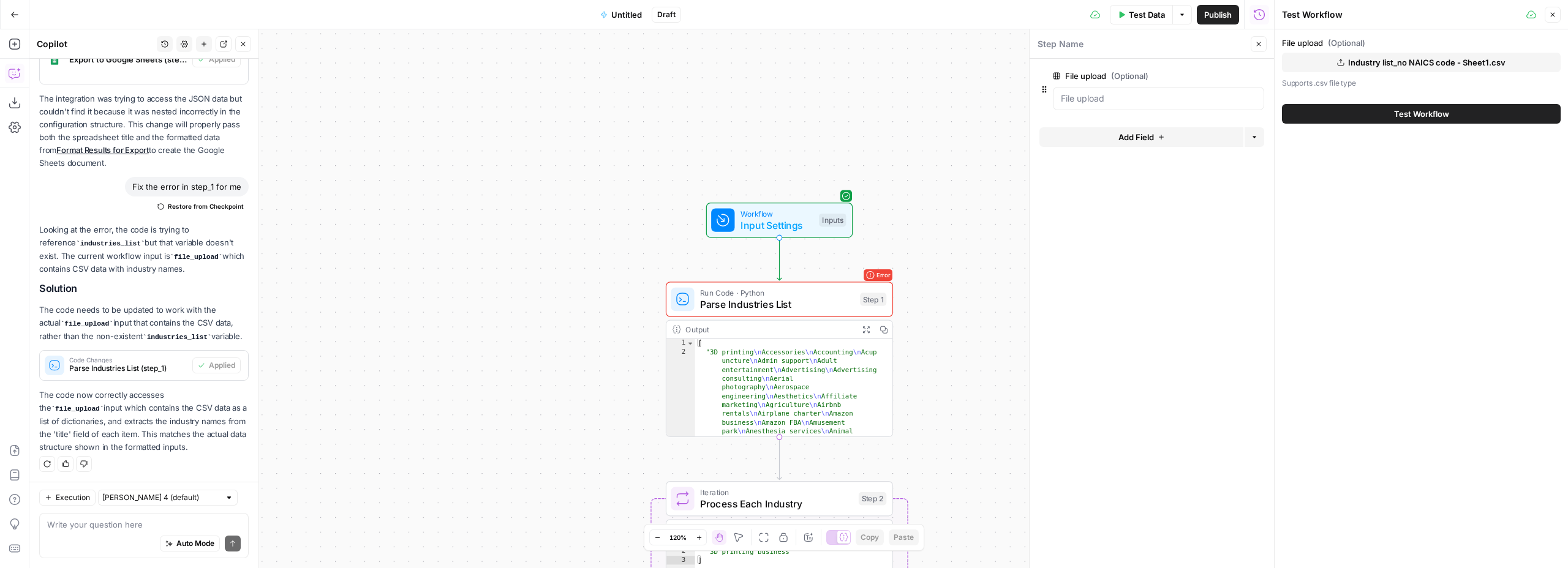
click at [1259, 44] on icon "button" at bounding box center [1258, 43] width 7 height 7
click at [1381, 117] on button "Test Workflow" at bounding box center [1421, 114] width 279 height 19
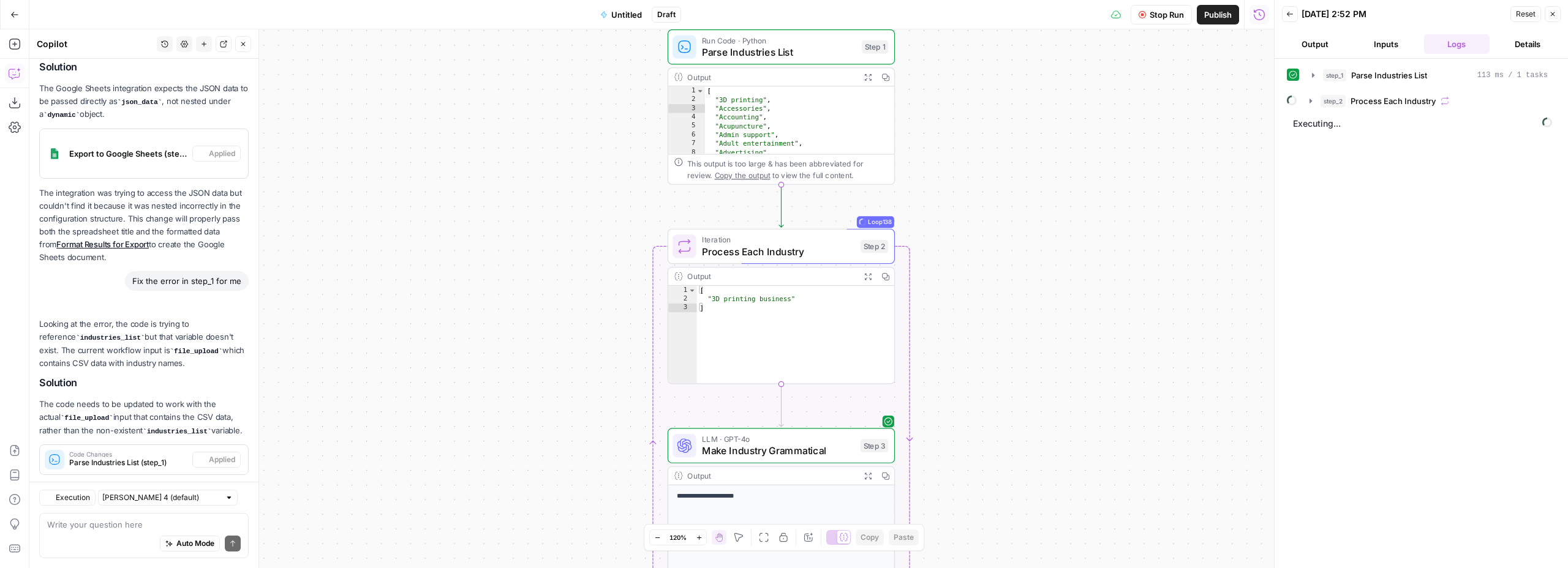
scroll to position [1404, 0]
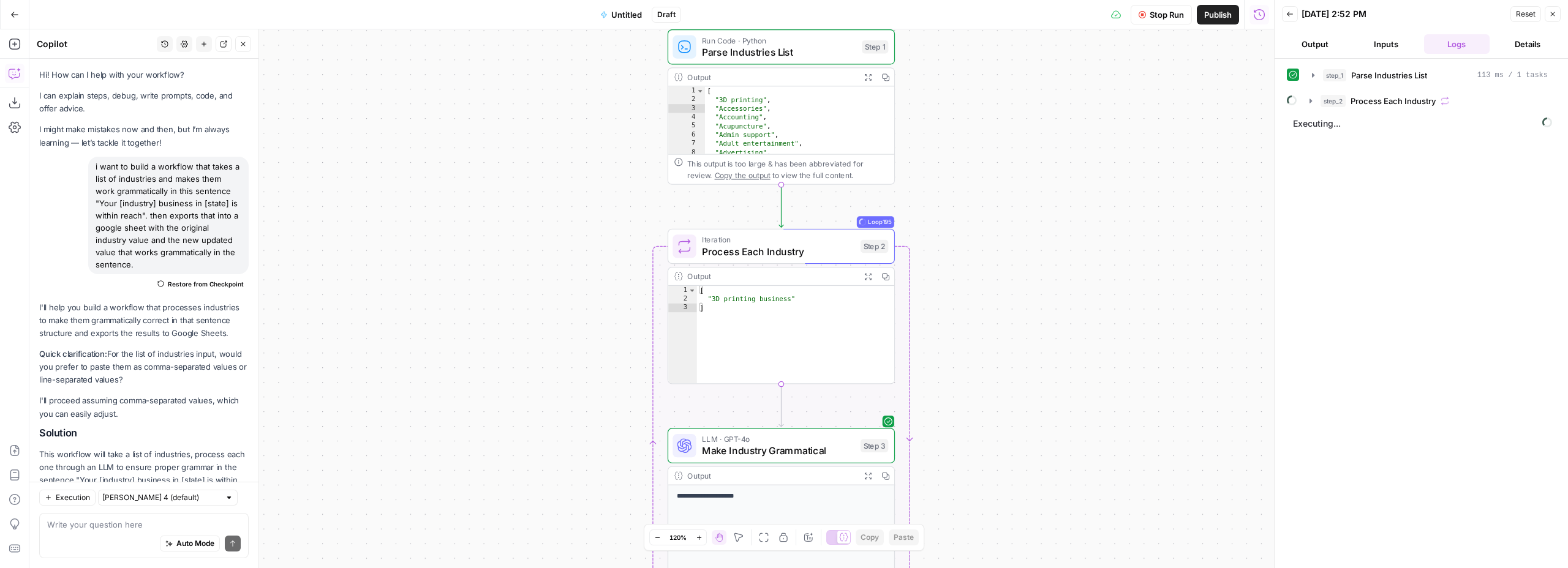
scroll to position [1404, 0]
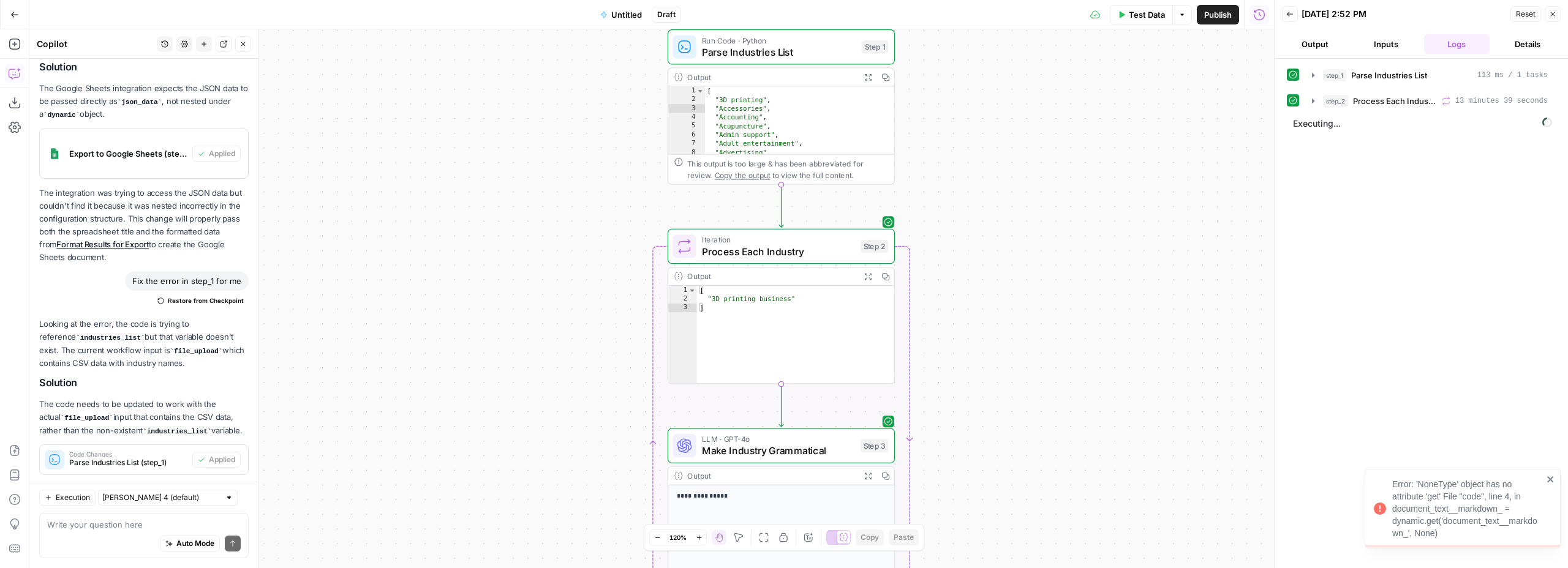
scroll to position [1404, 0]
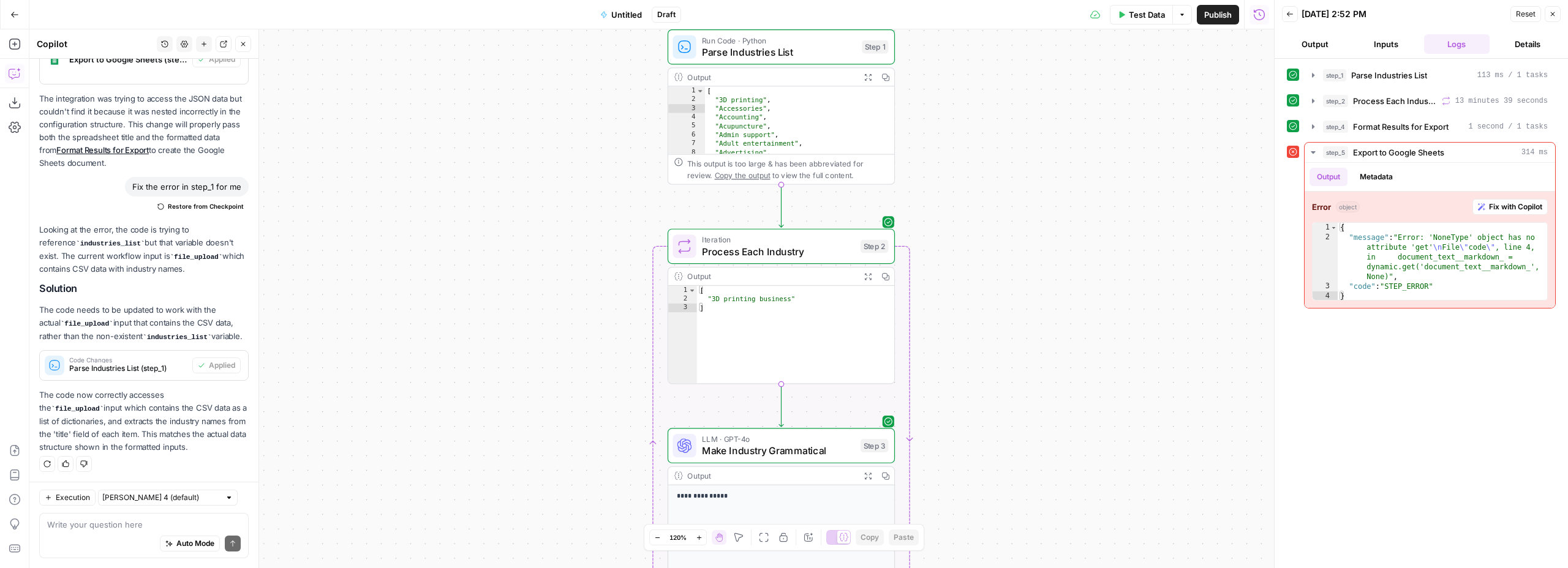
click at [982, 276] on div "Workflow Input Settings Inputs Run Code · Python Parse Industries List Step 1 O…" at bounding box center [651, 299] width 1244 height 539
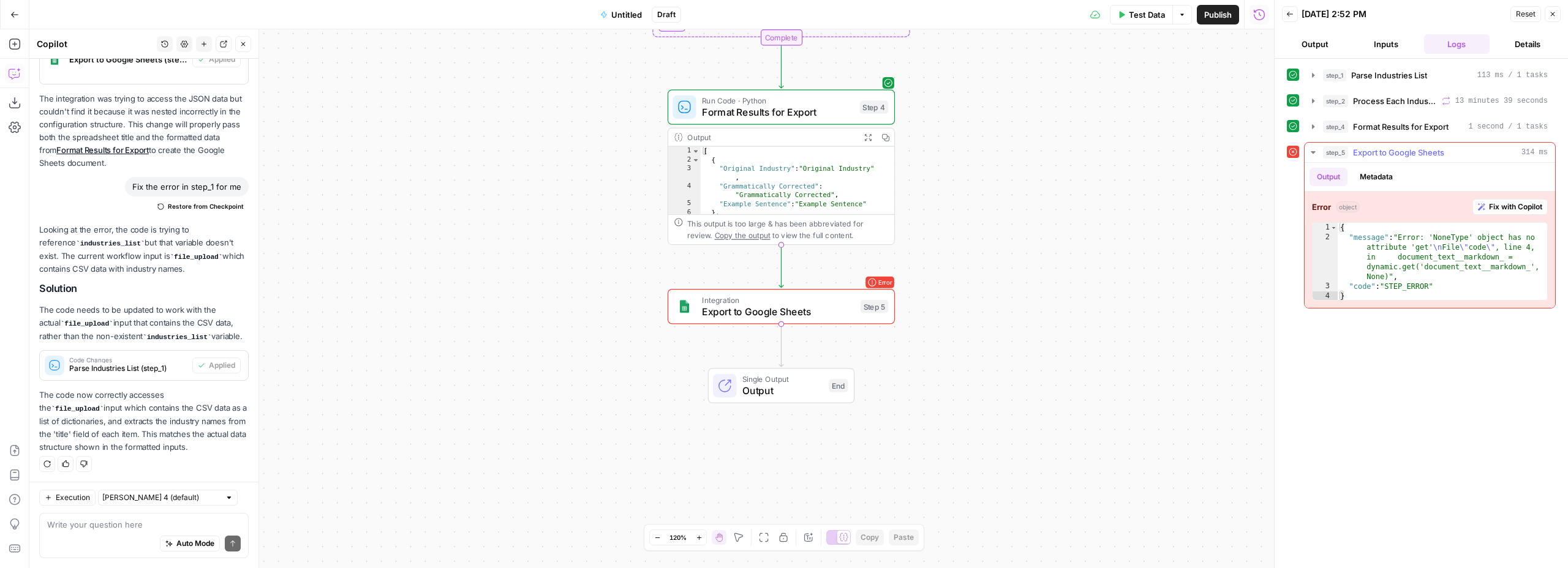
click at [1510, 203] on span "Fix with Copilot" at bounding box center [1515, 207] width 53 height 11
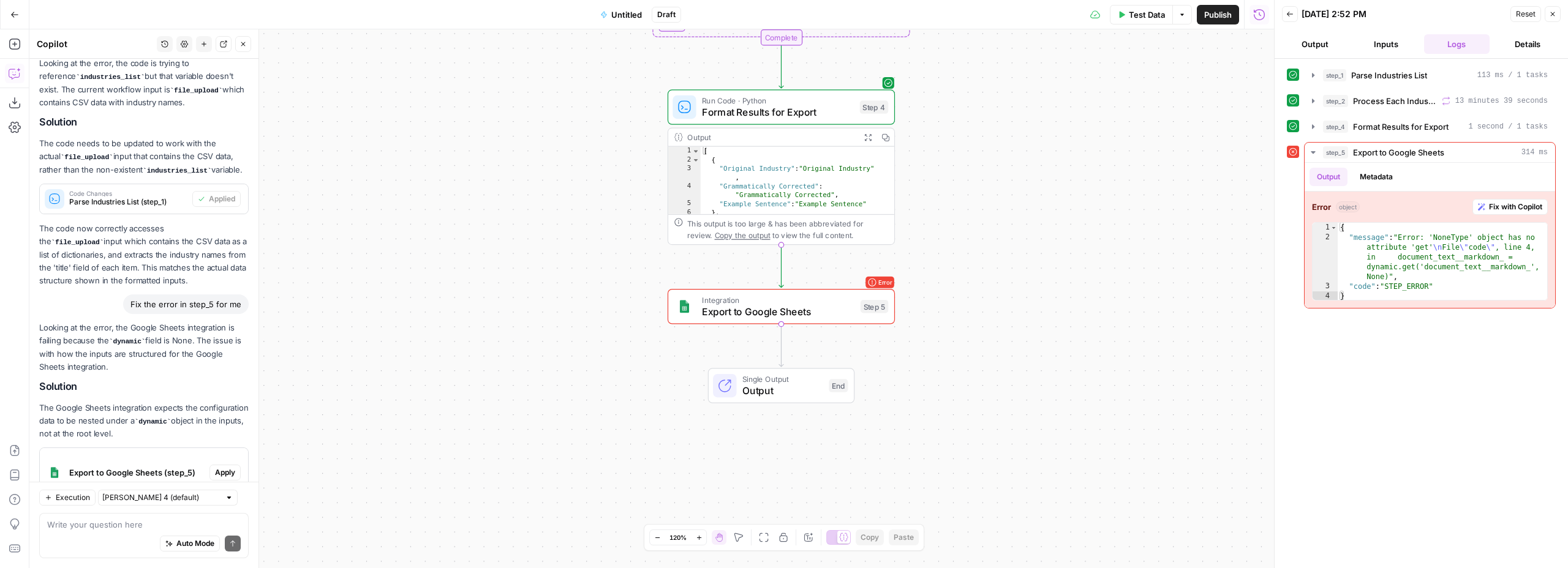
scroll to position [1673, 0]
